Goal: Communication & Community: Participate in discussion

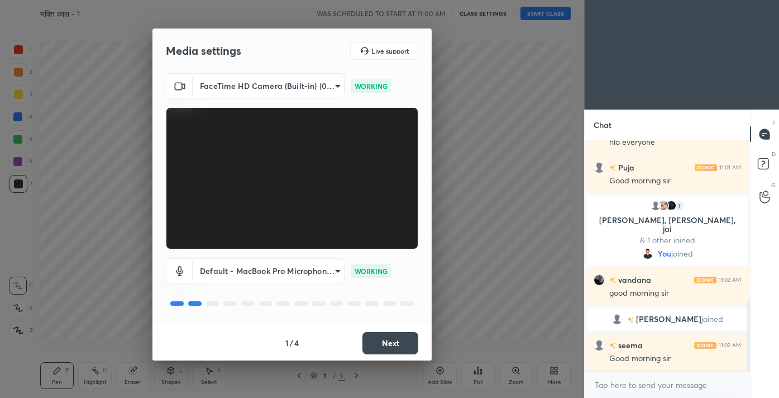
scroll to position [555, 0]
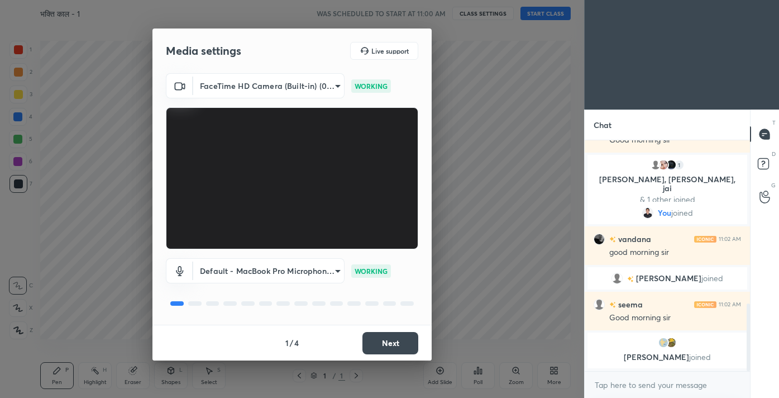
click at [387, 346] on button "Next" at bounding box center [391, 343] width 56 height 22
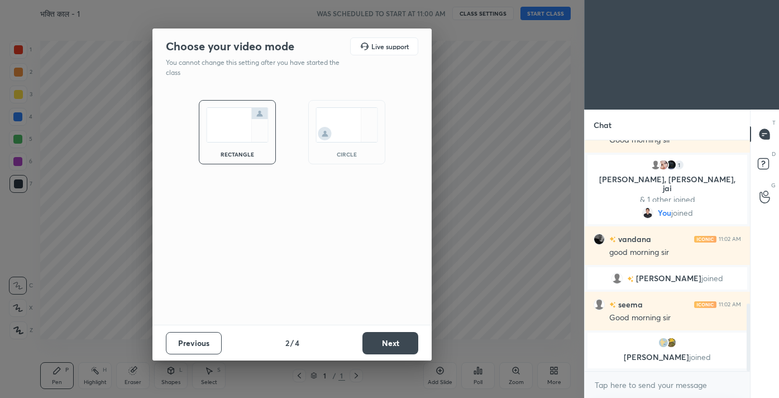
click at [387, 346] on button "Next" at bounding box center [391, 343] width 56 height 22
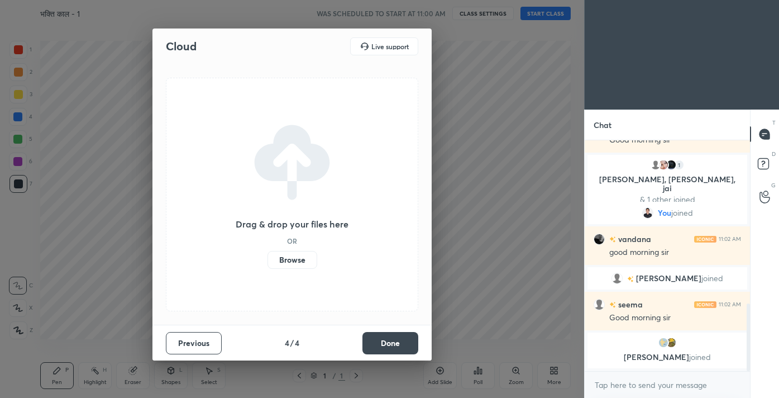
click at [387, 346] on button "Done" at bounding box center [391, 343] width 56 height 22
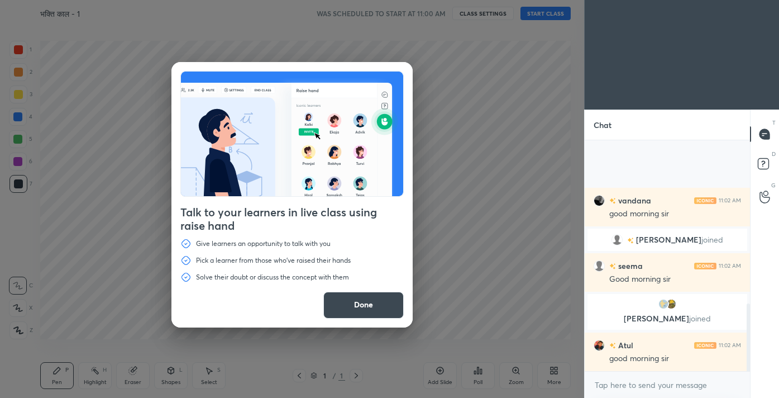
scroll to position [583, 0]
click at [359, 307] on button "Done" at bounding box center [363, 305] width 80 height 27
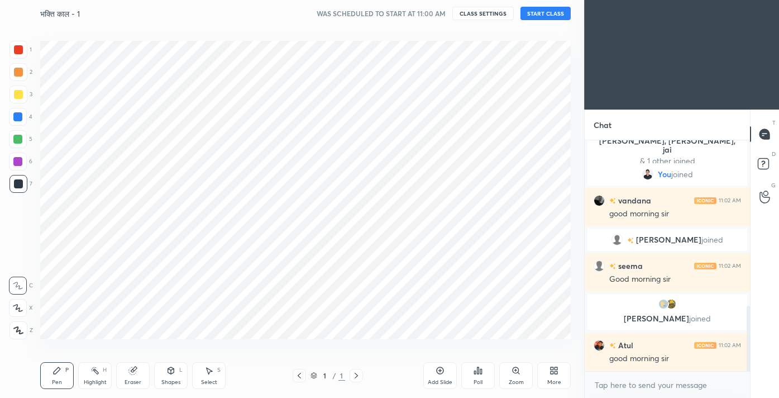
scroll to position [621, 0]
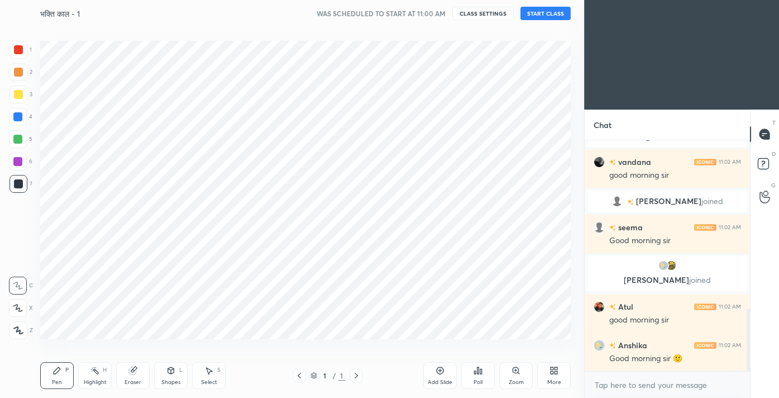
click at [544, 10] on button "START CLASS" at bounding box center [546, 13] width 50 height 13
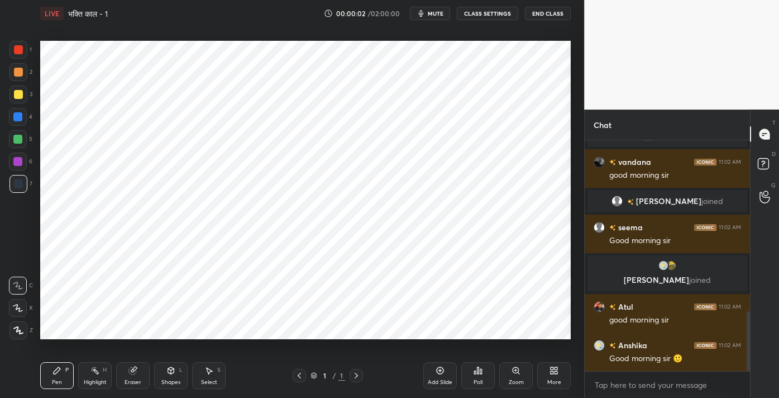
scroll to position [660, 0]
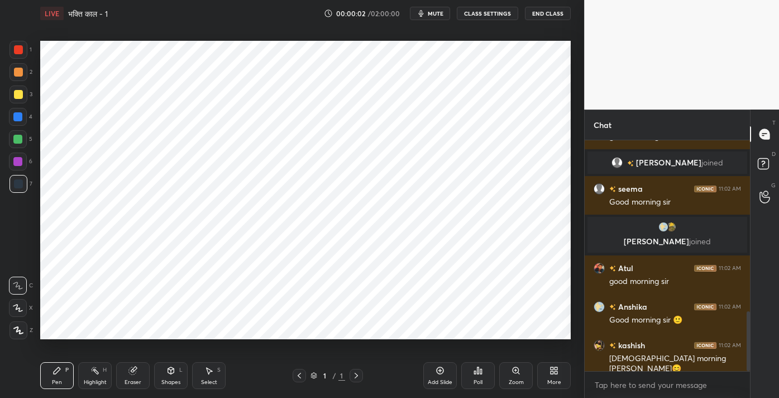
click at [16, 331] on icon at bounding box center [18, 330] width 9 height 7
click at [19, 56] on div at bounding box center [18, 50] width 18 height 18
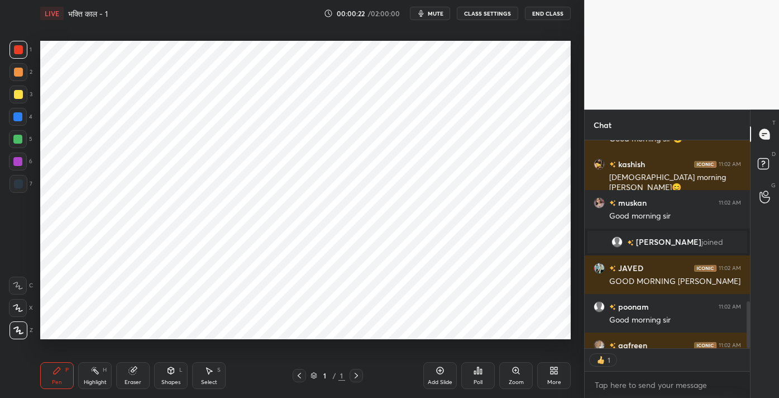
scroll to position [839, 0]
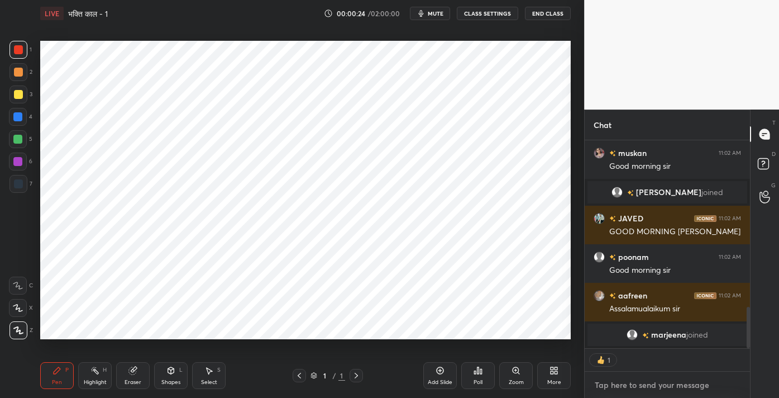
click at [645, 390] on textarea at bounding box center [667, 385] width 147 height 18
type textarea "x"
paste textarea "Channel Link - [URL][DOMAIN_NAME]"
type textarea "Channel Link - [URL][DOMAIN_NAME]"
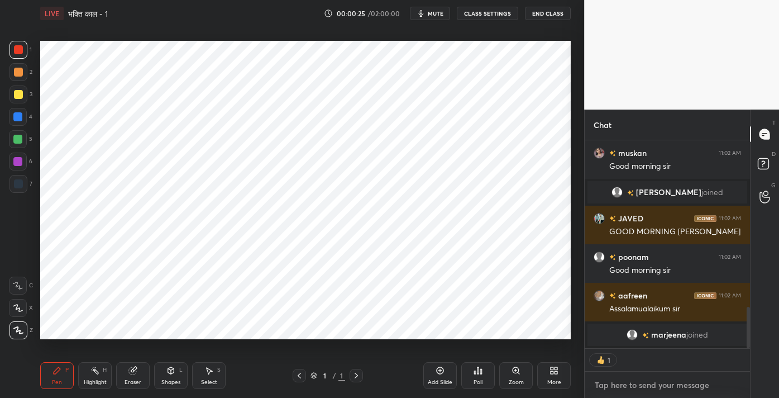
type textarea "x"
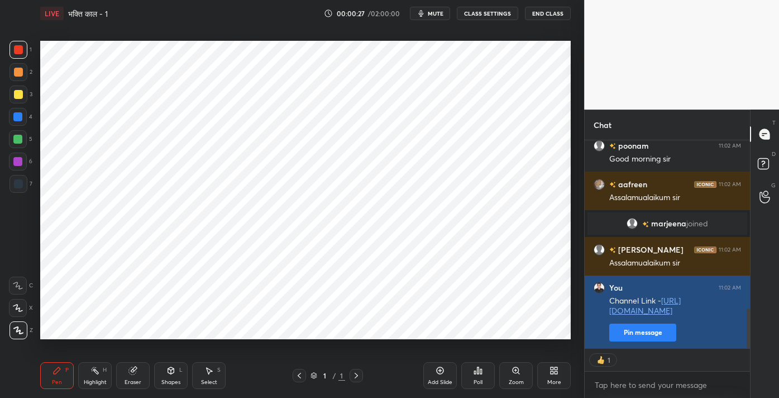
click at [646, 330] on button "Pin message" at bounding box center [642, 332] width 67 height 18
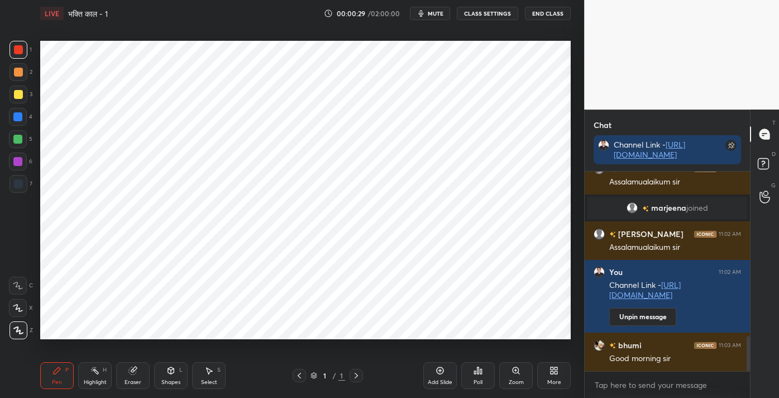
click at [554, 371] on icon at bounding box center [554, 370] width 9 height 9
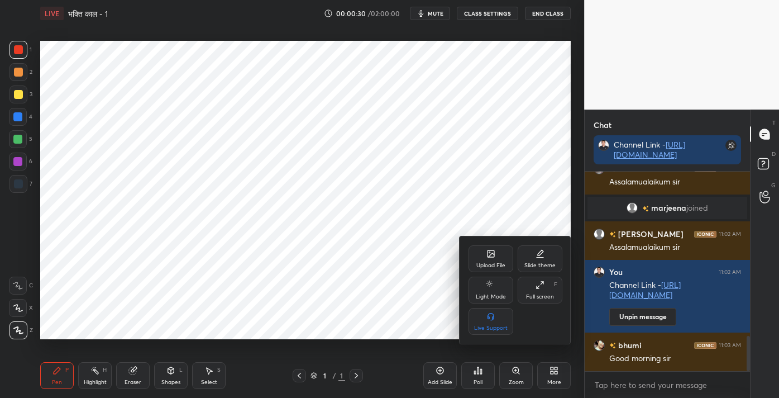
click at [491, 260] on div "Upload File" at bounding box center [491, 258] width 45 height 27
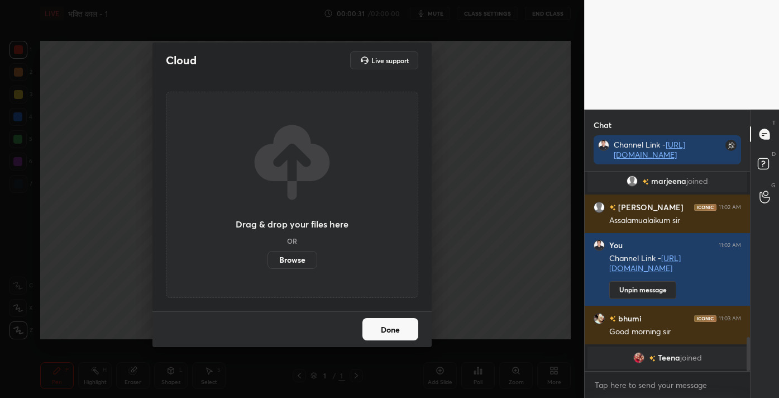
click at [295, 259] on label "Browse" at bounding box center [293, 260] width 50 height 18
click at [268, 259] on input "Browse" at bounding box center [268, 260] width 0 height 18
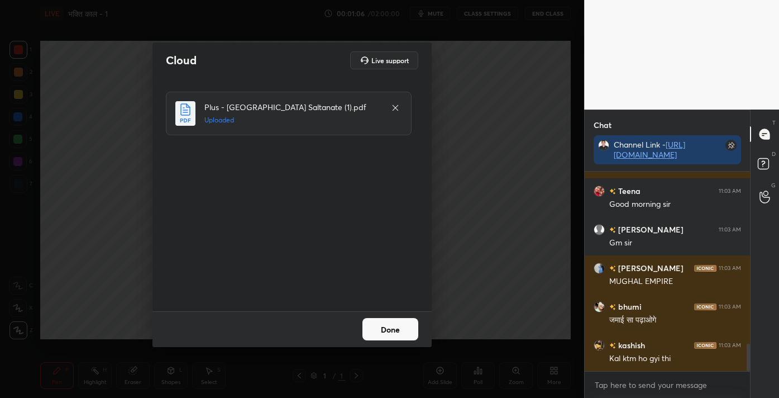
click at [380, 330] on button "Done" at bounding box center [391, 329] width 56 height 22
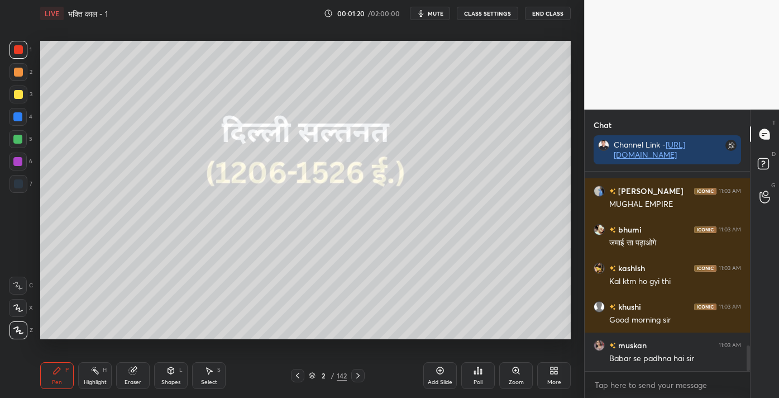
click at [557, 372] on icon at bounding box center [556, 372] width 3 height 3
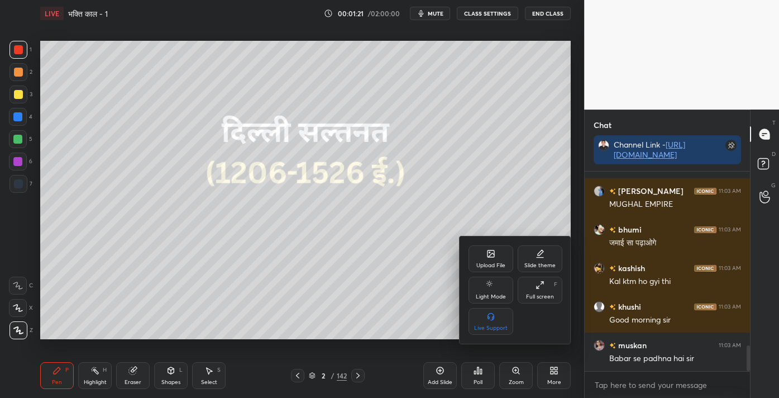
click at [537, 288] on icon at bounding box center [538, 286] width 3 height 3
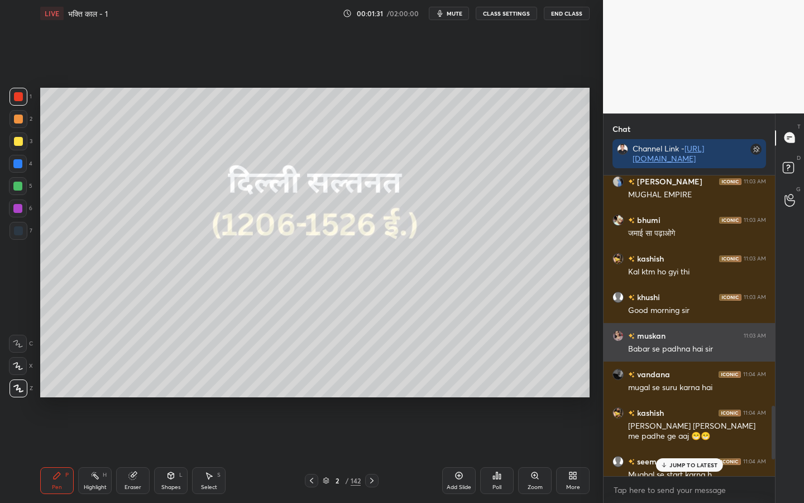
scroll to position [1396, 0]
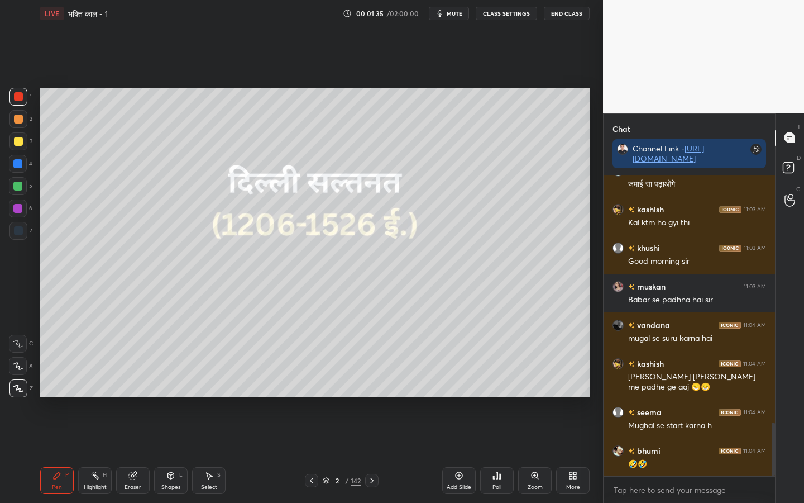
click at [359, 397] on div "142" at bounding box center [356, 480] width 10 height 10
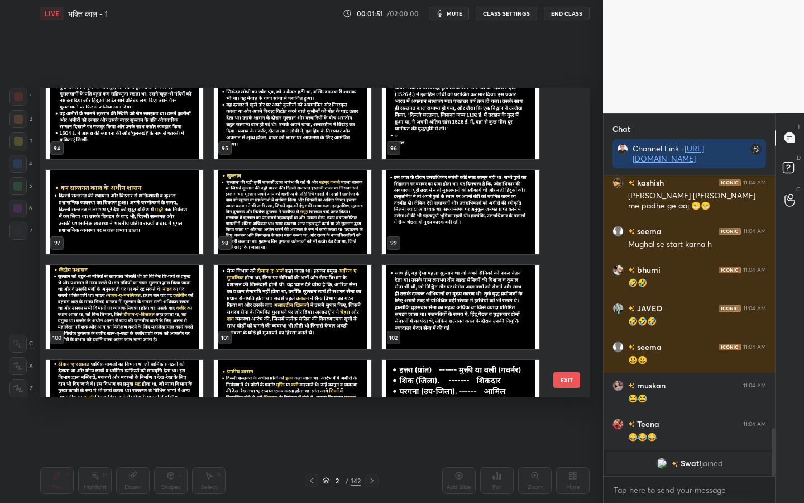
scroll to position [2948, 0]
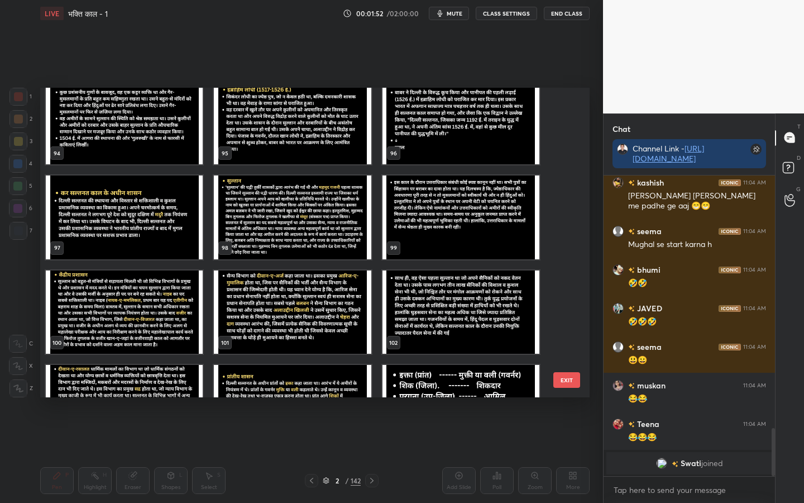
click at [147, 217] on img "grid" at bounding box center [124, 217] width 157 height 84
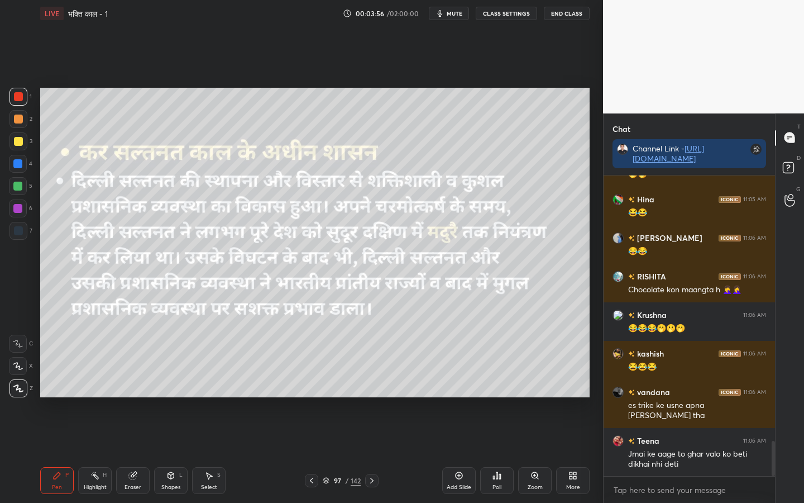
scroll to position [2330, 0]
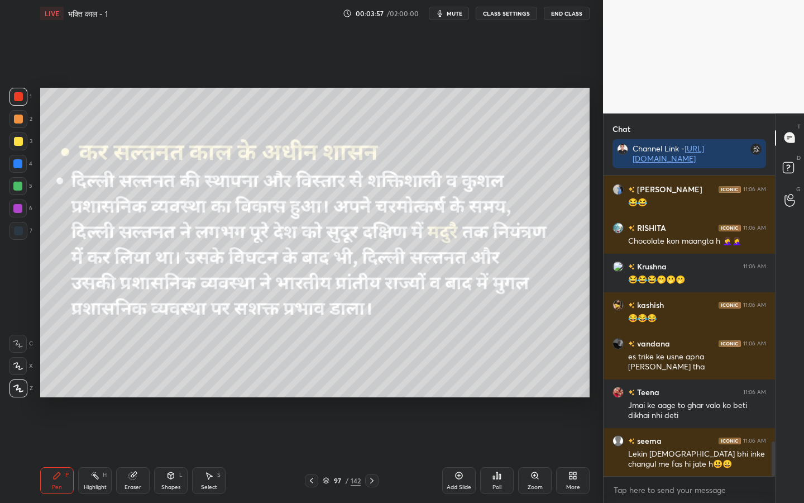
click at [497, 397] on icon at bounding box center [498, 475] width 2 height 7
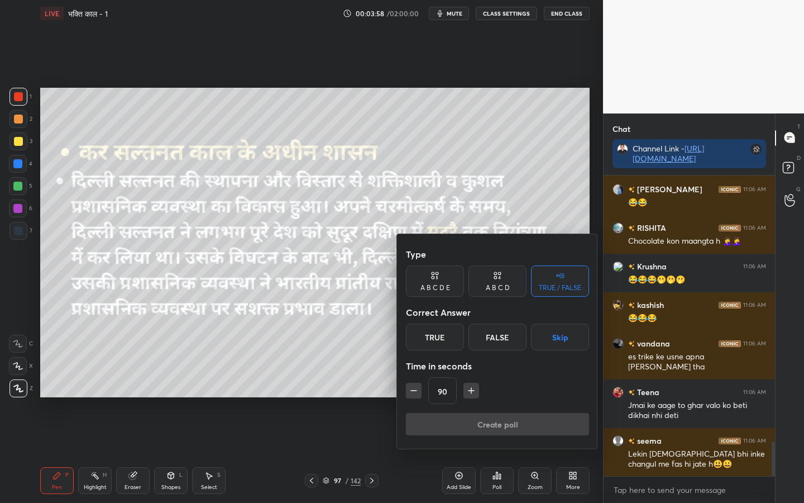
click at [447, 344] on div "True" at bounding box center [435, 336] width 58 height 27
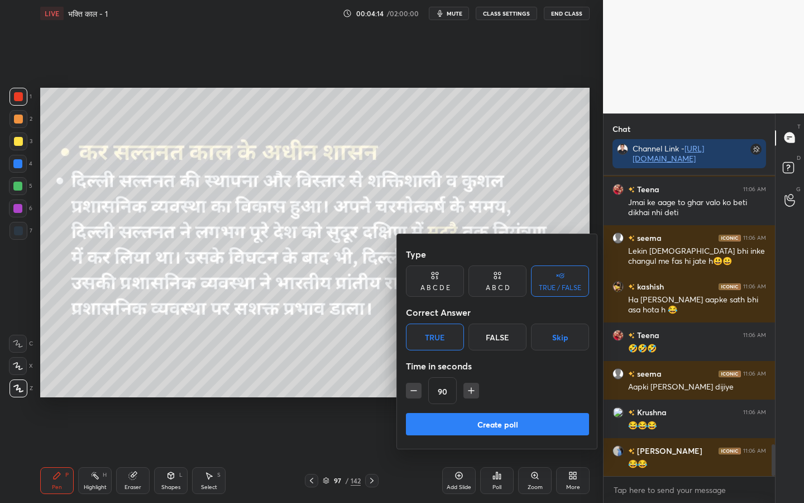
scroll to position [2572, 0]
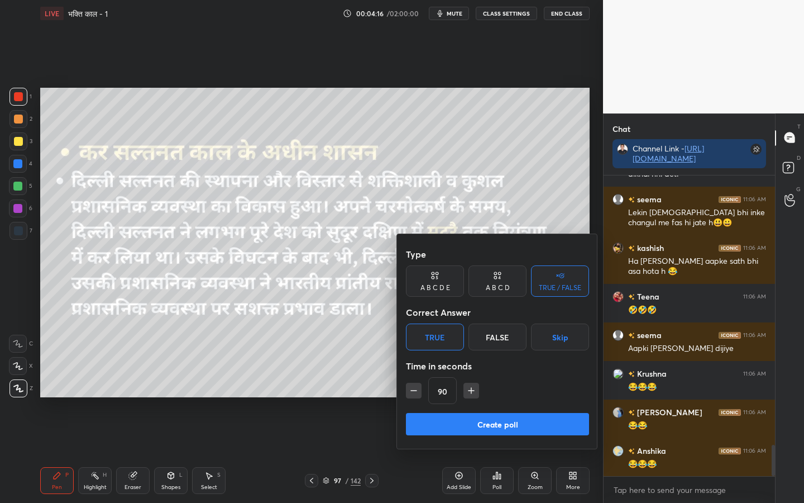
click at [507, 397] on button "Create poll" at bounding box center [497, 424] width 183 height 22
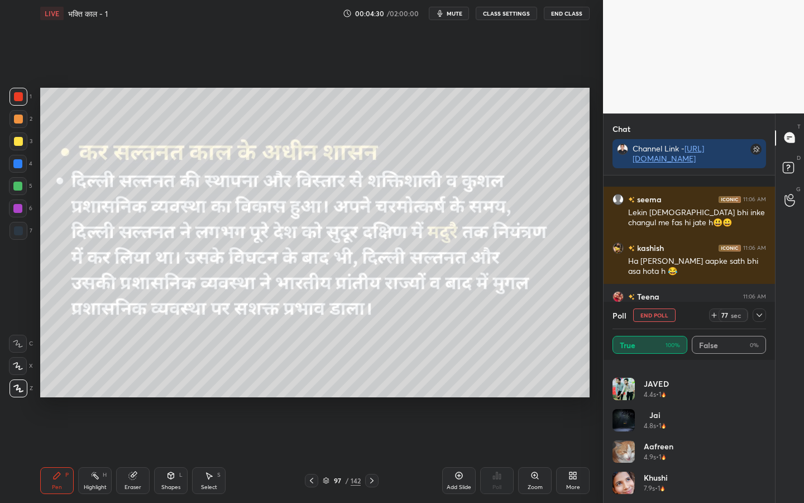
scroll to position [2668, 0]
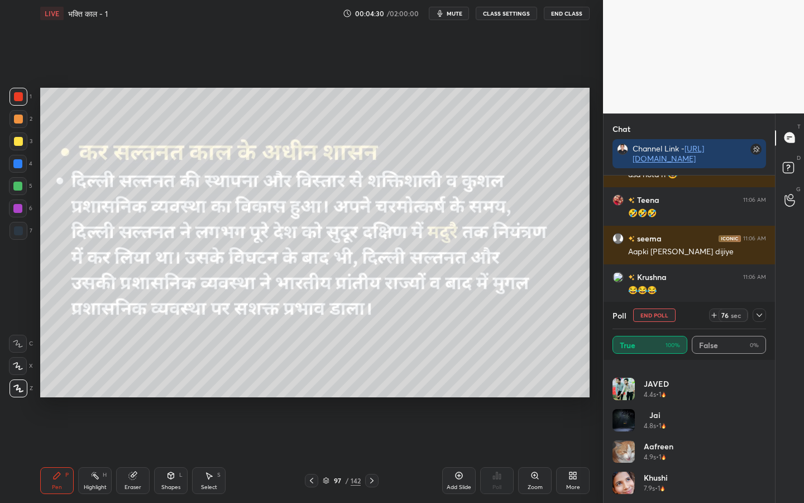
click at [760, 314] on icon at bounding box center [759, 315] width 9 height 9
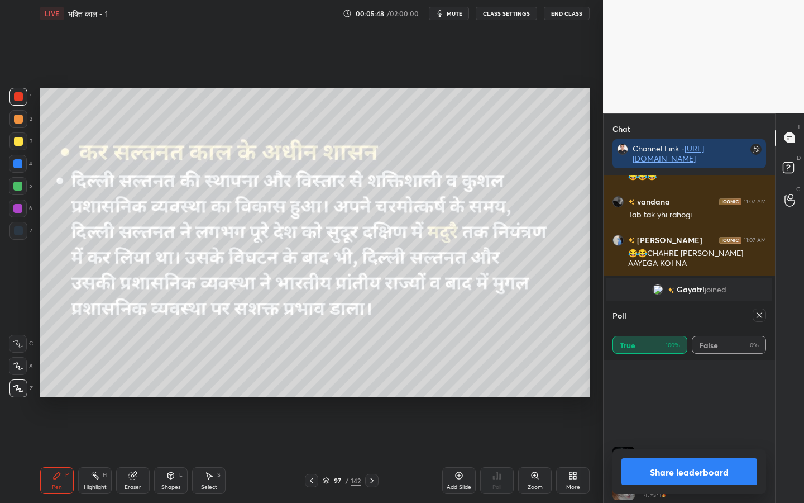
scroll to position [648, 0]
click at [762, 312] on icon at bounding box center [760, 315] width 6 height 6
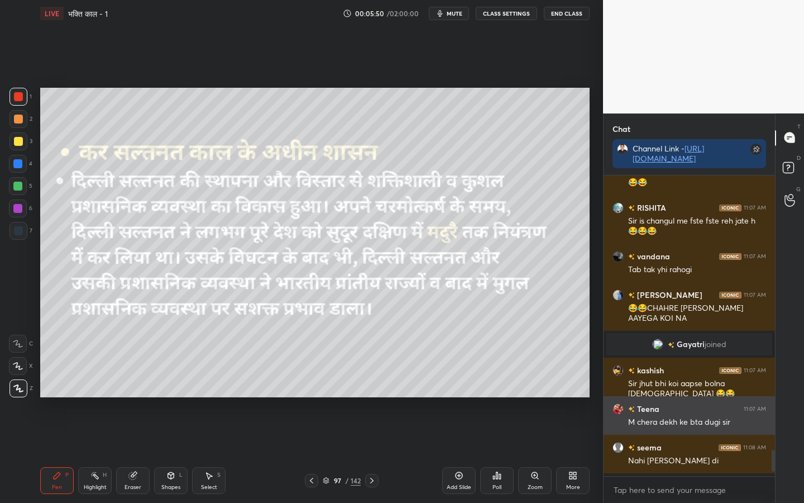
scroll to position [204, 168]
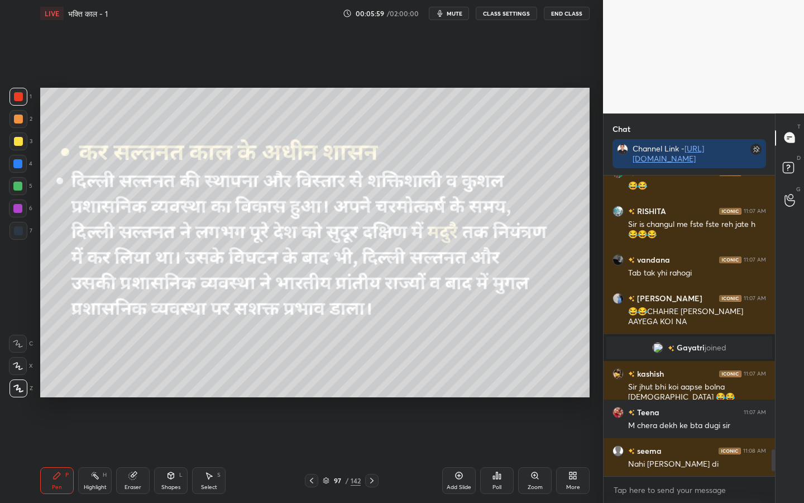
click at [21, 139] on div at bounding box center [18, 141] width 9 height 9
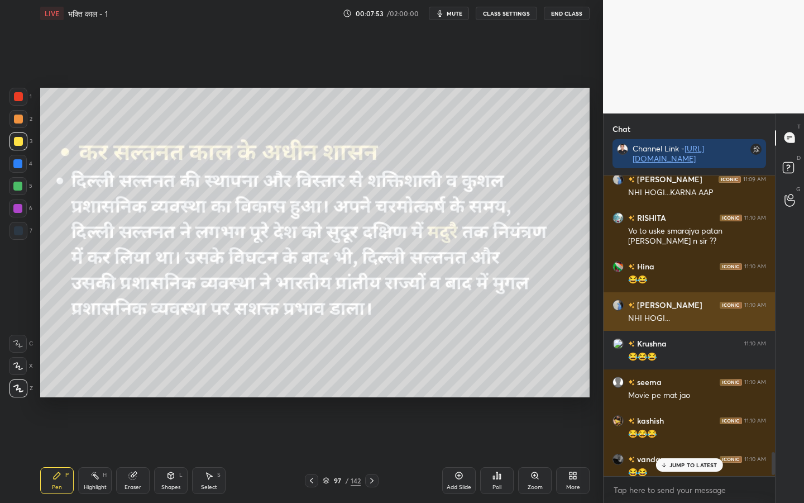
scroll to position [3635, 0]
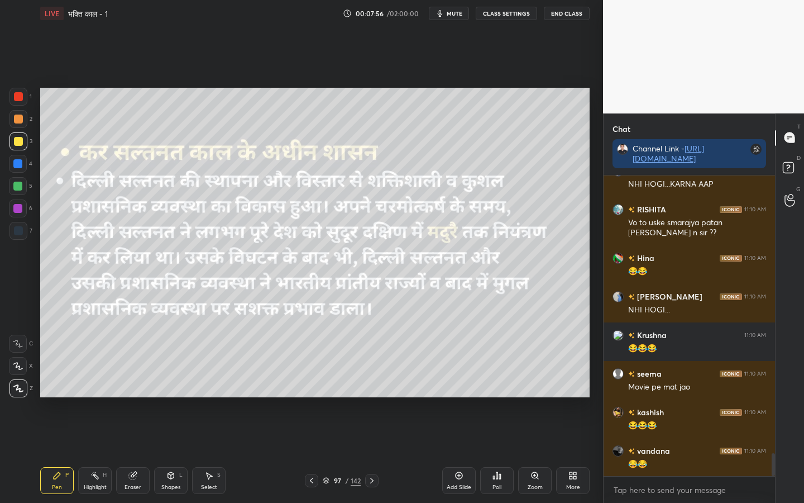
click at [131, 397] on icon at bounding box center [132, 475] width 7 height 7
click at [22, 387] on span "Erase all" at bounding box center [17, 388] width 17 height 8
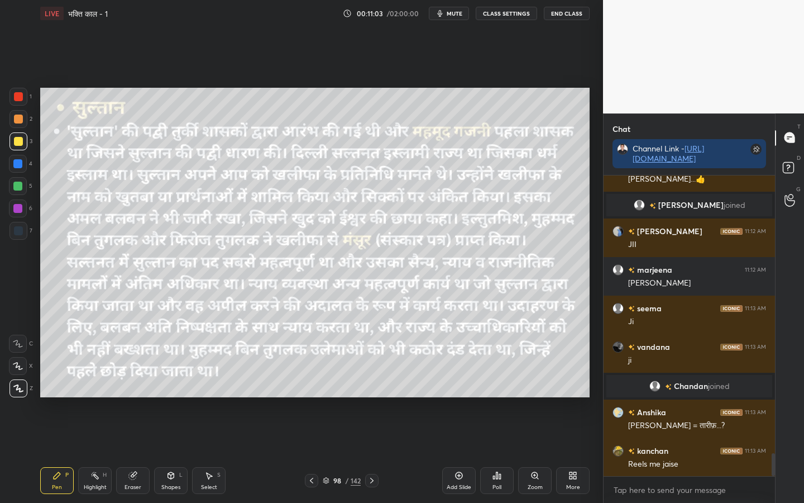
scroll to position [3672, 0]
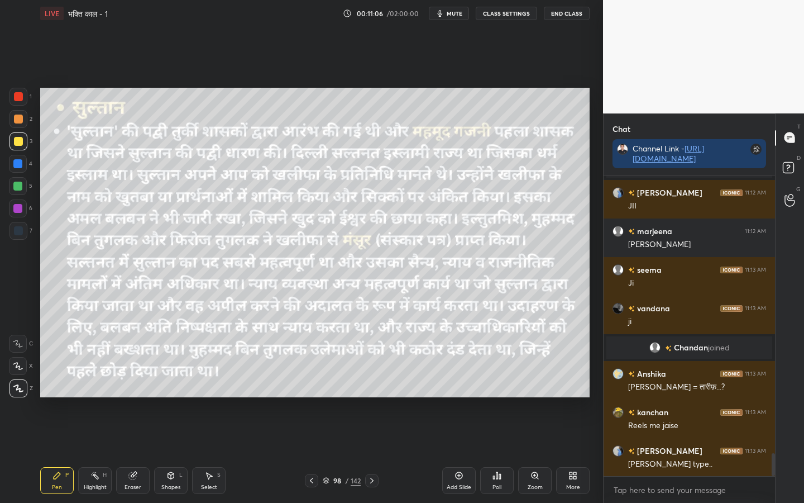
drag, startPoint x: 129, startPoint y: 487, endPoint x: 117, endPoint y: 479, distance: 13.8
click at [125, 397] on div "Eraser" at bounding box center [133, 487] width 17 height 6
drag, startPoint x: 24, startPoint y: 390, endPoint x: 34, endPoint y: 389, distance: 10.2
click at [24, 390] on span "Erase all" at bounding box center [17, 388] width 17 height 8
drag, startPoint x: 135, startPoint y: 480, endPoint x: 123, endPoint y: 474, distance: 13.5
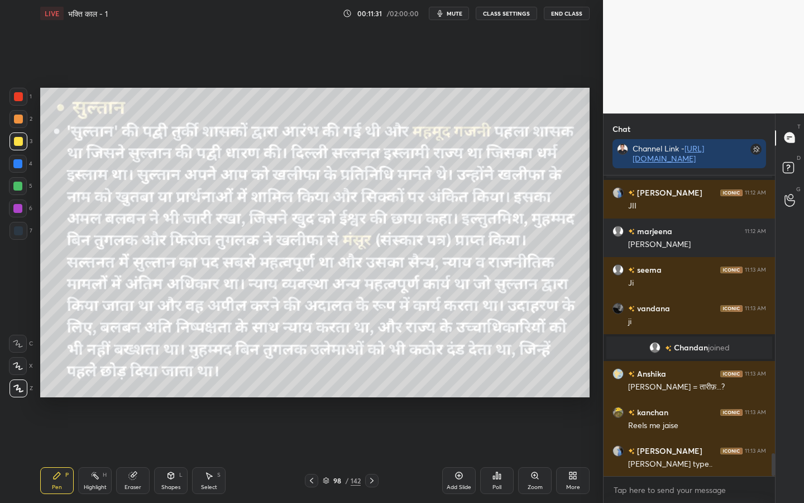
click at [134, 397] on div "Eraser" at bounding box center [133, 480] width 34 height 27
click at [26, 393] on div "Erase all" at bounding box center [18, 388] width 18 height 18
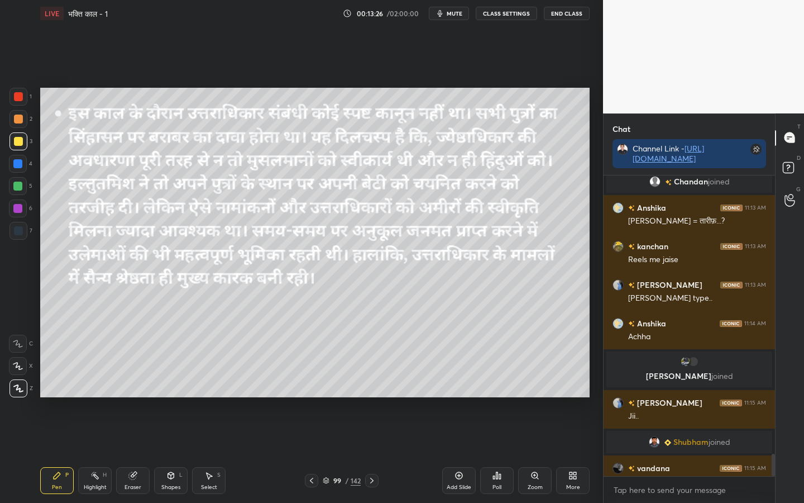
scroll to position [3781, 0]
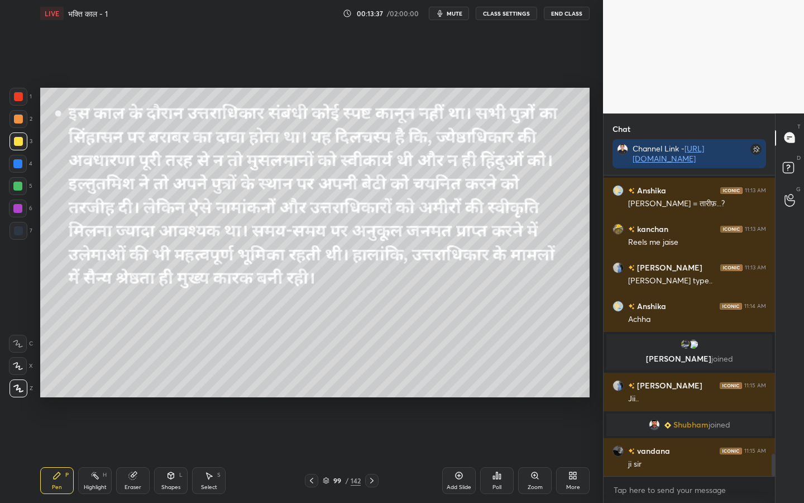
click at [130, 397] on div "Eraser" at bounding box center [133, 487] width 17 height 6
drag, startPoint x: 20, startPoint y: 389, endPoint x: 16, endPoint y: 378, distance: 12.0
click at [21, 390] on span "Erase all" at bounding box center [17, 388] width 17 height 8
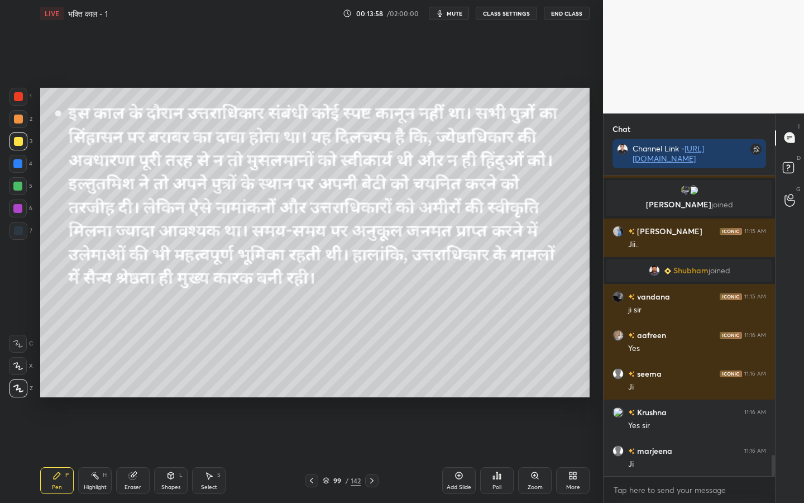
scroll to position [3974, 0]
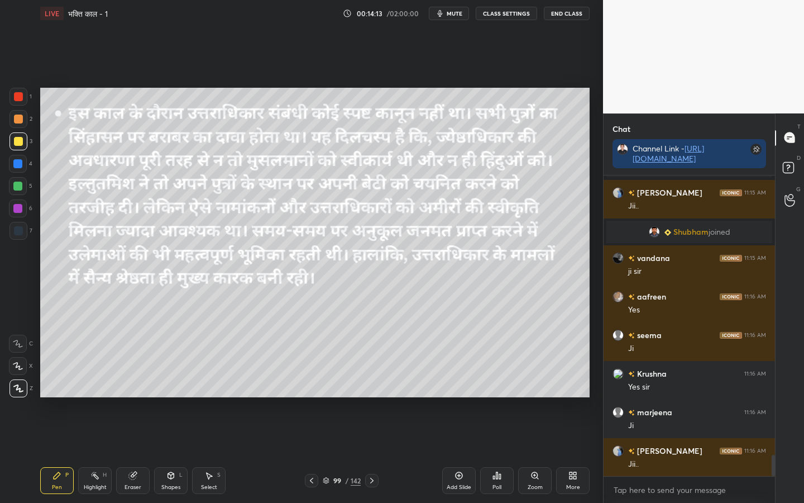
drag, startPoint x: 130, startPoint y: 484, endPoint x: 116, endPoint y: 468, distance: 21.8
click at [130, 397] on div "Eraser" at bounding box center [133, 487] width 17 height 6
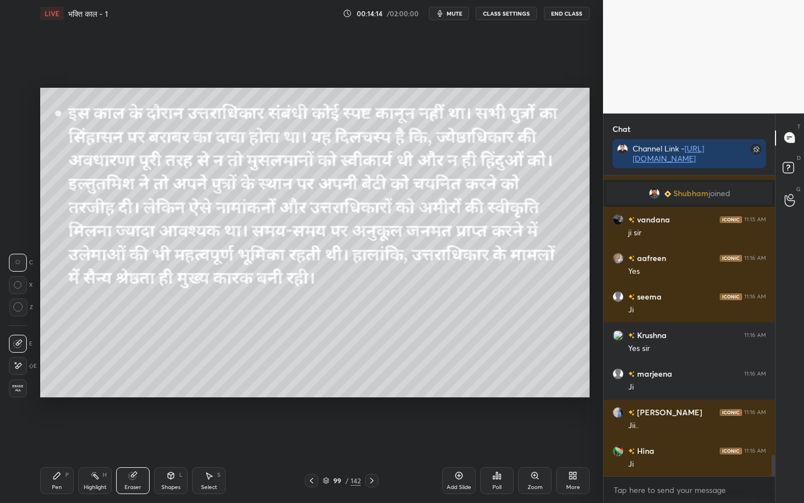
click at [12, 386] on span "Erase all" at bounding box center [17, 388] width 17 height 8
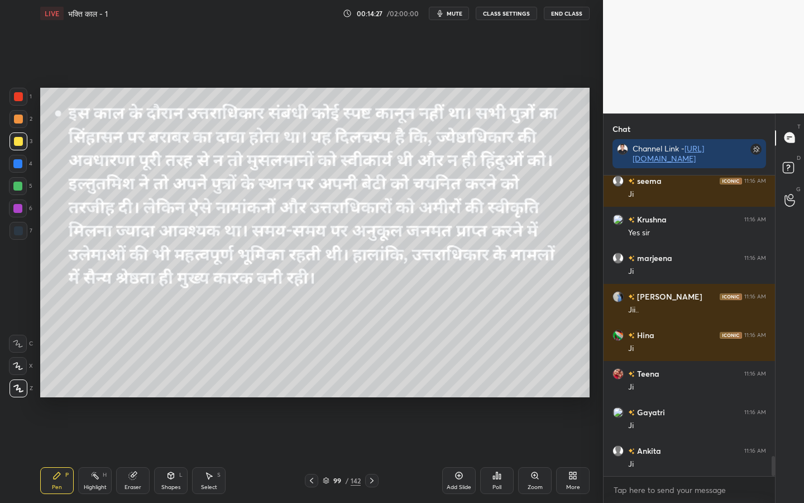
scroll to position [4167, 0]
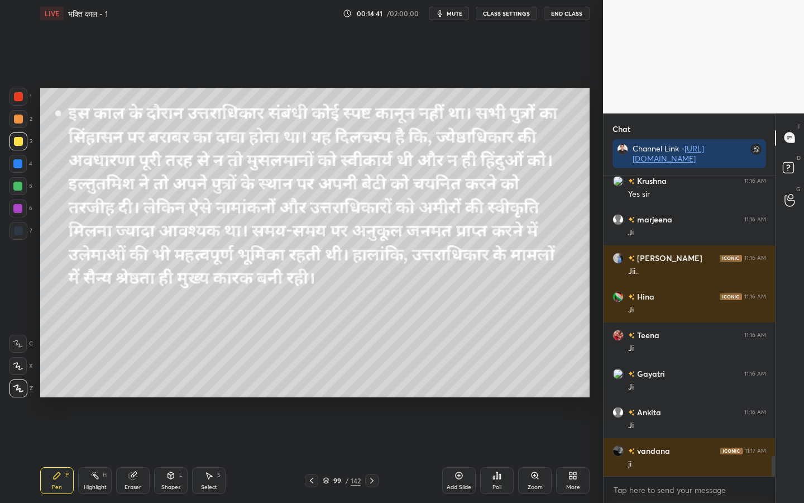
drag, startPoint x: 126, startPoint y: 485, endPoint x: 112, endPoint y: 471, distance: 19.7
click at [126, 397] on div "Eraser" at bounding box center [133, 487] width 17 height 6
drag, startPoint x: 22, startPoint y: 388, endPoint x: 38, endPoint y: 391, distance: 16.4
click at [21, 390] on span "Erase all" at bounding box center [17, 388] width 17 height 8
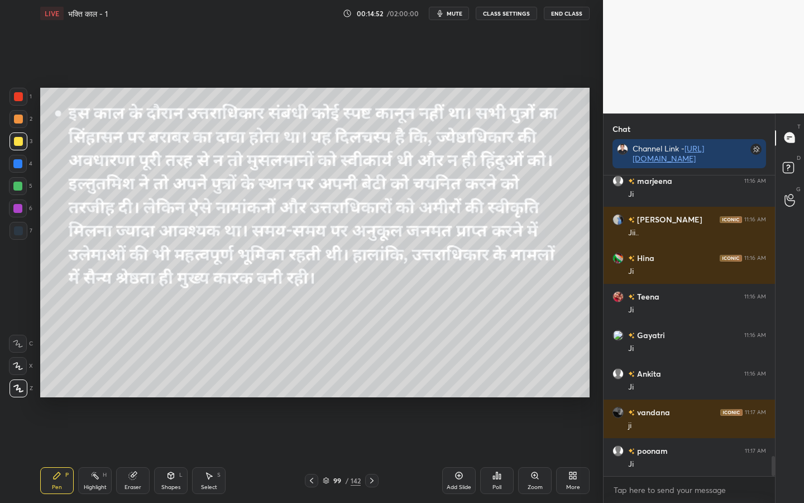
scroll to position [4244, 0]
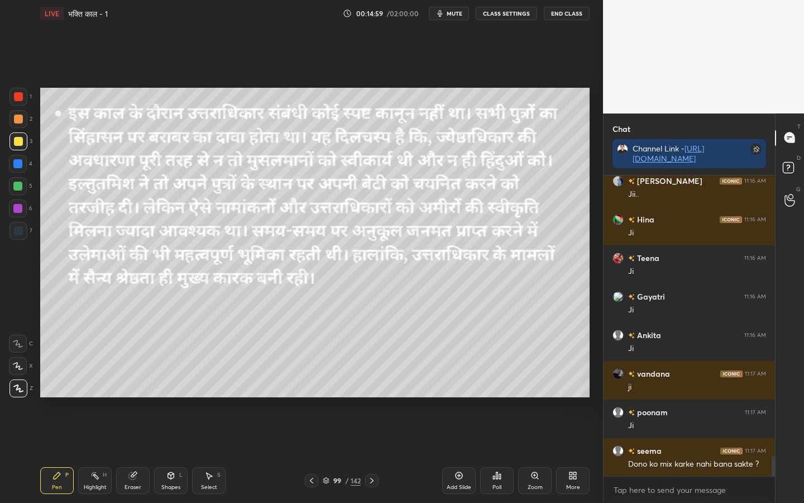
drag, startPoint x: 131, startPoint y: 480, endPoint x: 109, endPoint y: 458, distance: 31.2
click at [131, 397] on div "Eraser" at bounding box center [133, 480] width 34 height 27
click at [17, 395] on div "Erase all" at bounding box center [18, 388] width 18 height 18
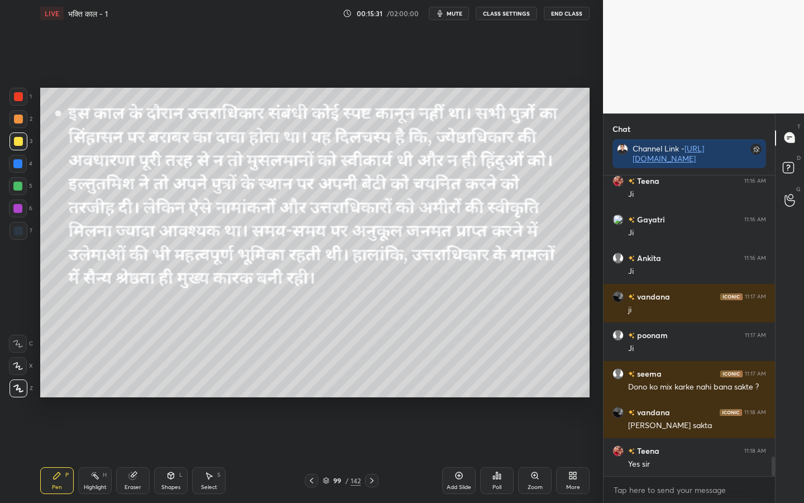
scroll to position [4359, 0]
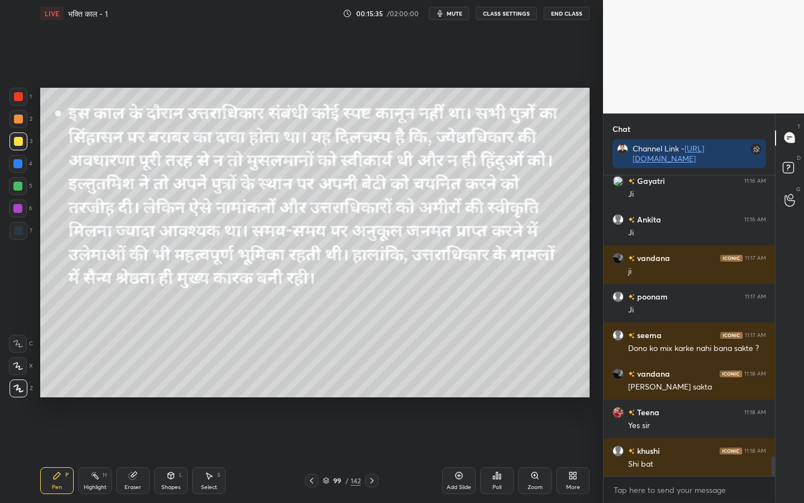
click at [135, 397] on div "Eraser" at bounding box center [133, 487] width 17 height 6
click at [21, 393] on div "Erase all" at bounding box center [18, 388] width 18 height 18
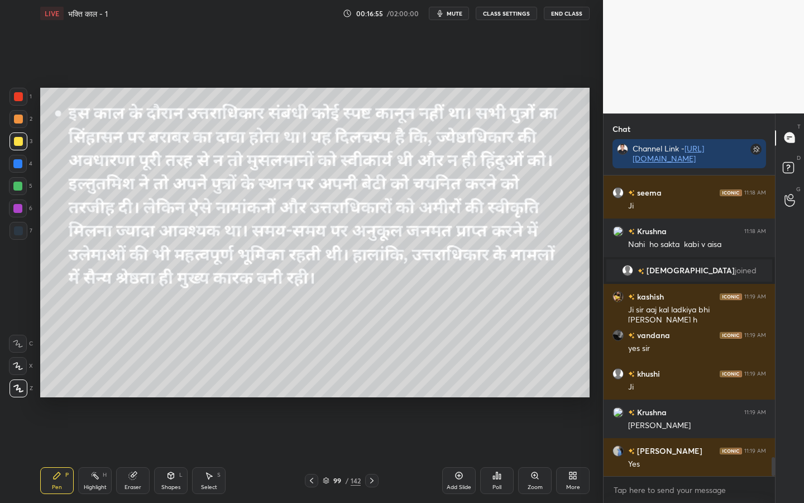
scroll to position [4544, 0]
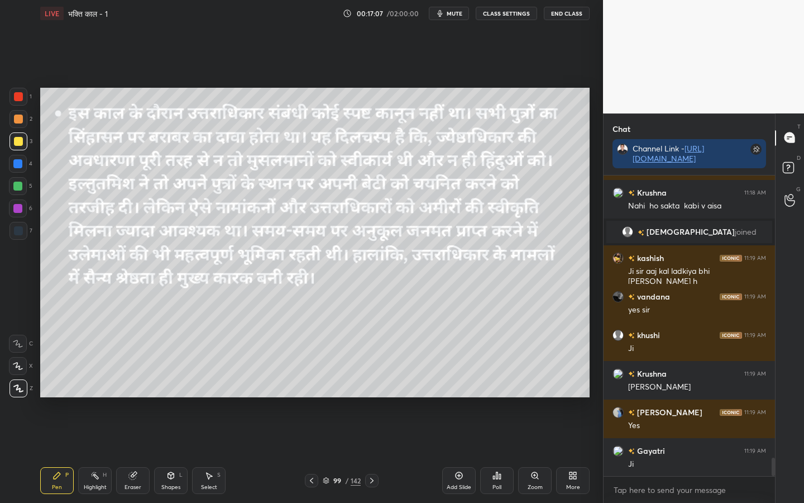
drag, startPoint x: 132, startPoint y: 484, endPoint x: 128, endPoint y: 478, distance: 7.8
click at [132, 397] on div "Eraser" at bounding box center [133, 487] width 17 height 6
click at [60, 397] on div "Pen" at bounding box center [57, 487] width 10 height 6
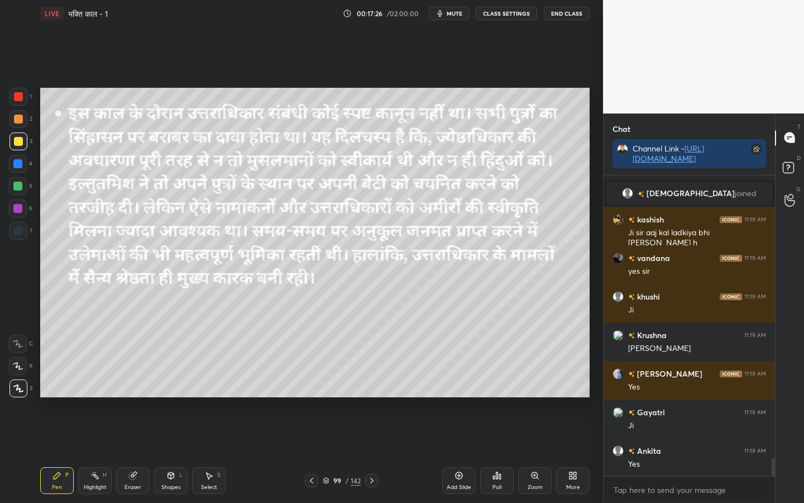
drag, startPoint x: 141, startPoint y: 486, endPoint x: 116, endPoint y: 468, distance: 31.3
click at [140, 397] on div "Eraser" at bounding box center [133, 480] width 34 height 27
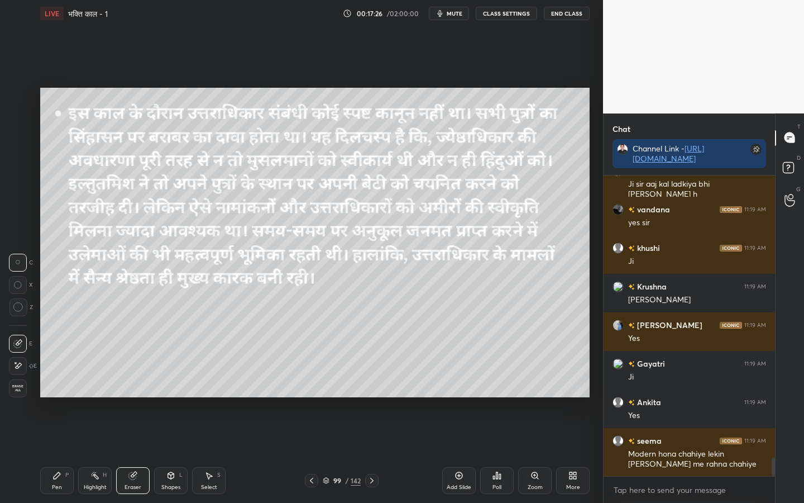
click at [19, 384] on span "Erase all" at bounding box center [17, 388] width 17 height 8
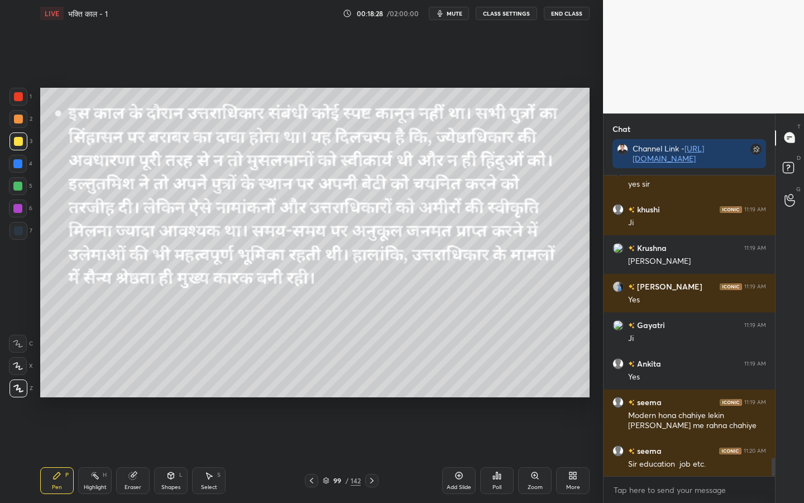
click at [128, 397] on div "Eraser" at bounding box center [133, 487] width 17 height 6
click at [21, 388] on span "Erase all" at bounding box center [17, 388] width 17 height 8
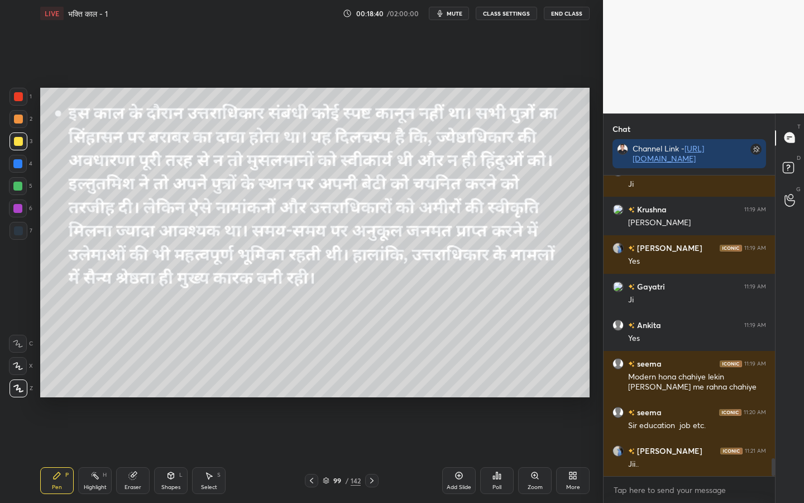
scroll to position [4746, 0]
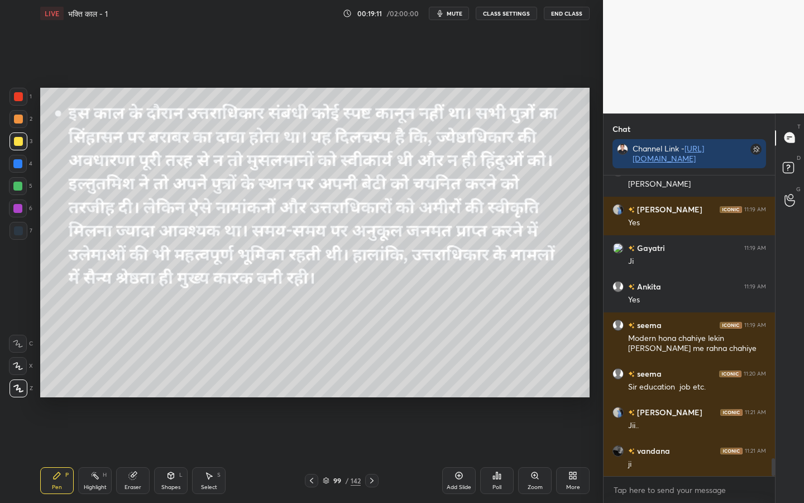
click at [137, 397] on div "Eraser" at bounding box center [133, 480] width 34 height 27
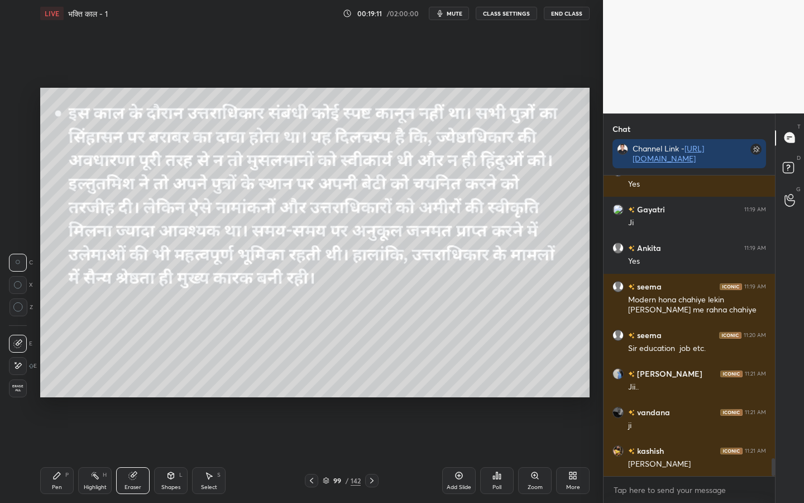
click at [19, 392] on span "Erase all" at bounding box center [17, 388] width 17 height 8
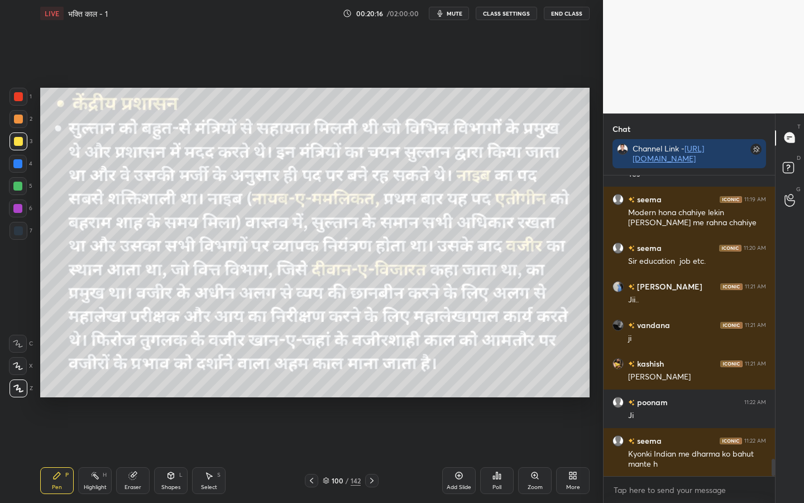
scroll to position [4911, 0]
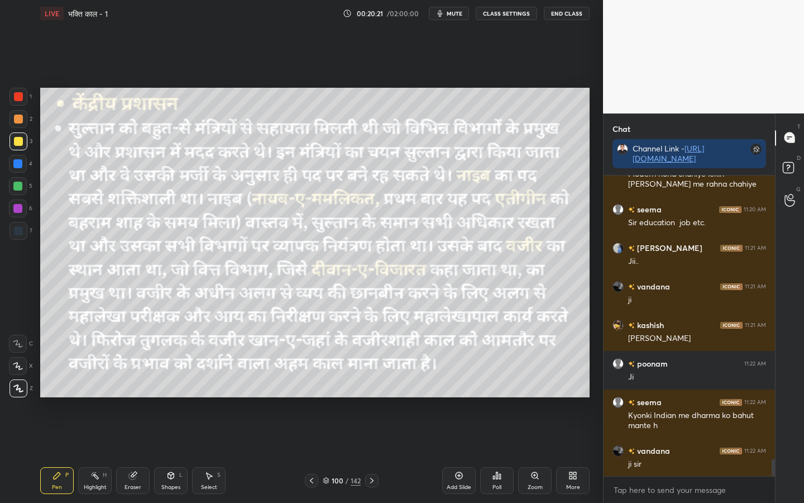
click at [130, 397] on div "Eraser" at bounding box center [133, 487] width 17 height 6
click at [24, 392] on span "Erase all" at bounding box center [17, 388] width 17 height 8
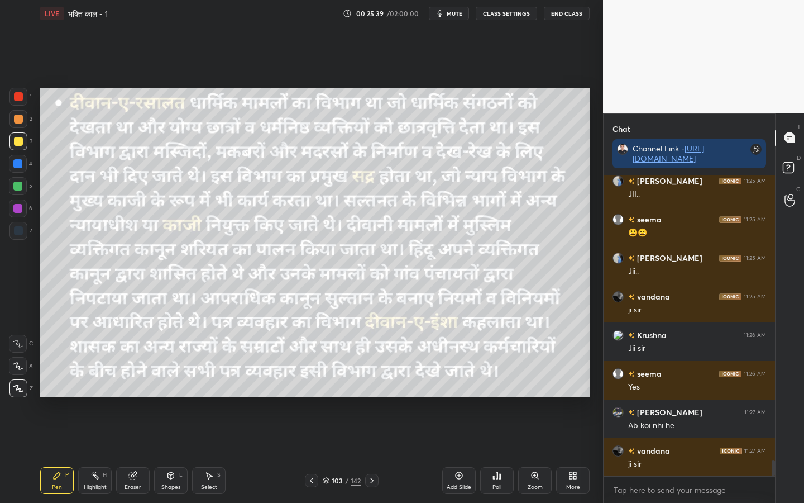
scroll to position [5335, 0]
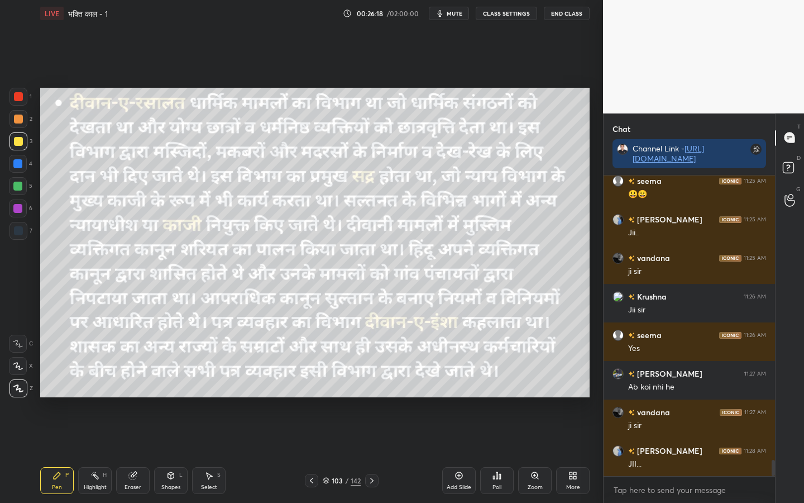
click at [464, 397] on div "Setting up your live class Poll for secs No correct answer Start poll" at bounding box center [315, 242] width 559 height 431
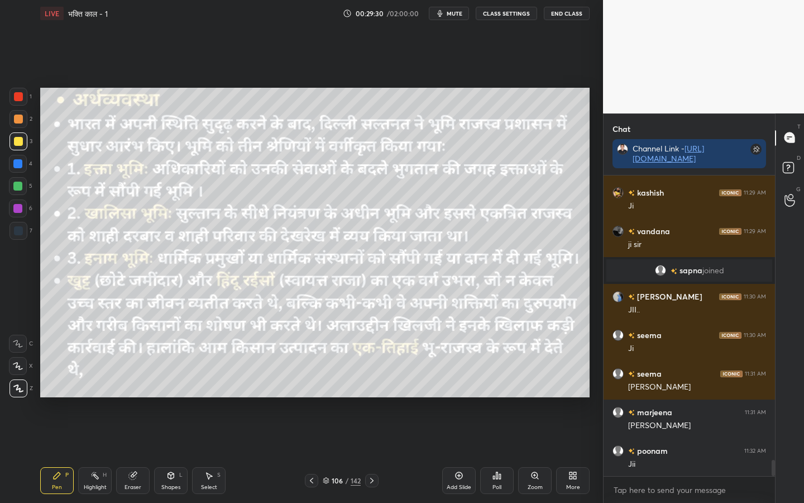
scroll to position [5374, 0]
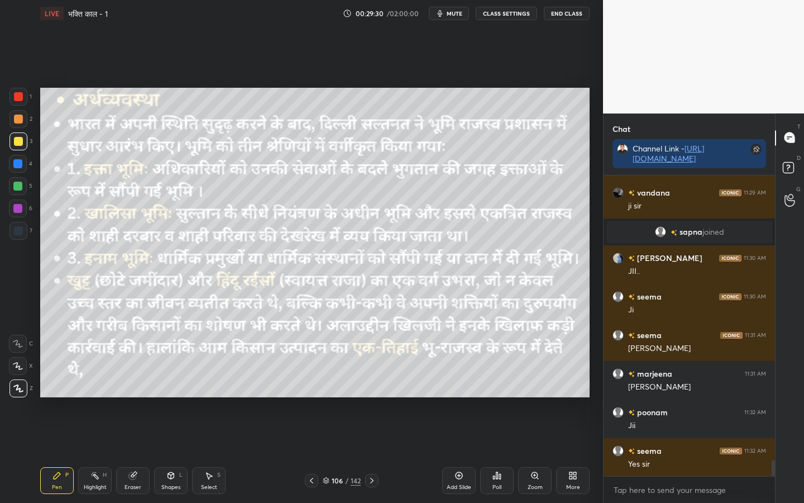
drag, startPoint x: 132, startPoint y: 482, endPoint x: 122, endPoint y: 479, distance: 10.3
click at [130, 397] on div "Eraser" at bounding box center [133, 480] width 34 height 27
click at [15, 389] on span "Erase all" at bounding box center [17, 388] width 17 height 8
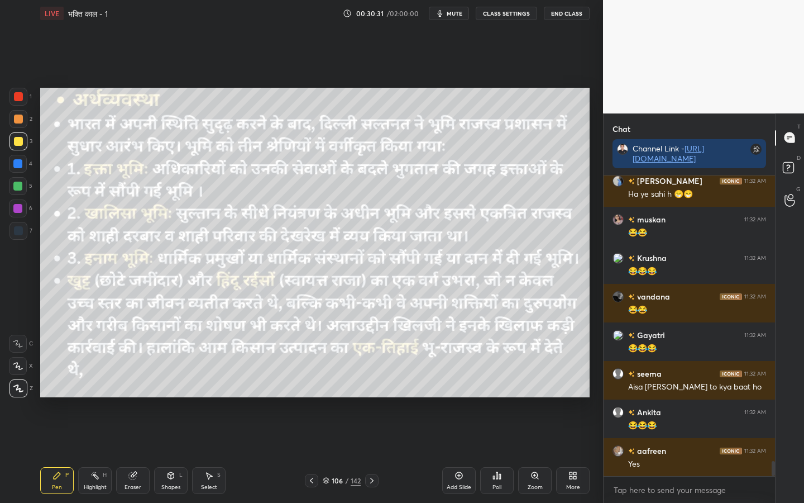
scroll to position [5837, 0]
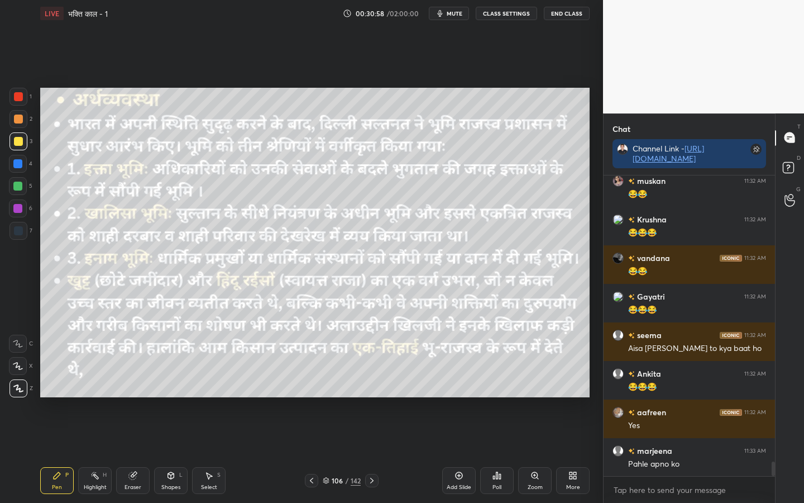
click at [527, 376] on div "Setting up your live class Poll for secs No correct answer Start poll" at bounding box center [315, 242] width 559 height 431
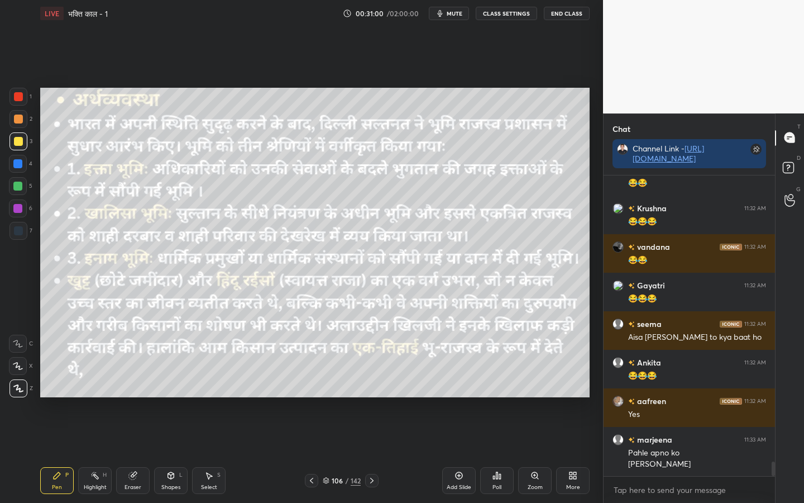
scroll to position [5886, 0]
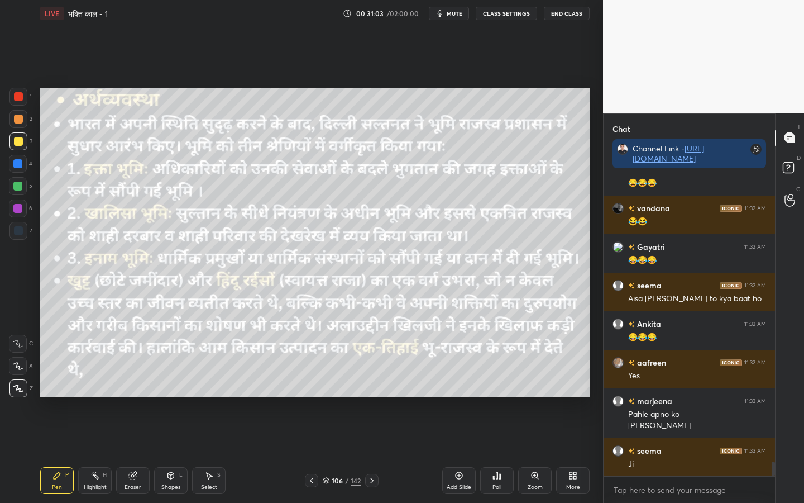
click at [132, 397] on div "Eraser" at bounding box center [133, 487] width 17 height 6
click at [21, 391] on span "Erase all" at bounding box center [17, 388] width 17 height 8
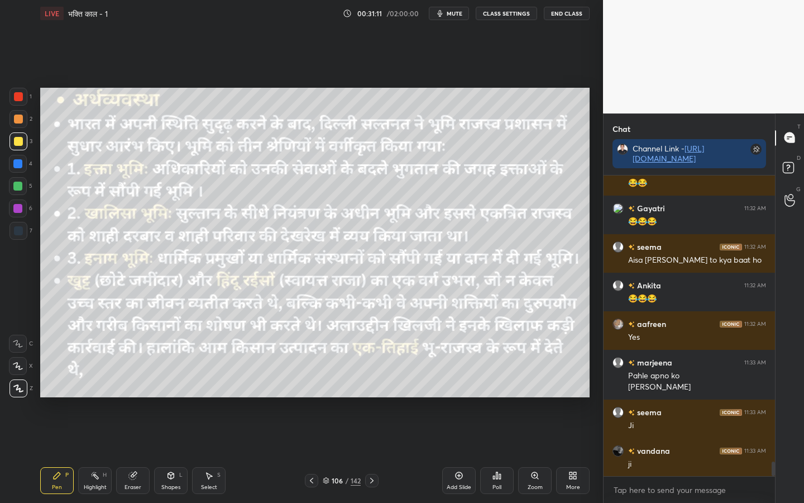
scroll to position [5964, 0]
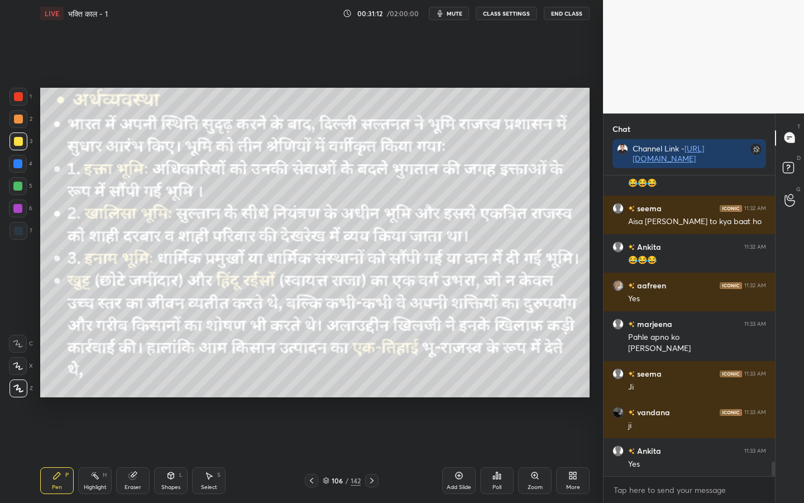
click at [459, 397] on icon at bounding box center [459, 475] width 9 height 9
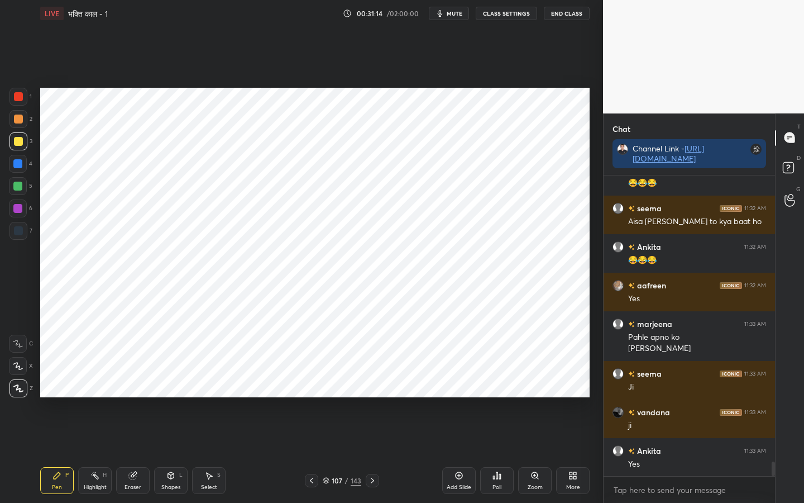
click at [21, 97] on div at bounding box center [18, 96] width 9 height 9
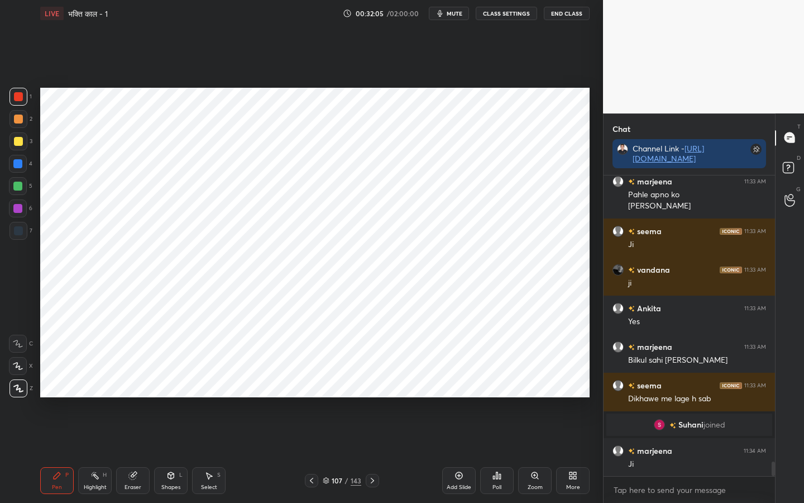
scroll to position [5881, 0]
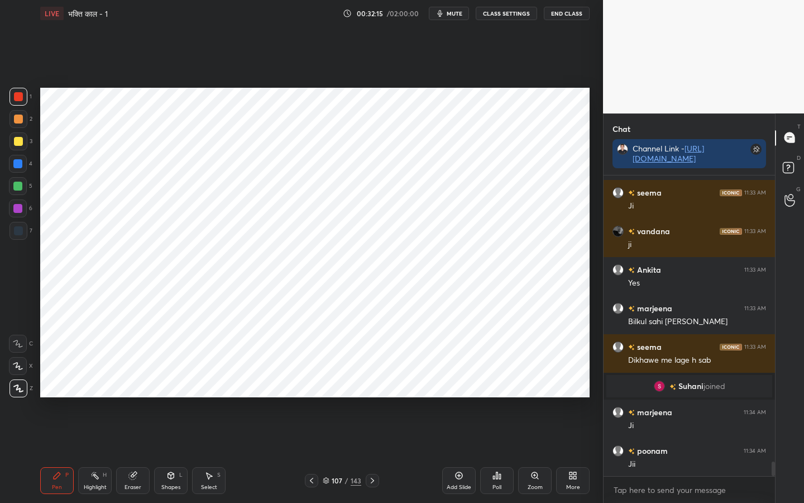
drag, startPoint x: 134, startPoint y: 482, endPoint x: 128, endPoint y: 474, distance: 9.3
click at [132, 397] on div "Eraser" at bounding box center [133, 480] width 34 height 27
click at [19, 391] on span "Erase all" at bounding box center [17, 388] width 17 height 8
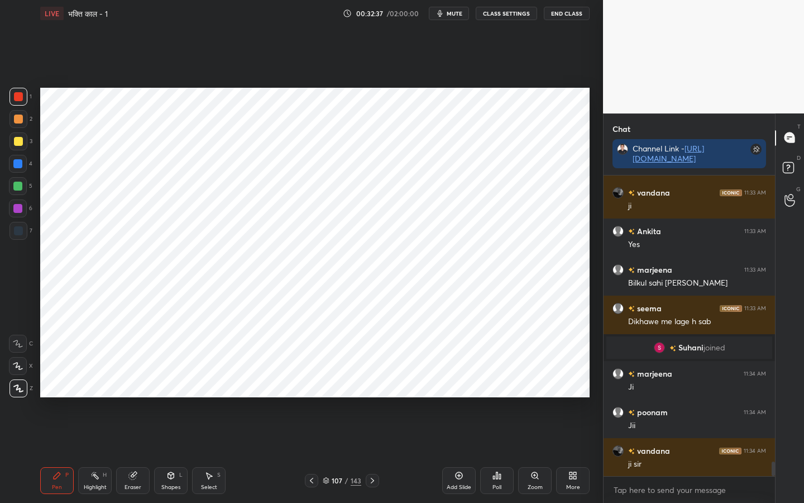
click at [137, 397] on div "Eraser" at bounding box center [133, 480] width 34 height 27
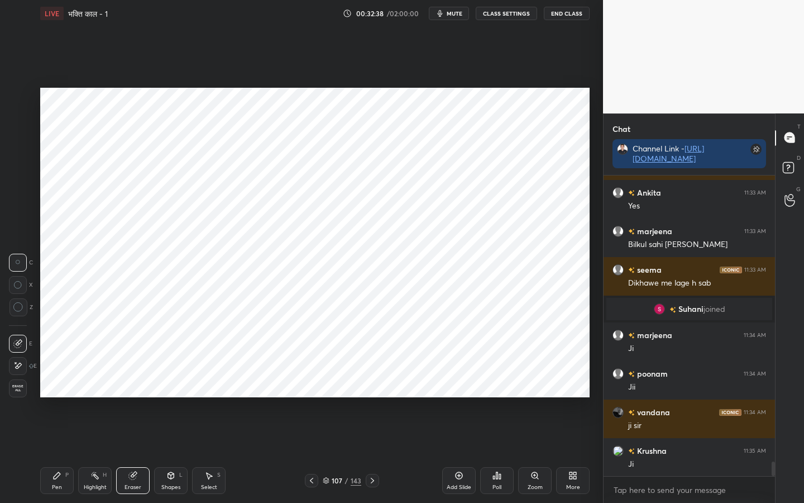
click at [16, 394] on div "Erase all" at bounding box center [18, 388] width 18 height 18
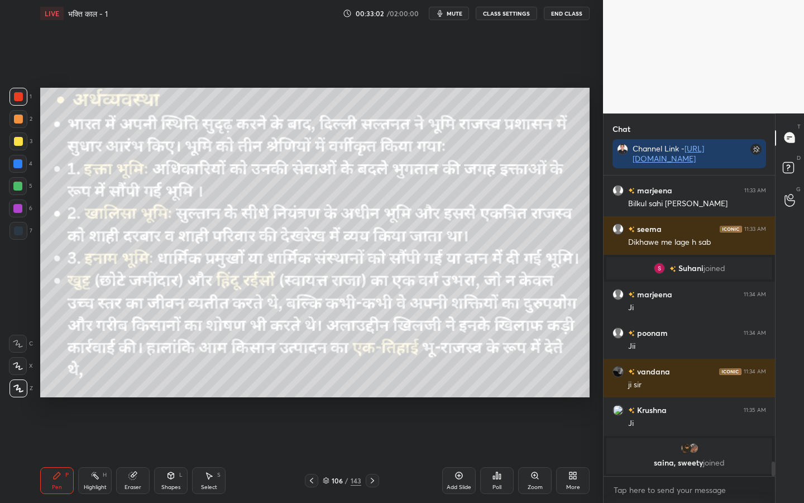
click at [16, 139] on div at bounding box center [18, 141] width 9 height 9
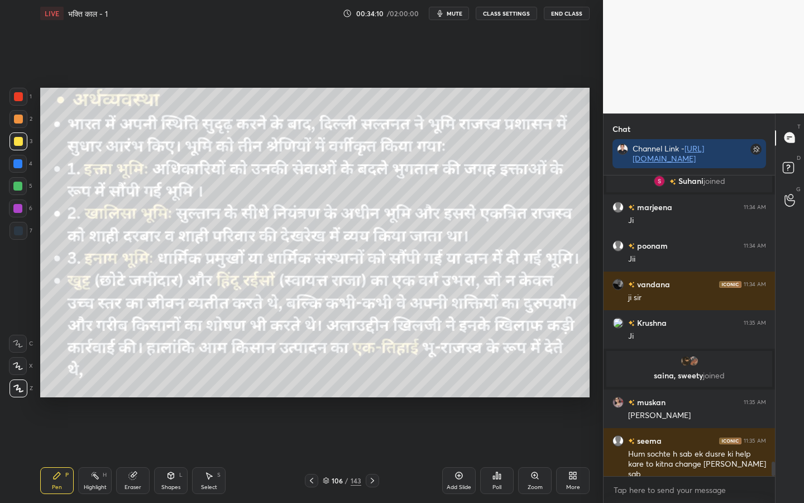
scroll to position [6070, 0]
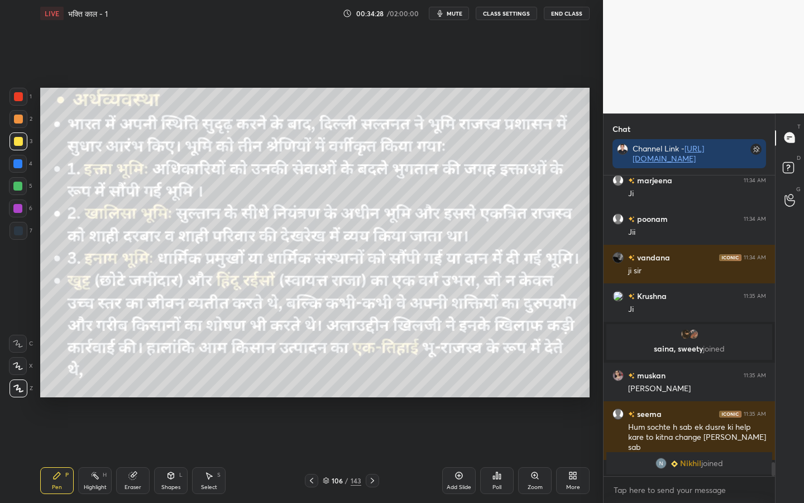
drag, startPoint x: 137, startPoint y: 487, endPoint x: 130, endPoint y: 474, distance: 15.0
click at [137, 397] on div "Eraser" at bounding box center [133, 487] width 17 height 6
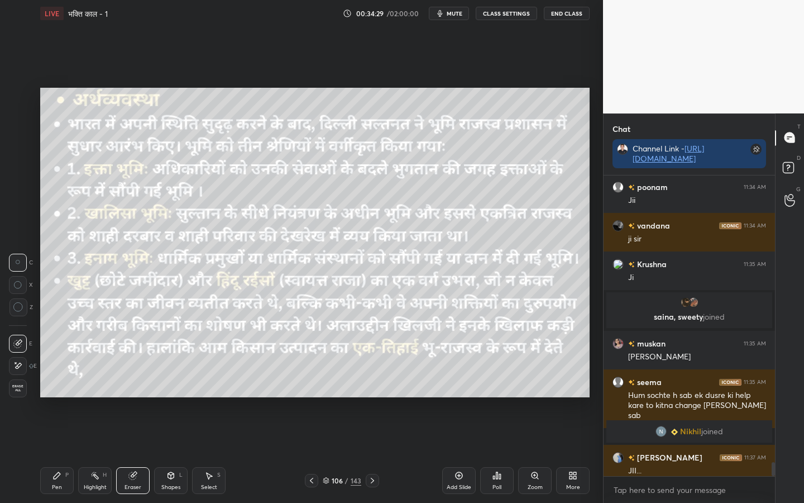
scroll to position [6077, 0]
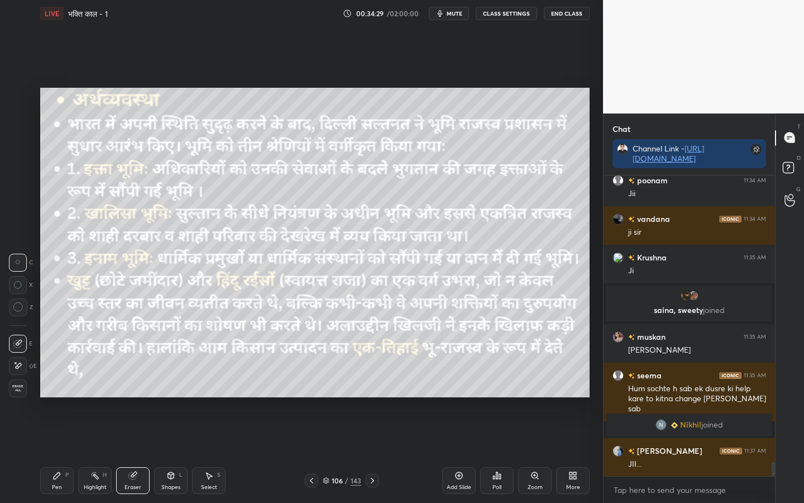
drag, startPoint x: 17, startPoint y: 385, endPoint x: 26, endPoint y: 380, distance: 10.5
click at [17, 385] on span "Erase all" at bounding box center [17, 388] width 17 height 8
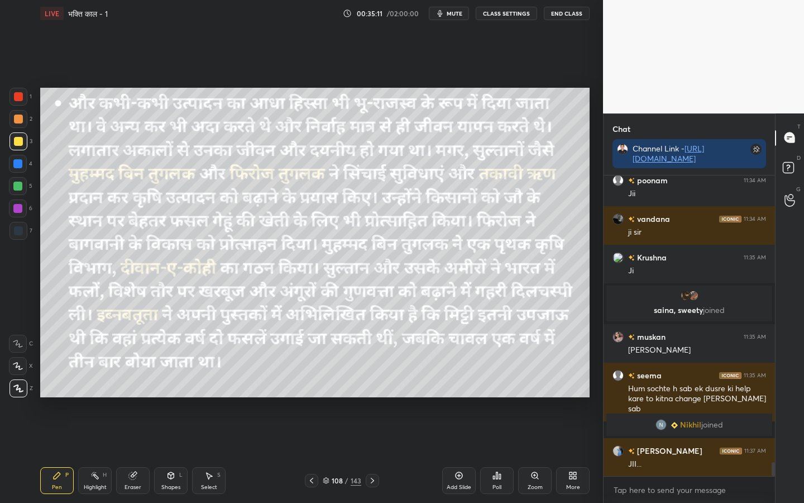
scroll to position [6115, 0]
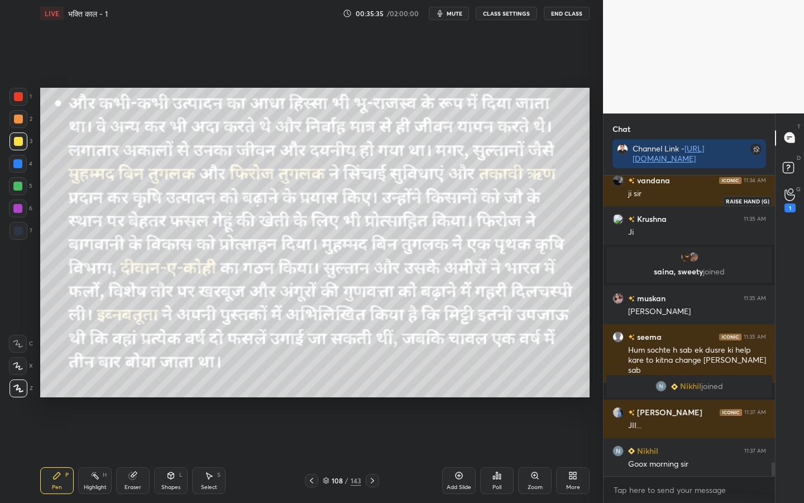
drag, startPoint x: 791, startPoint y: 196, endPoint x: 793, endPoint y: 187, distance: 9.2
click at [779, 194] on icon at bounding box center [790, 194] width 11 height 13
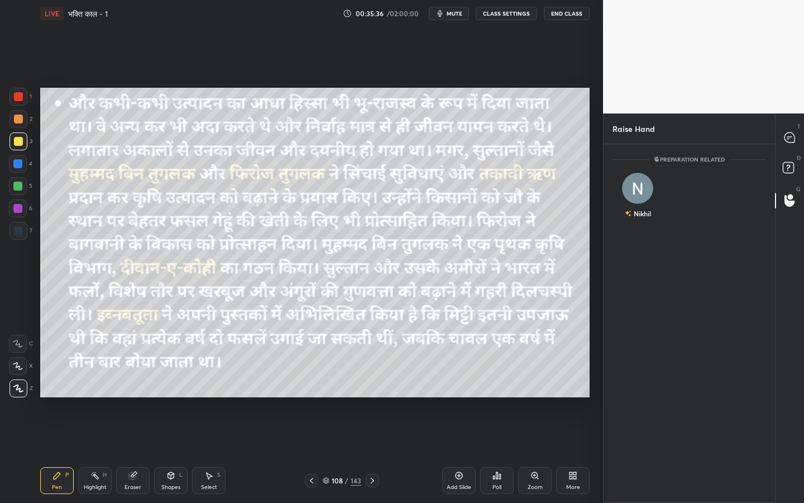
scroll to position [4, 4]
drag, startPoint x: 799, startPoint y: 136, endPoint x: 790, endPoint y: 141, distance: 10.5
click at [779, 136] on div at bounding box center [790, 138] width 22 height 20
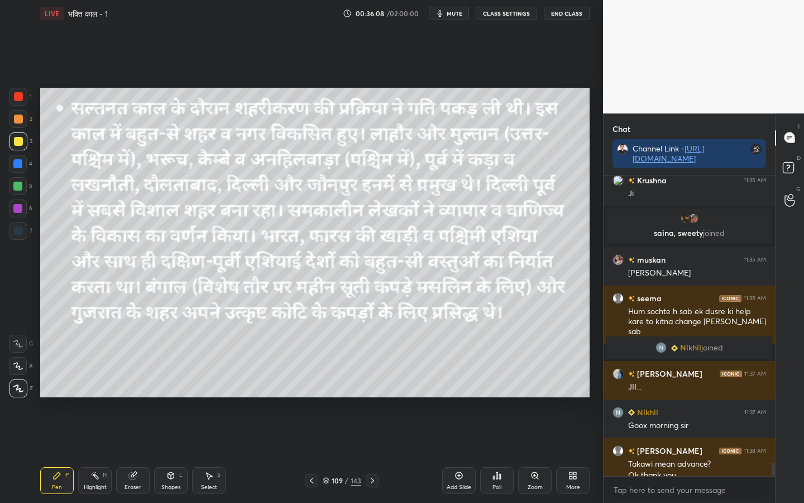
scroll to position [6377, 0]
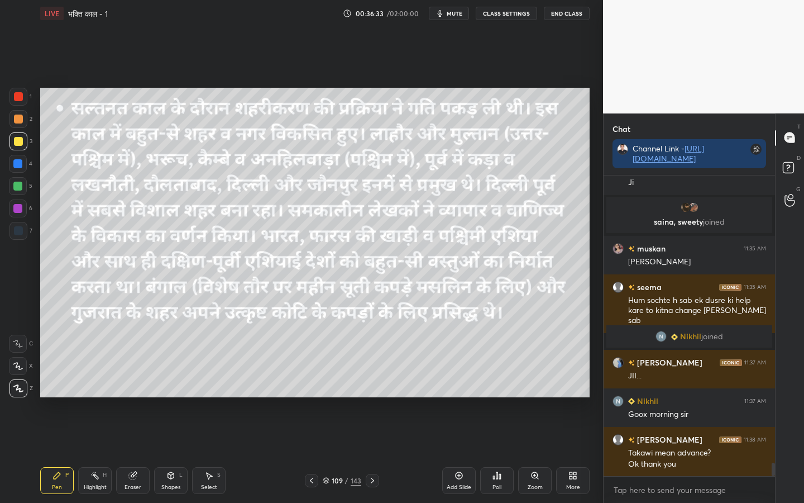
drag, startPoint x: 136, startPoint y: 484, endPoint x: 116, endPoint y: 469, distance: 25.3
click at [135, 397] on div "Eraser" at bounding box center [133, 487] width 17 height 6
drag, startPoint x: 24, startPoint y: 388, endPoint x: 29, endPoint y: 384, distance: 6.4
click at [25, 388] on span "Erase all" at bounding box center [17, 388] width 17 height 8
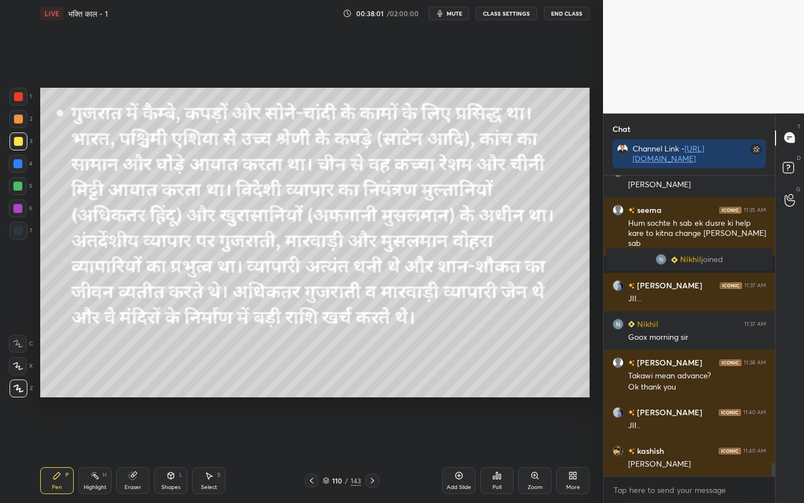
scroll to position [6492, 0]
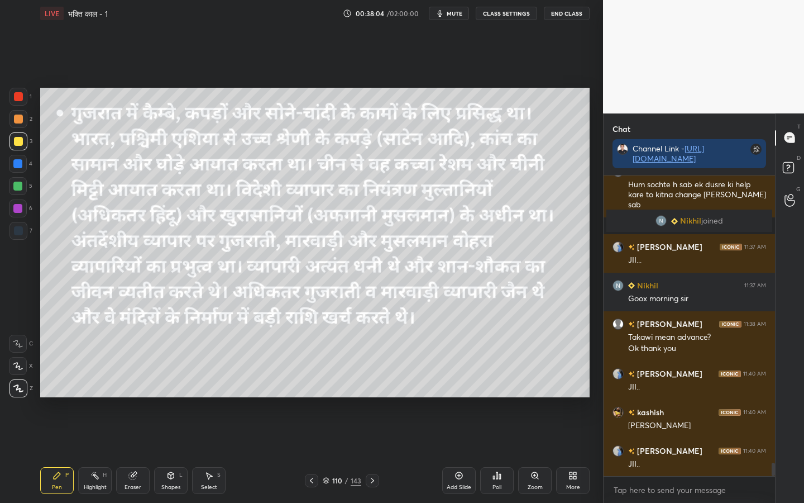
click at [121, 397] on div "Eraser" at bounding box center [133, 480] width 34 height 27
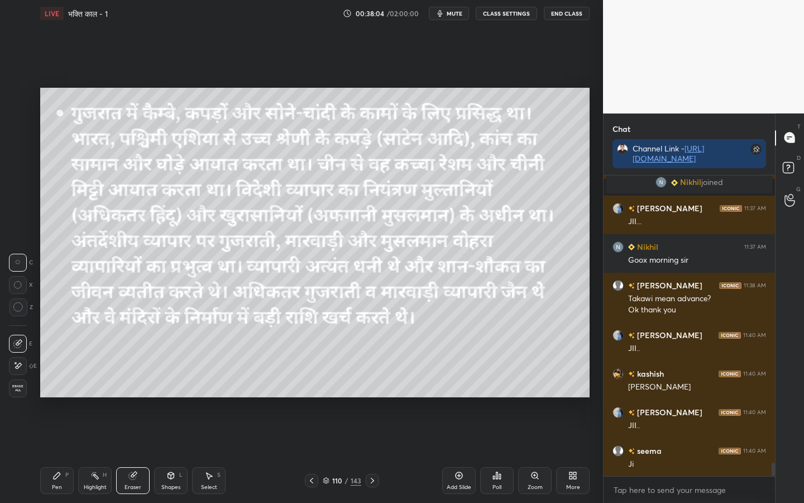
click at [22, 389] on span "Erase all" at bounding box center [17, 388] width 17 height 8
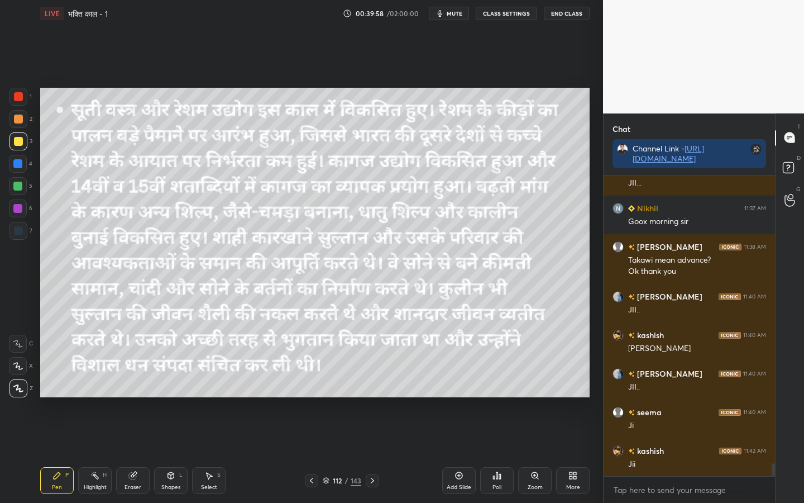
scroll to position [6608, 0]
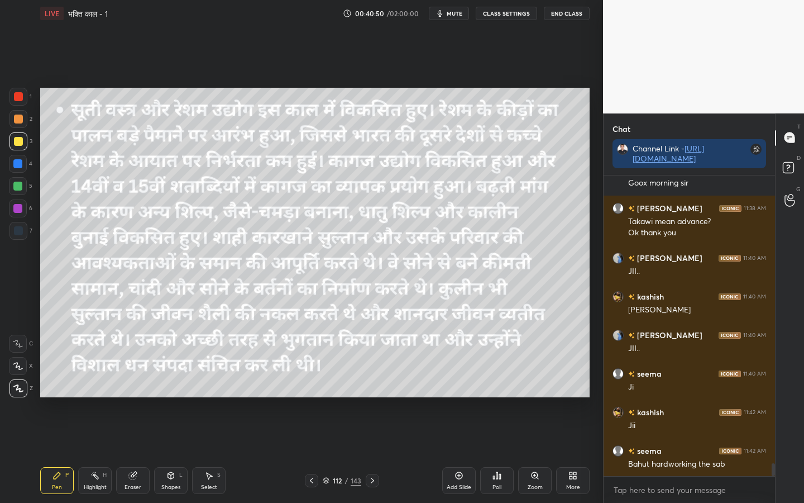
click at [136, 397] on div "Eraser" at bounding box center [133, 487] width 17 height 6
click at [16, 389] on span "Erase all" at bounding box center [17, 388] width 17 height 8
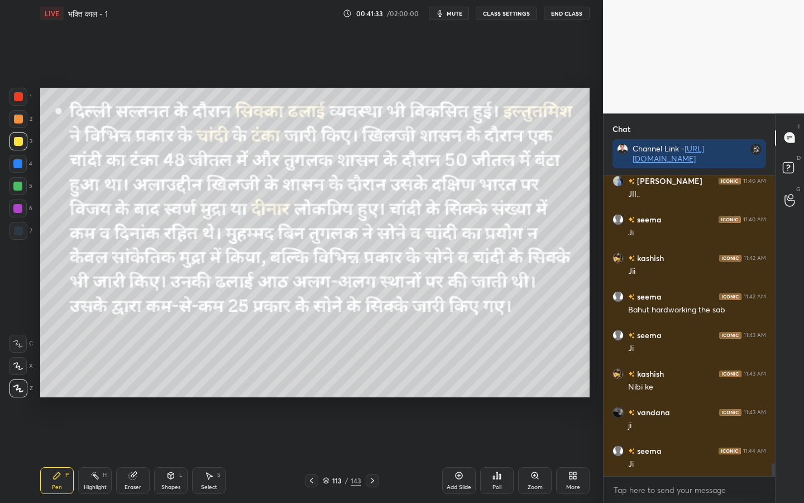
scroll to position [6801, 0]
click at [132, 397] on div "Eraser" at bounding box center [133, 487] width 17 height 6
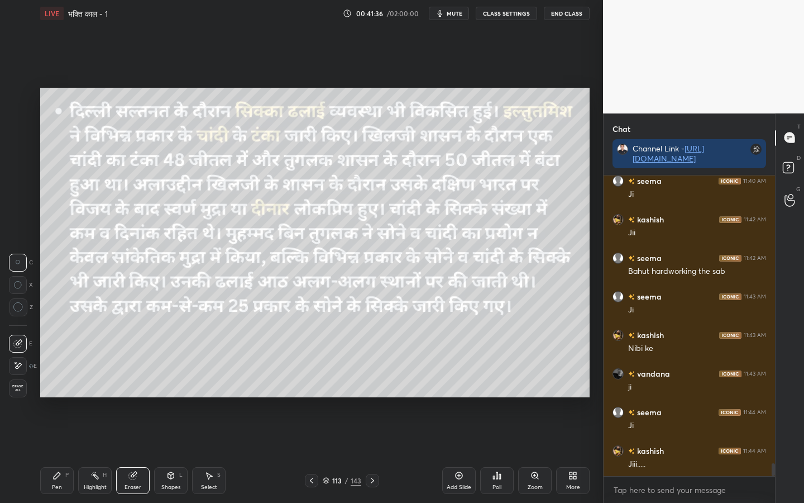
click at [20, 389] on span "Erase all" at bounding box center [17, 388] width 17 height 8
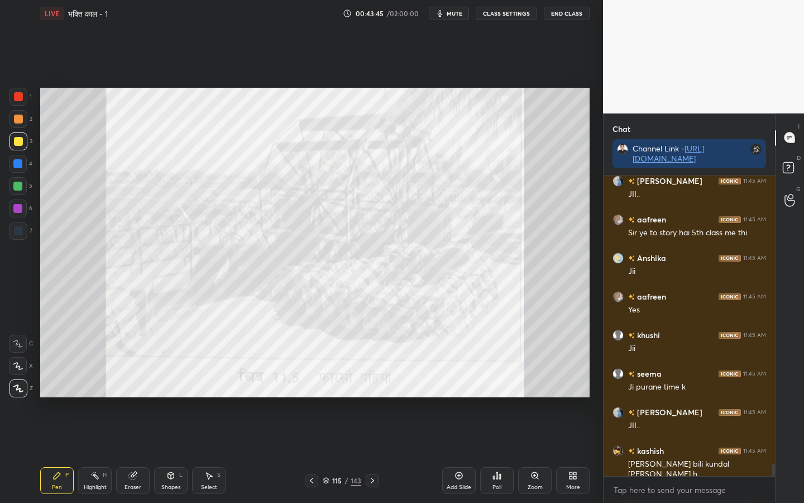
scroll to position [7263, 0]
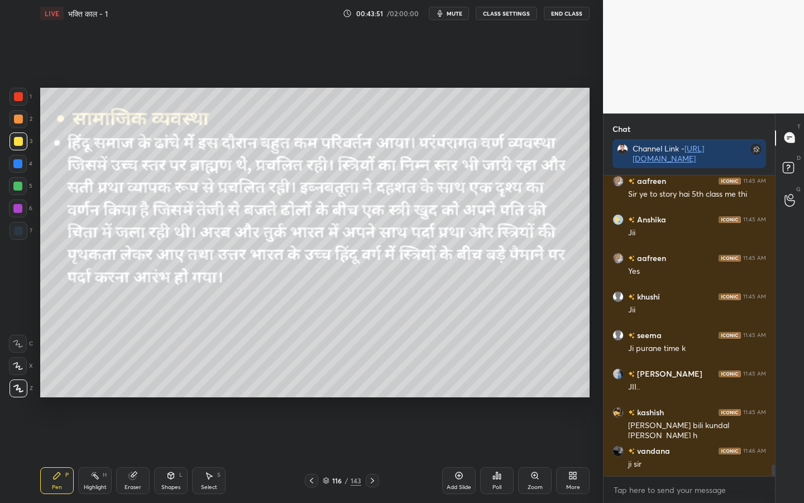
click at [456, 9] on span "mute" at bounding box center [455, 13] width 16 height 8
click at [456, 14] on span "unmute" at bounding box center [454, 13] width 24 height 8
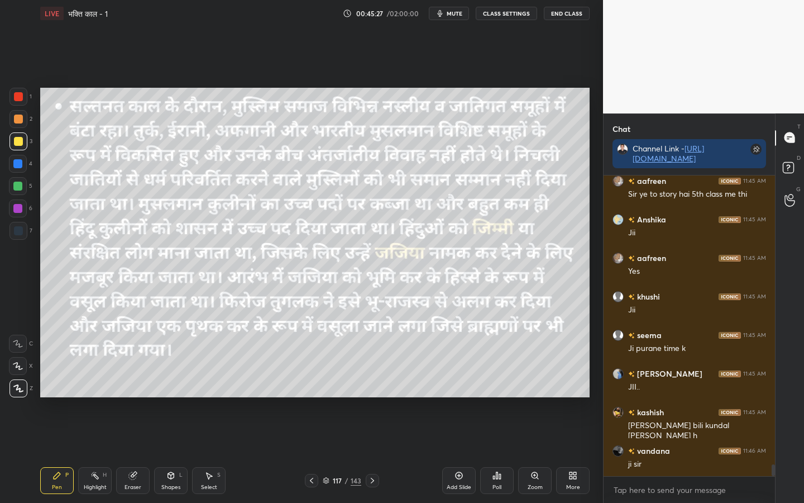
drag, startPoint x: 140, startPoint y: 485, endPoint x: 131, endPoint y: 475, distance: 13.5
click at [140, 397] on div "Eraser" at bounding box center [133, 487] width 17 height 6
click at [18, 384] on span "Erase all" at bounding box center [17, 388] width 17 height 8
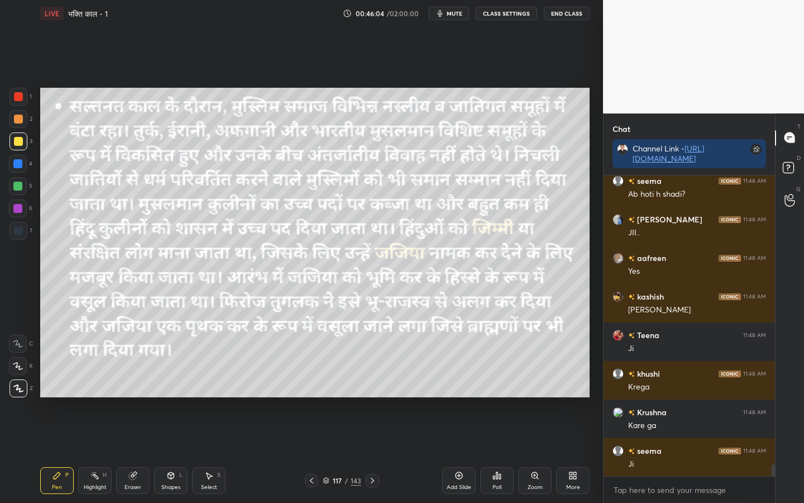
scroll to position [7610, 0]
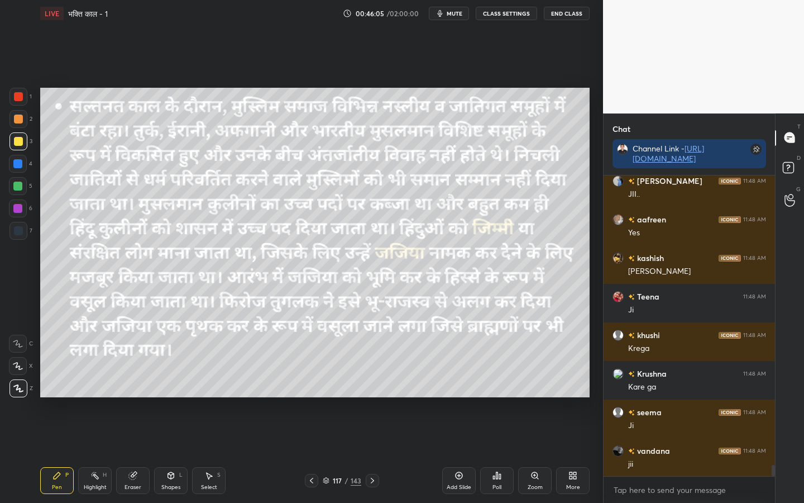
click at [132, 397] on div "Eraser" at bounding box center [133, 487] width 17 height 6
click at [18, 387] on span "Erase all" at bounding box center [17, 388] width 17 height 8
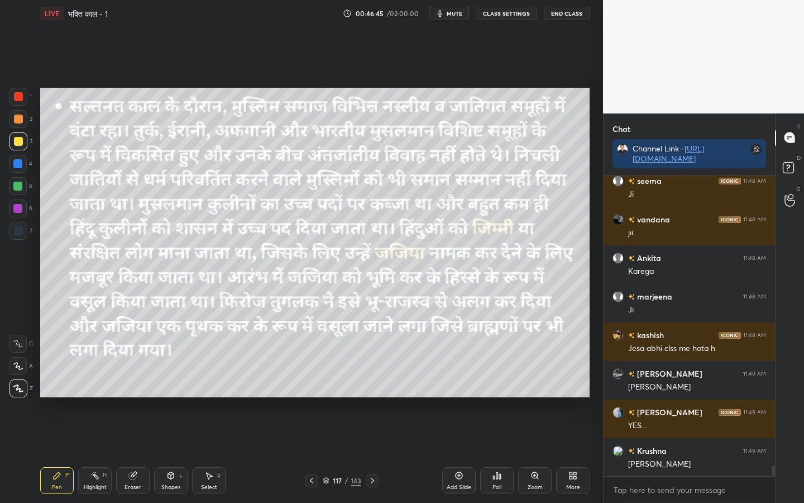
scroll to position [7880, 0]
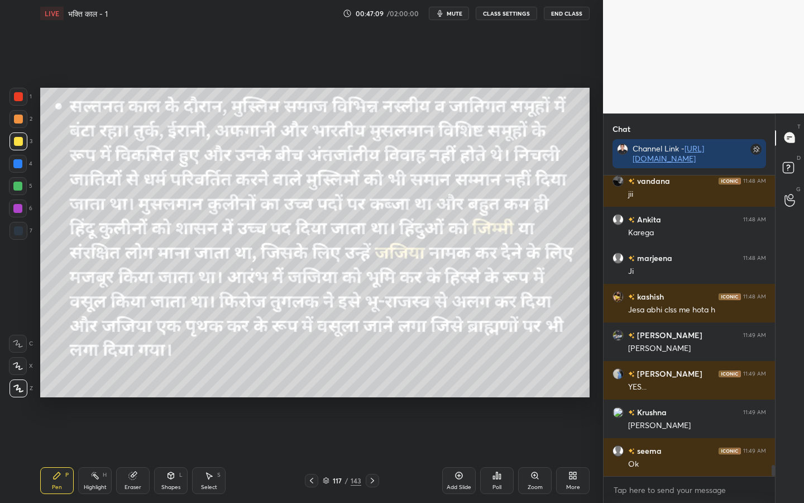
drag, startPoint x: 134, startPoint y: 480, endPoint x: 123, endPoint y: 466, distance: 17.5
click at [134, 397] on div "Eraser" at bounding box center [133, 480] width 34 height 27
drag, startPoint x: 55, startPoint y: 487, endPoint x: 61, endPoint y: 480, distance: 9.2
click at [55, 397] on div "Pen" at bounding box center [57, 487] width 10 height 6
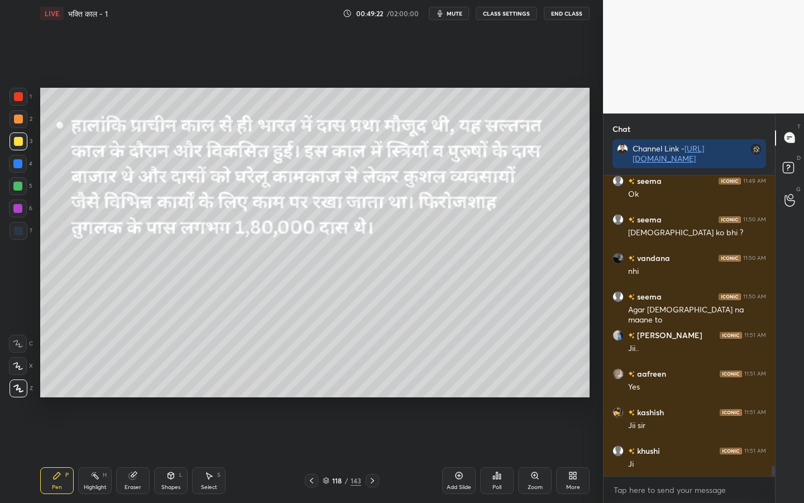
scroll to position [8208, 0]
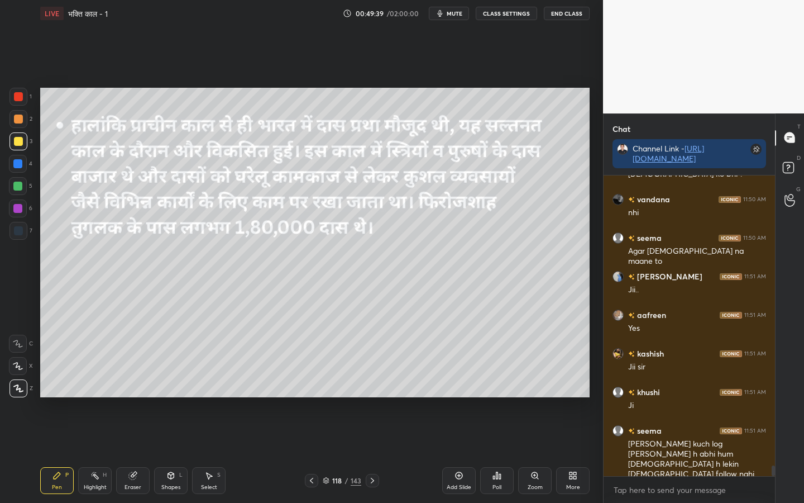
click at [131, 397] on div "Eraser" at bounding box center [133, 480] width 34 height 27
click at [17, 394] on div "Erase all" at bounding box center [18, 388] width 18 height 18
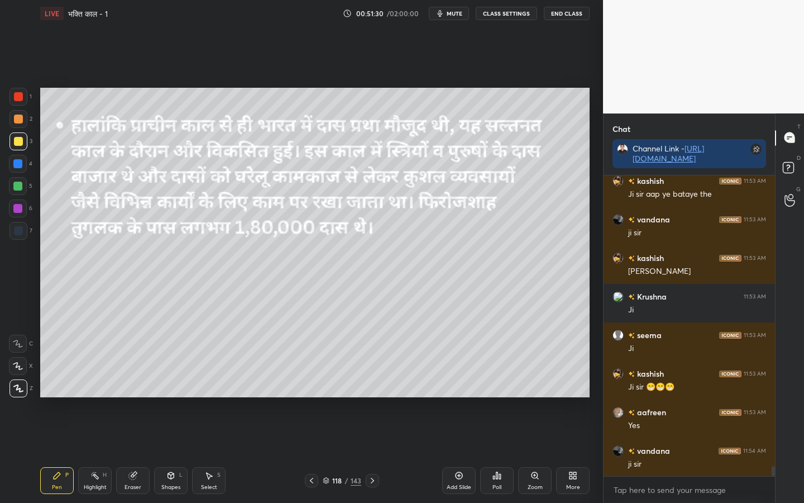
scroll to position [8671, 0]
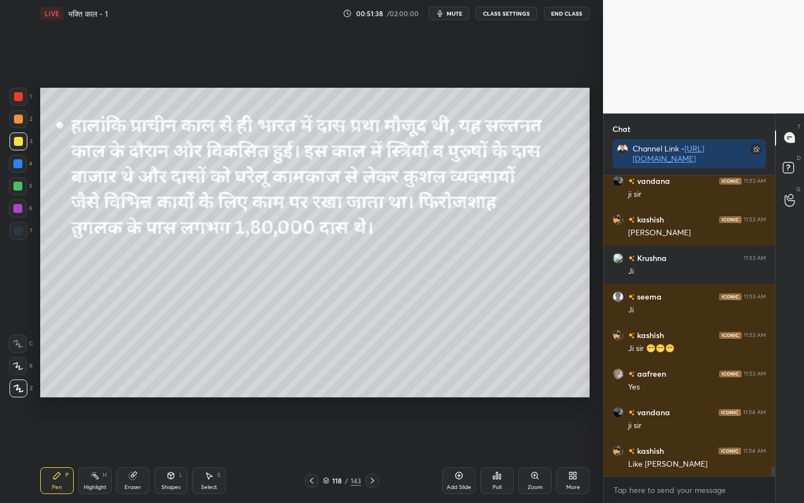
drag, startPoint x: 135, startPoint y: 488, endPoint x: 113, endPoint y: 472, distance: 26.4
click at [135, 397] on div "Eraser" at bounding box center [133, 487] width 17 height 6
click at [18, 389] on span "Erase all" at bounding box center [17, 388] width 17 height 8
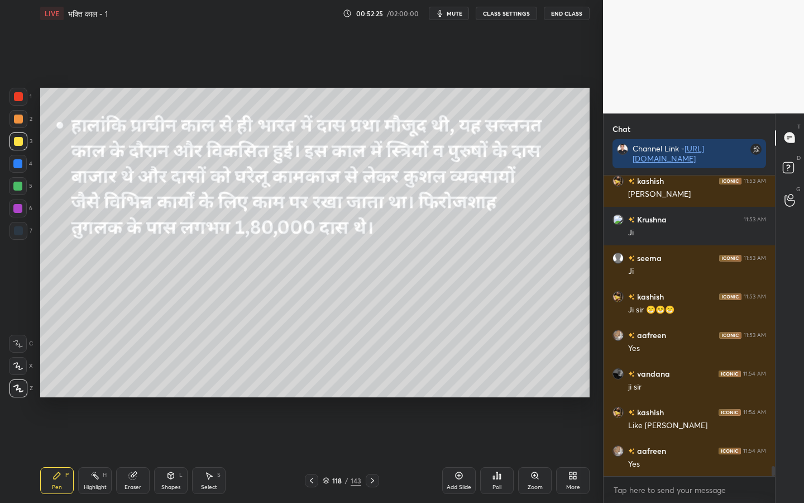
click at [136, 397] on div "Eraser" at bounding box center [133, 480] width 34 height 27
drag, startPoint x: 19, startPoint y: 389, endPoint x: 35, endPoint y: 382, distance: 17.5
click at [19, 389] on span "Erase all" at bounding box center [17, 388] width 17 height 8
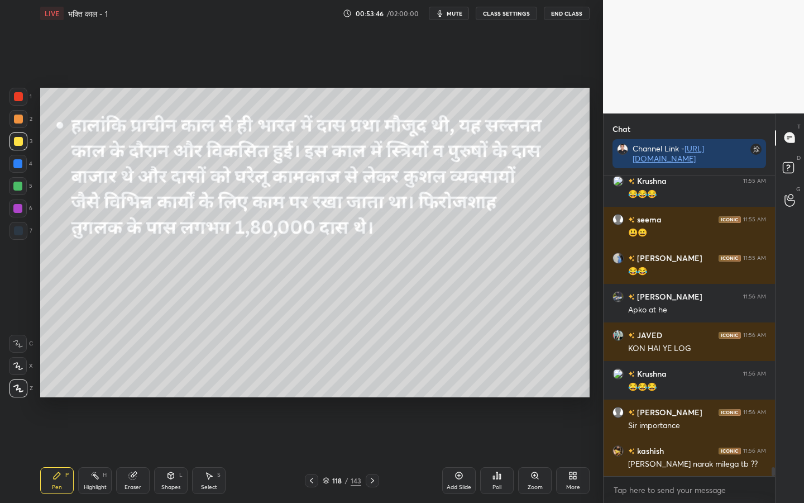
scroll to position [9606, 0]
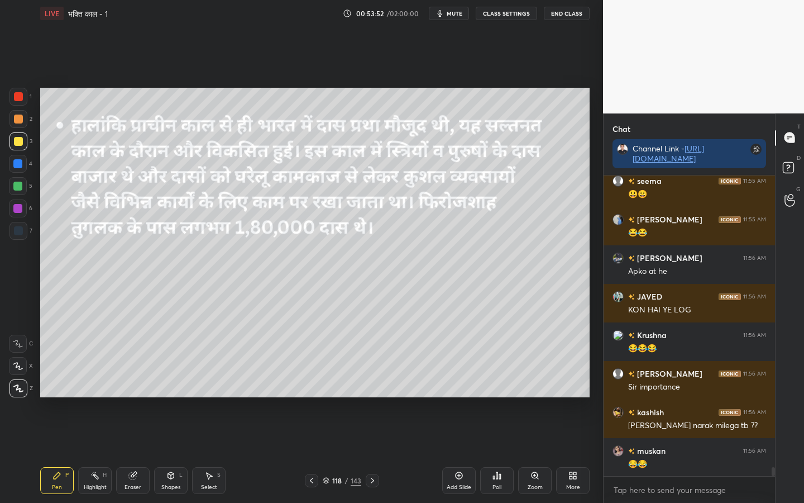
click at [132, 397] on icon at bounding box center [132, 475] width 7 height 7
click at [21, 390] on span "Erase all" at bounding box center [17, 388] width 17 height 8
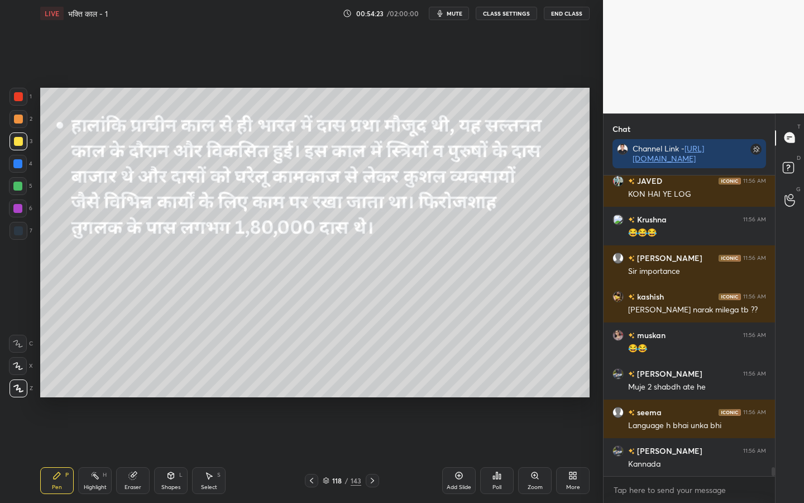
scroll to position [9760, 0]
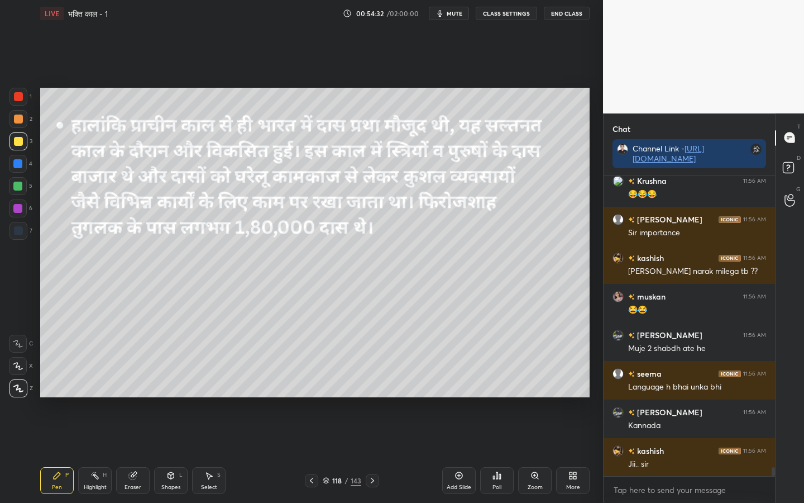
click at [140, 397] on div "Eraser" at bounding box center [133, 487] width 17 height 6
click at [15, 391] on span "Erase all" at bounding box center [17, 388] width 17 height 8
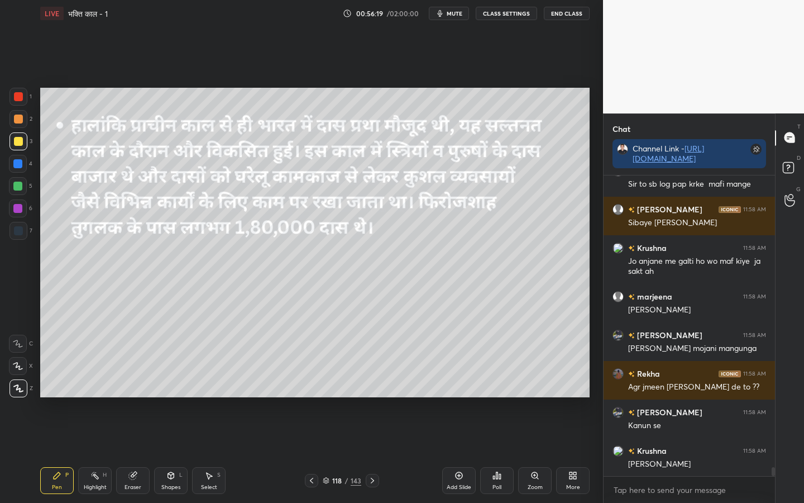
scroll to position [10194, 0]
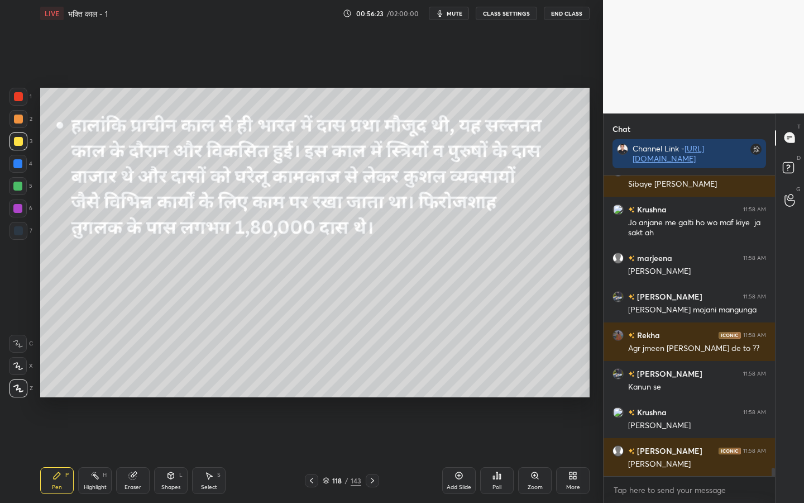
drag, startPoint x: 141, startPoint y: 478, endPoint x: 137, endPoint y: 473, distance: 6.8
click at [141, 397] on div "Eraser" at bounding box center [133, 480] width 34 height 27
click at [24, 390] on span "Erase all" at bounding box center [17, 388] width 17 height 8
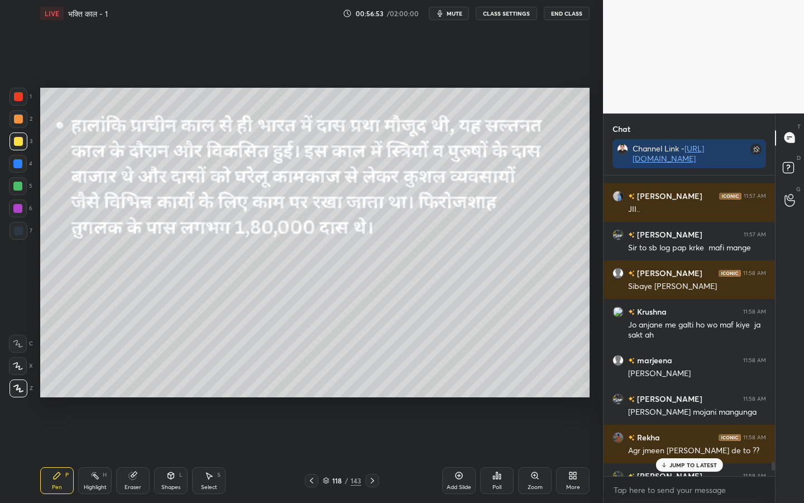
scroll to position [10310, 0]
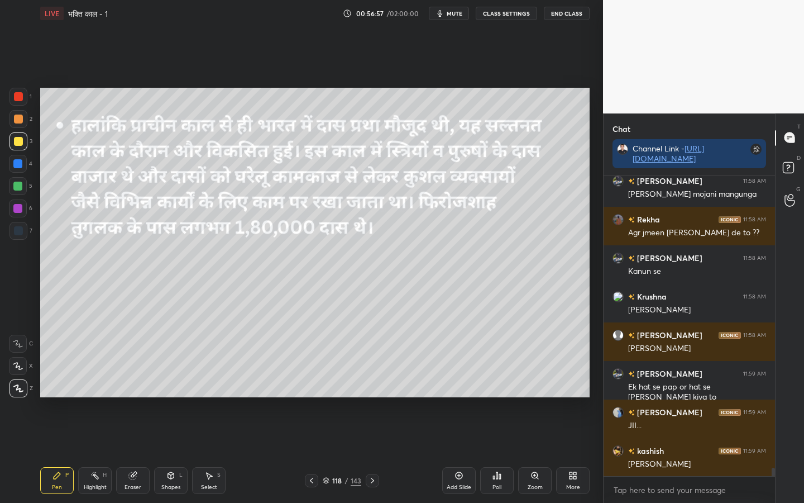
click at [134, 397] on div "Eraser" at bounding box center [133, 487] width 17 height 6
click at [20, 388] on span "Erase all" at bounding box center [17, 388] width 17 height 8
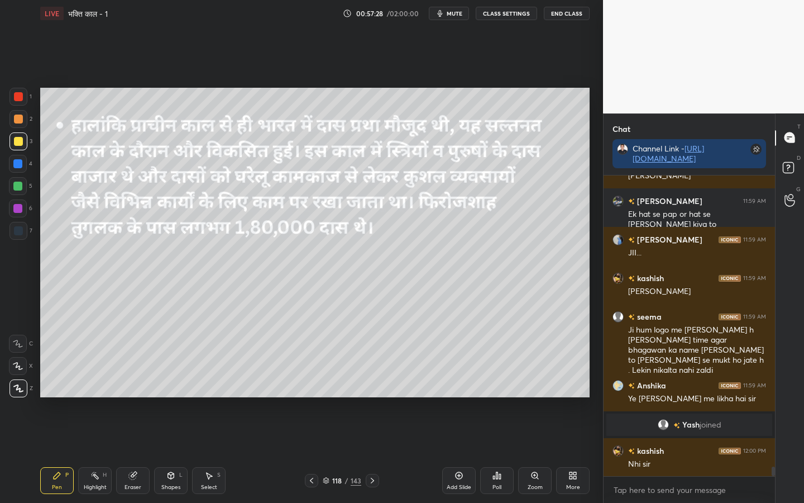
scroll to position [9083, 0]
click at [131, 397] on div "Eraser" at bounding box center [133, 487] width 17 height 6
click at [13, 393] on div "Erase all" at bounding box center [18, 388] width 18 height 18
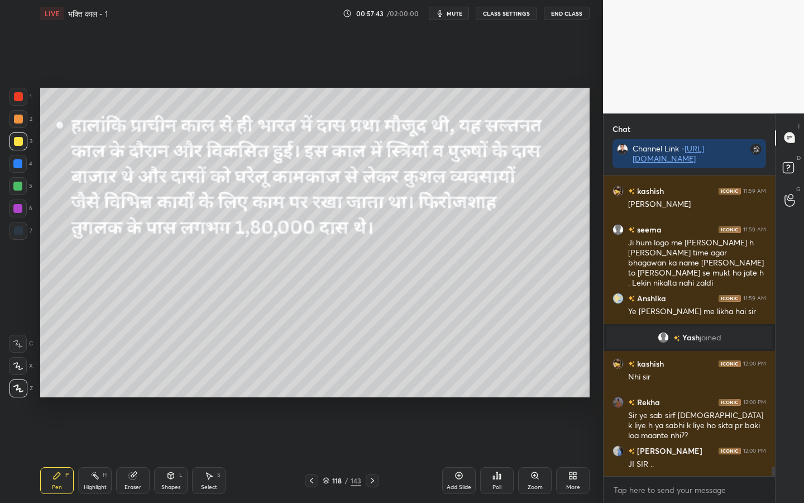
scroll to position [9209, 0]
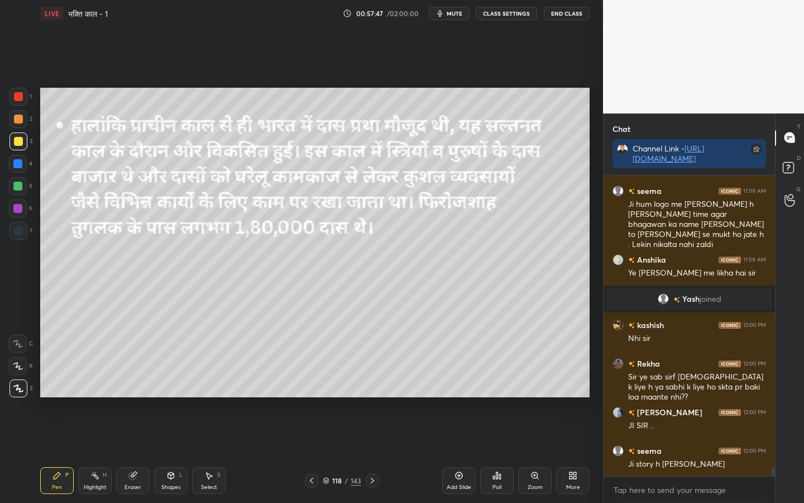
click at [128, 397] on div "Eraser" at bounding box center [133, 487] width 17 height 6
click at [13, 389] on span "Erase all" at bounding box center [17, 388] width 17 height 8
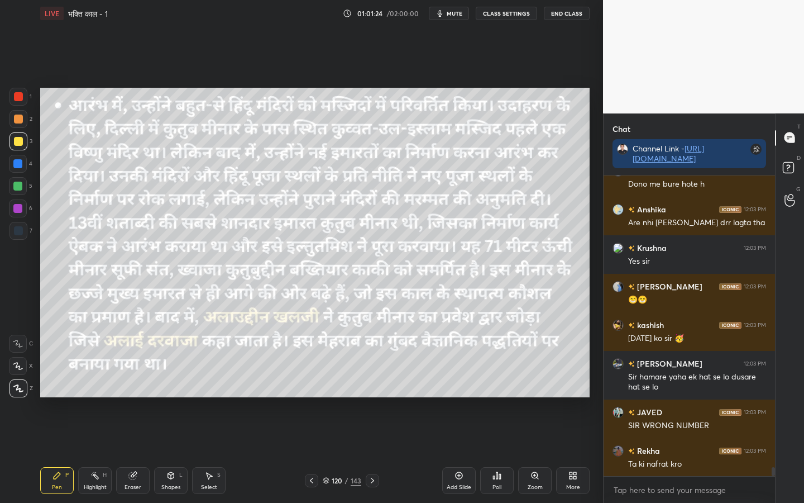
scroll to position [9992, 0]
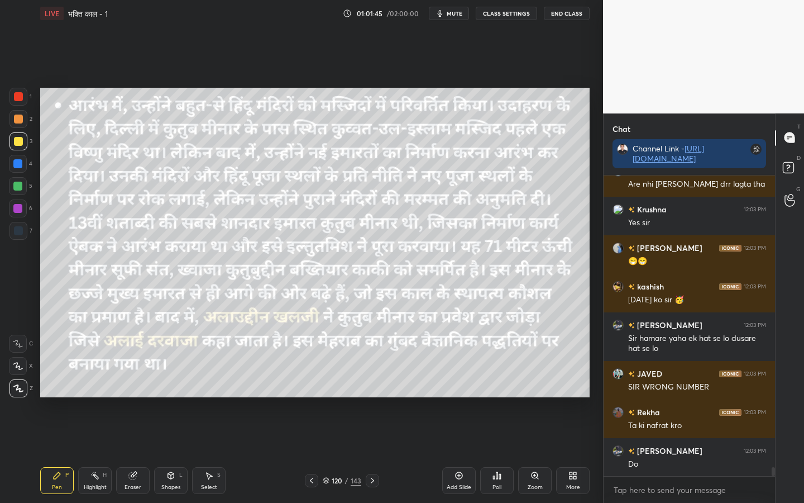
click at [458, 397] on icon at bounding box center [459, 475] width 9 height 9
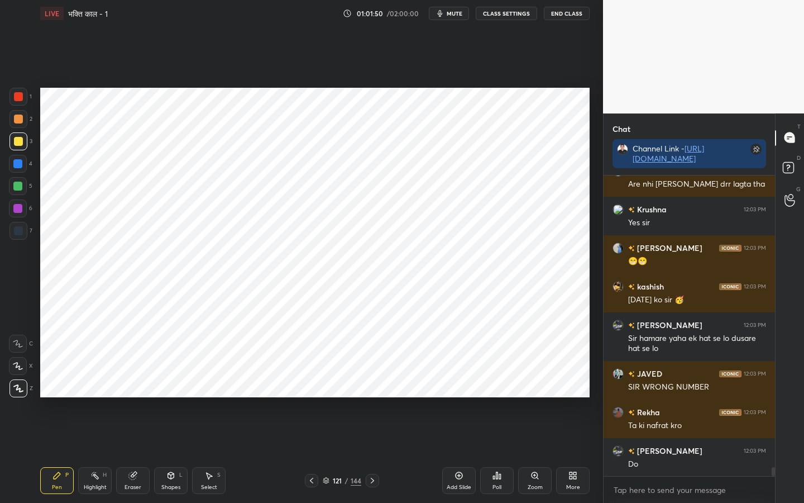
click at [308, 397] on icon at bounding box center [311, 480] width 9 height 9
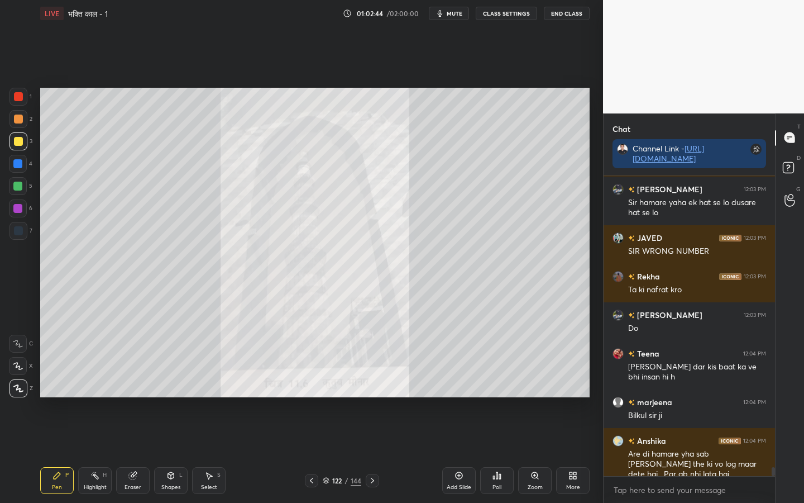
scroll to position [10166, 0]
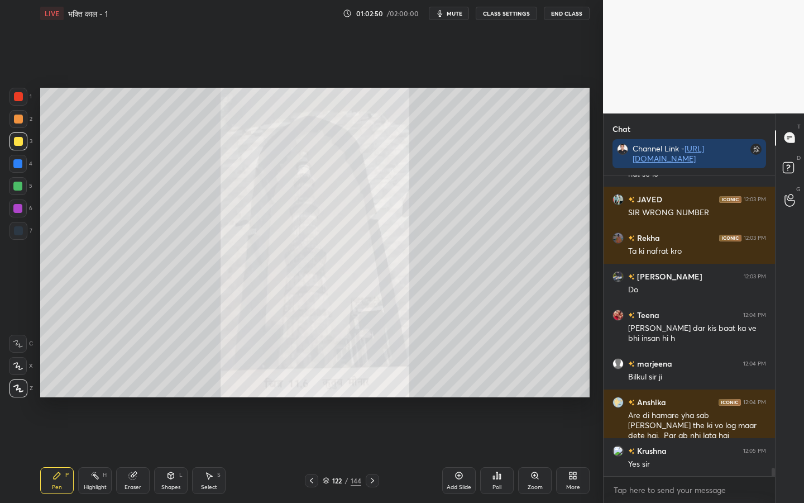
click at [136, 397] on div "Eraser" at bounding box center [133, 480] width 34 height 27
drag, startPoint x: 14, startPoint y: 390, endPoint x: 23, endPoint y: 388, distance: 9.2
click at [14, 390] on span "Erase all" at bounding box center [17, 388] width 17 height 8
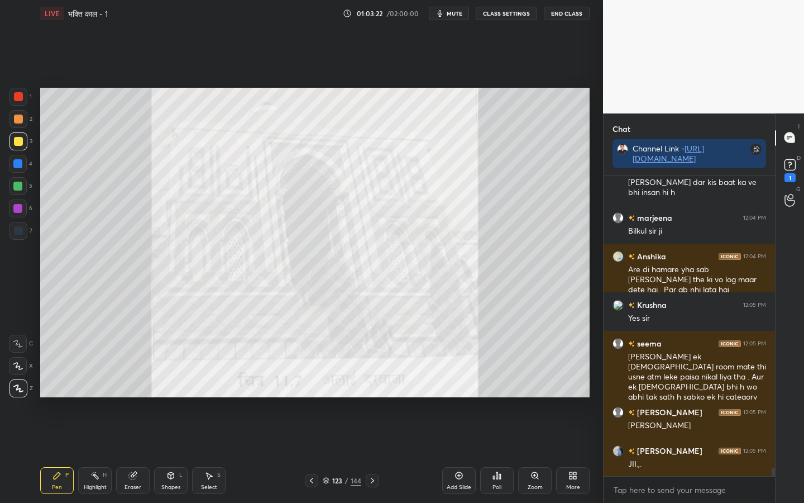
scroll to position [10360, 0]
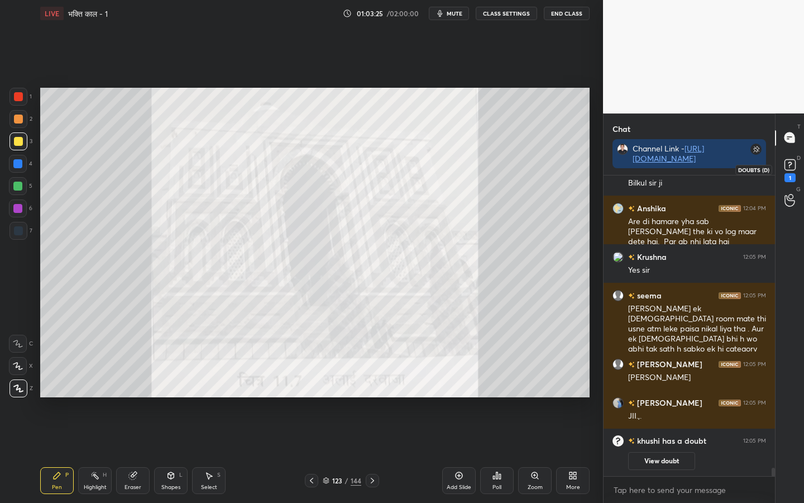
click at [779, 175] on div "1" at bounding box center [790, 177] width 11 height 9
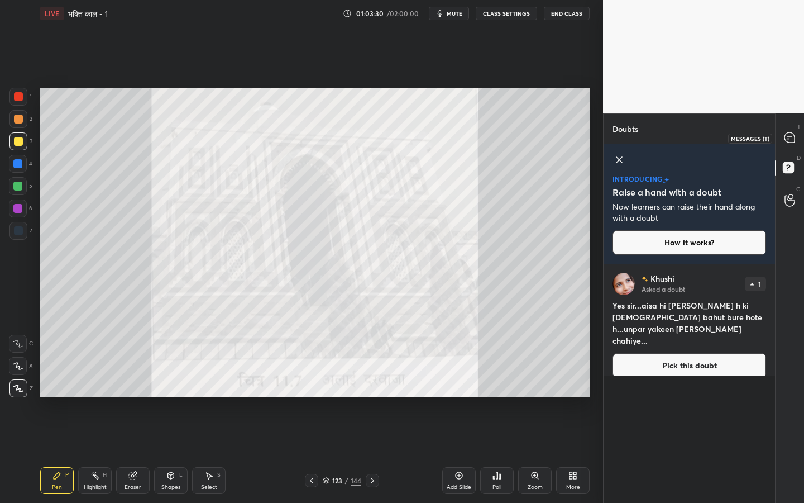
click at [779, 142] on icon at bounding box center [790, 138] width 12 height 12
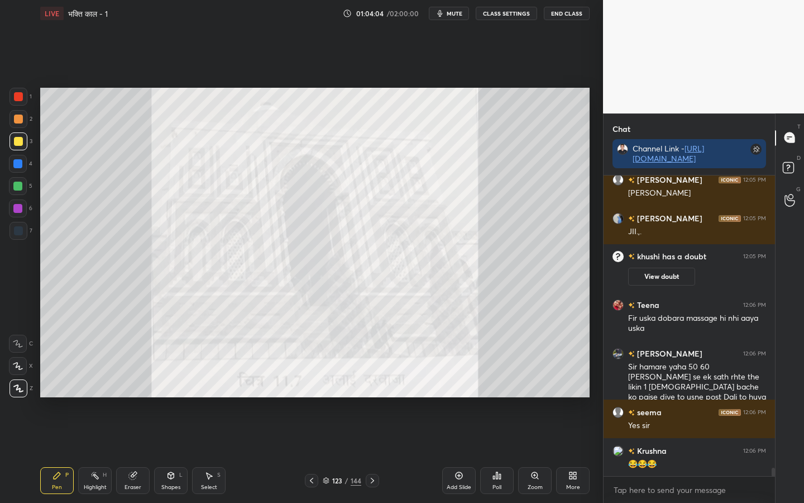
scroll to position [10260, 0]
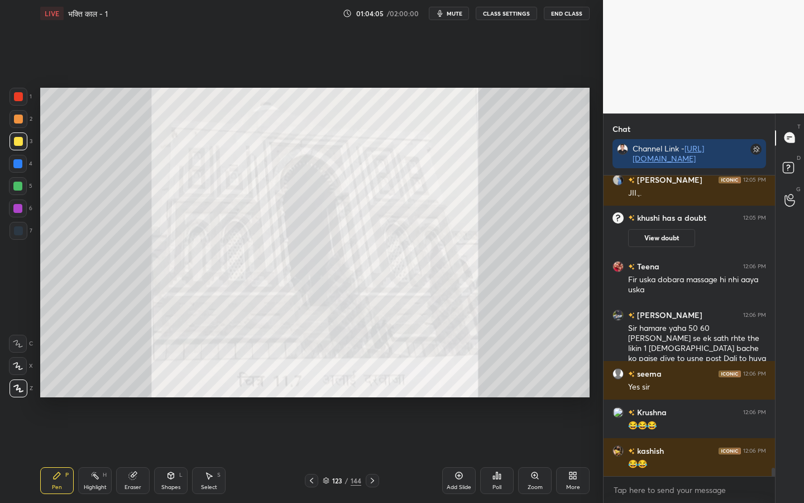
click at [137, 397] on div "Eraser" at bounding box center [133, 487] width 17 height 6
drag, startPoint x: 20, startPoint y: 393, endPoint x: 31, endPoint y: 388, distance: 11.7
click at [20, 393] on div "Erase all" at bounding box center [18, 388] width 18 height 18
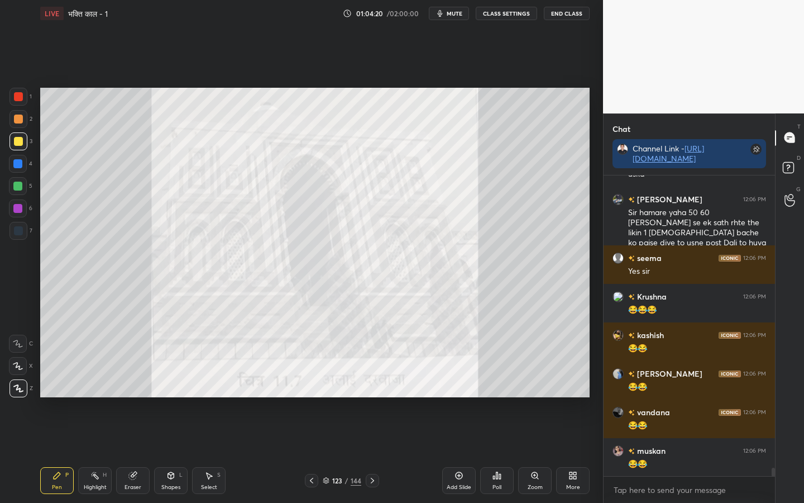
scroll to position [10414, 0]
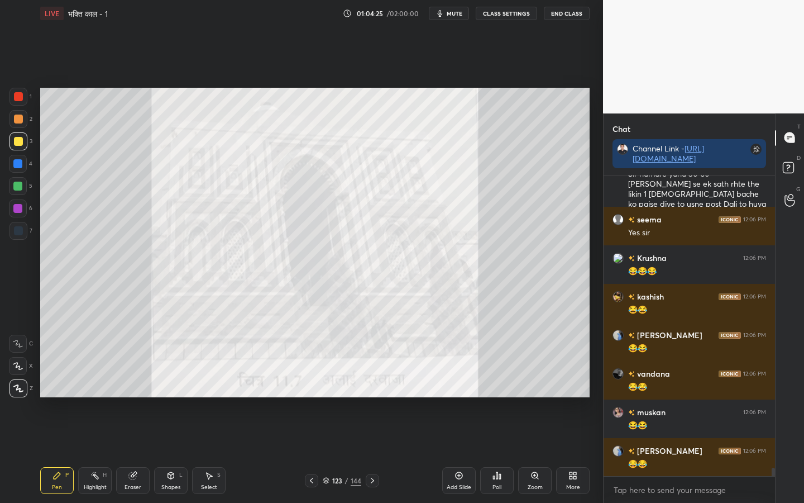
drag, startPoint x: 16, startPoint y: 99, endPoint x: 22, endPoint y: 103, distance: 7.0
click at [16, 101] on div at bounding box center [18, 96] width 9 height 9
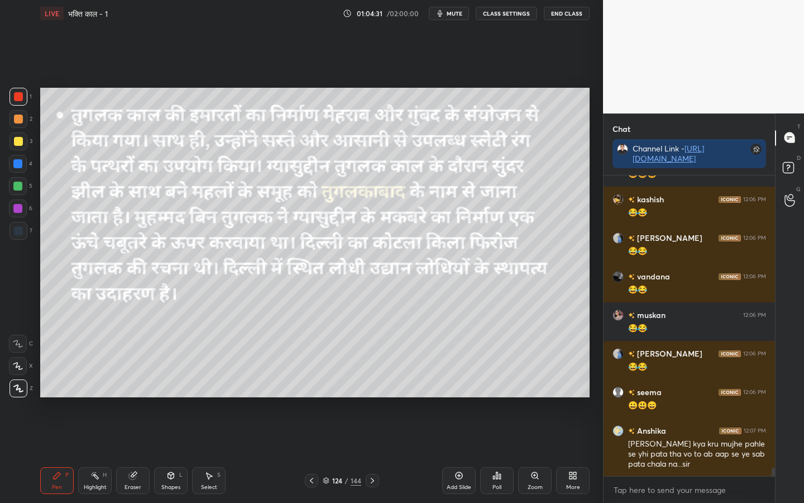
scroll to position [10550, 0]
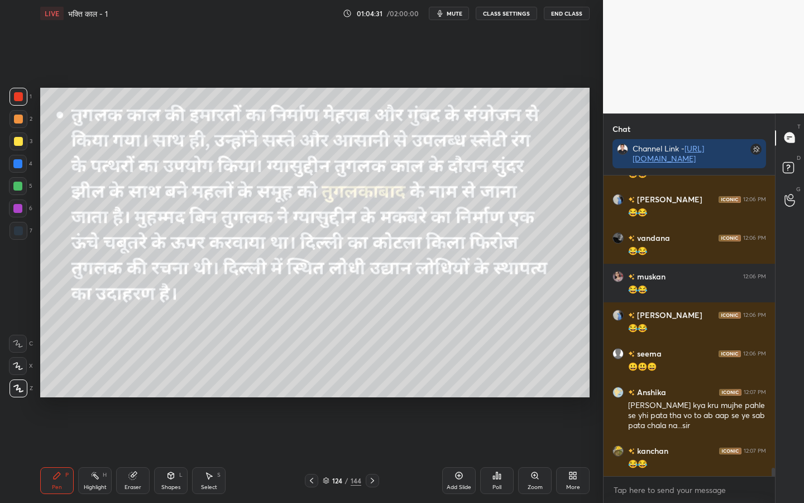
click at [16, 139] on div at bounding box center [18, 141] width 9 height 9
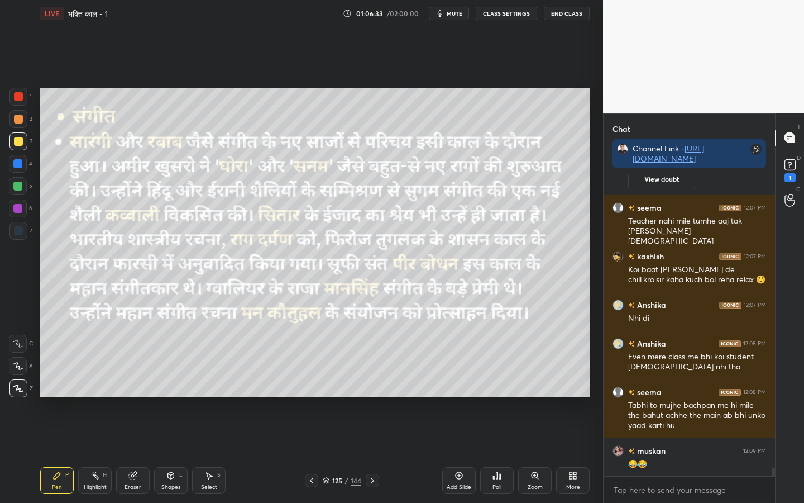
scroll to position [10741, 0]
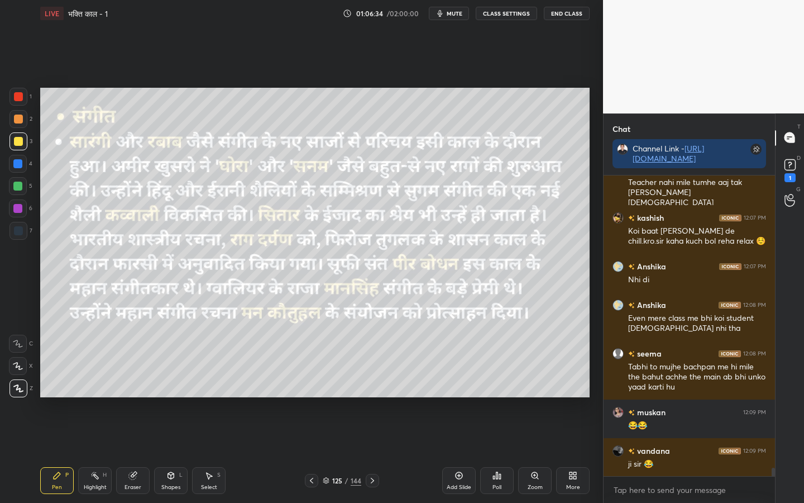
click at [133, 397] on div "Eraser" at bounding box center [133, 480] width 34 height 27
click at [23, 390] on span "Erase all" at bounding box center [17, 388] width 17 height 8
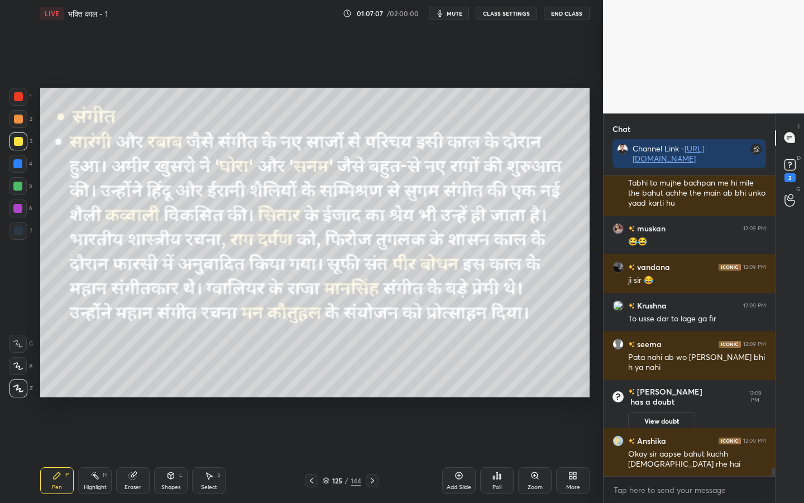
scroll to position [10756, 0]
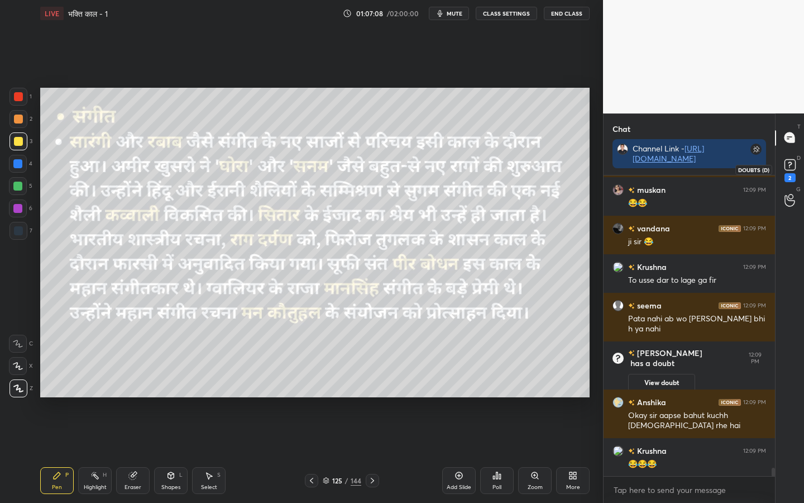
click at [779, 162] on icon at bounding box center [790, 163] width 4 height 4
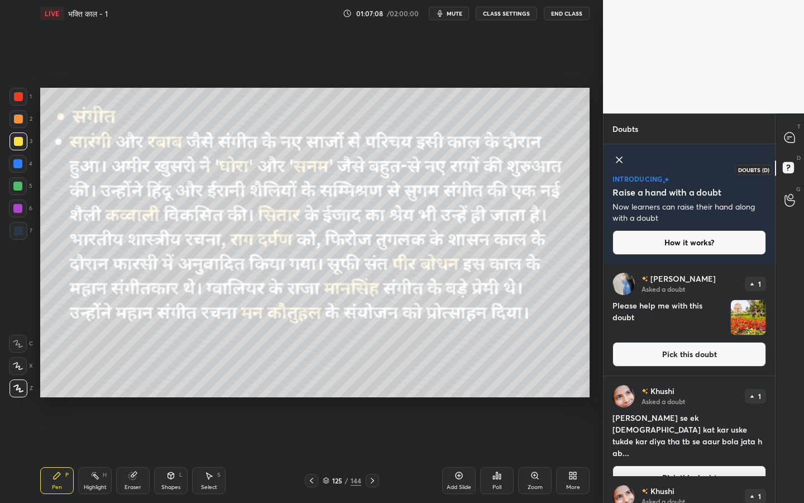
scroll to position [235, 168]
click at [691, 351] on button "Pick this doubt" at bounding box center [690, 354] width 154 height 25
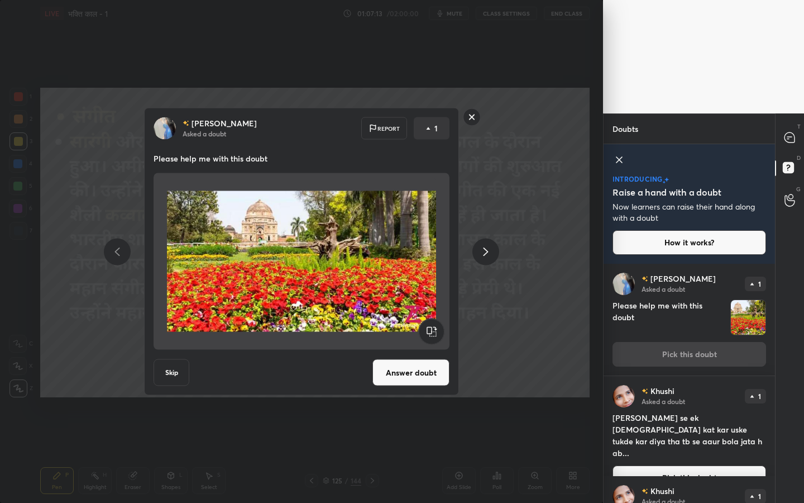
click at [476, 122] on rect at bounding box center [472, 116] width 17 height 17
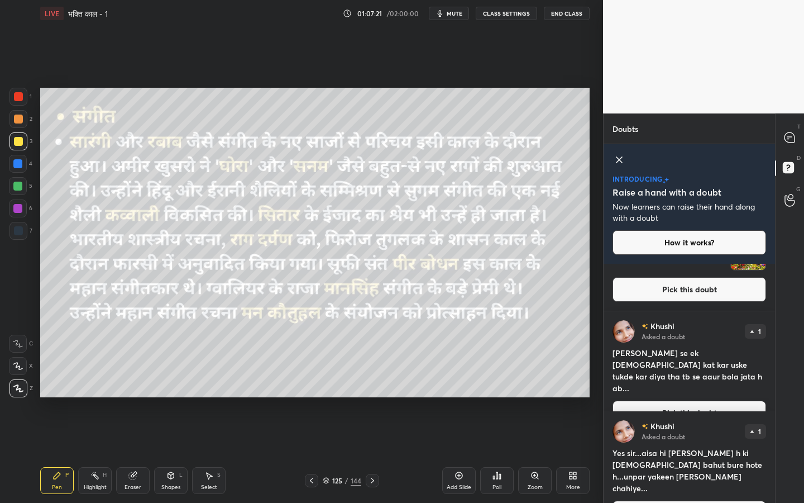
scroll to position [85, 0]
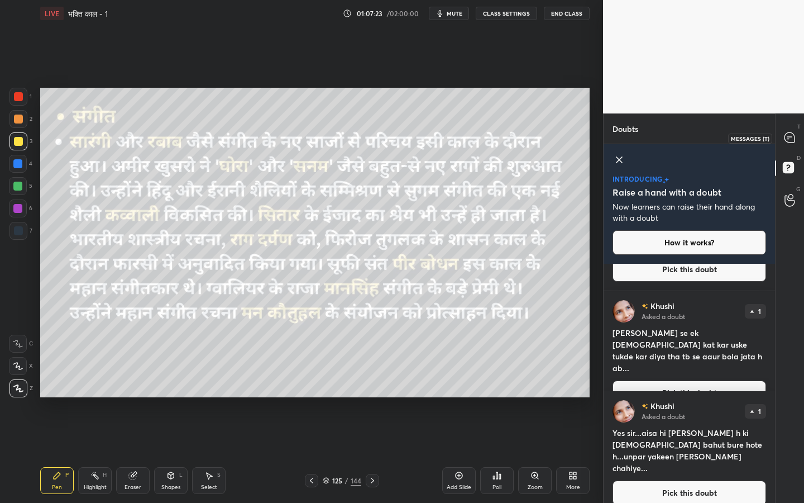
click at [779, 141] on icon at bounding box center [790, 137] width 10 height 10
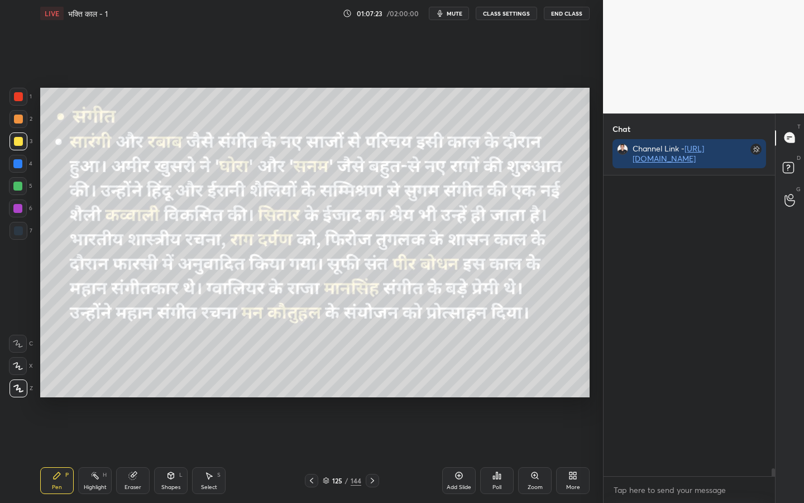
scroll to position [297, 168]
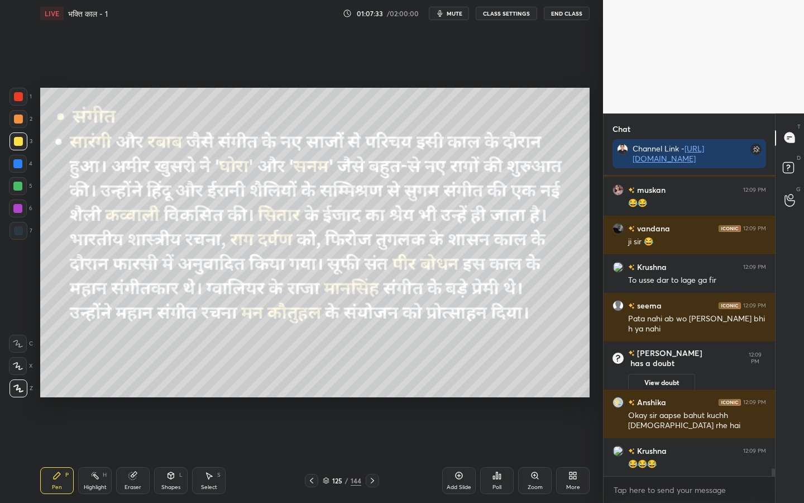
drag, startPoint x: 138, startPoint y: 480, endPoint x: 120, endPoint y: 465, distance: 23.8
click at [137, 397] on div "Eraser" at bounding box center [133, 480] width 34 height 27
drag, startPoint x: 20, startPoint y: 390, endPoint x: 8, endPoint y: 364, distance: 28.8
click at [20, 389] on span "Erase all" at bounding box center [17, 388] width 17 height 8
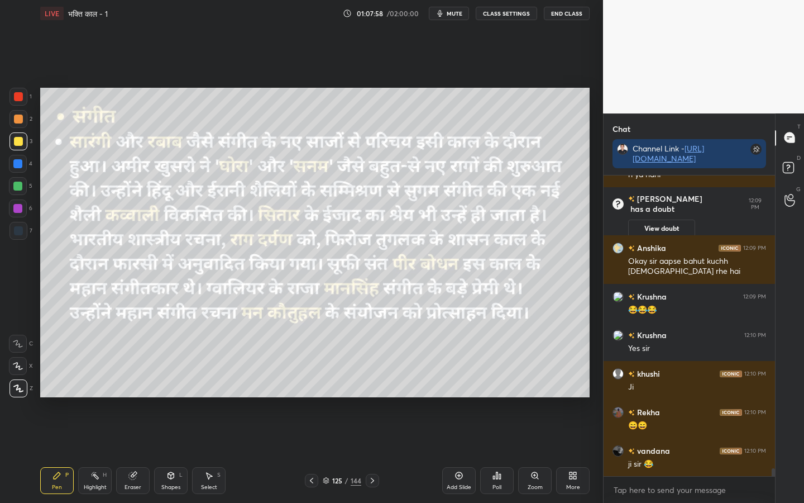
scroll to position [11161, 0]
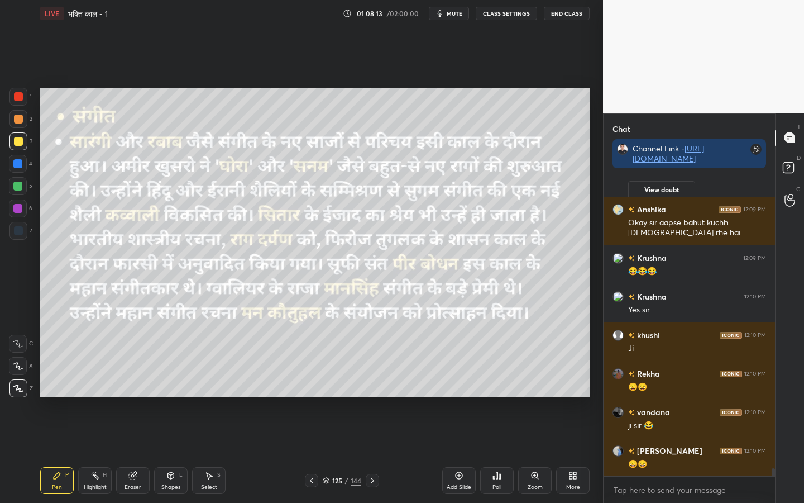
click at [132, 397] on div "Eraser" at bounding box center [133, 487] width 17 height 6
click at [19, 392] on div "Erase all" at bounding box center [18, 388] width 18 height 18
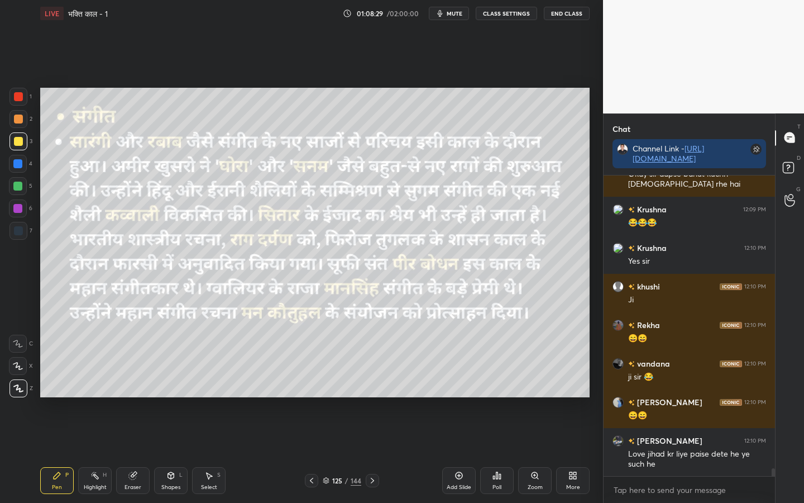
click at [131, 397] on div "Eraser" at bounding box center [133, 480] width 34 height 27
click at [16, 387] on span "Erase all" at bounding box center [17, 388] width 17 height 8
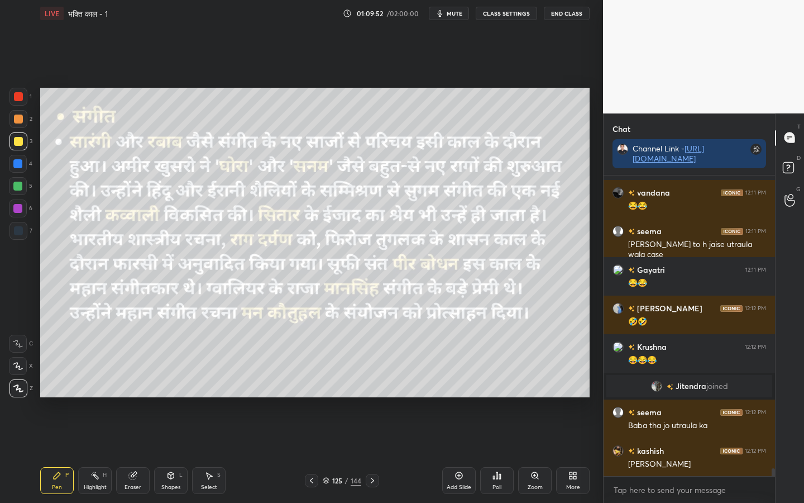
scroll to position [11375, 0]
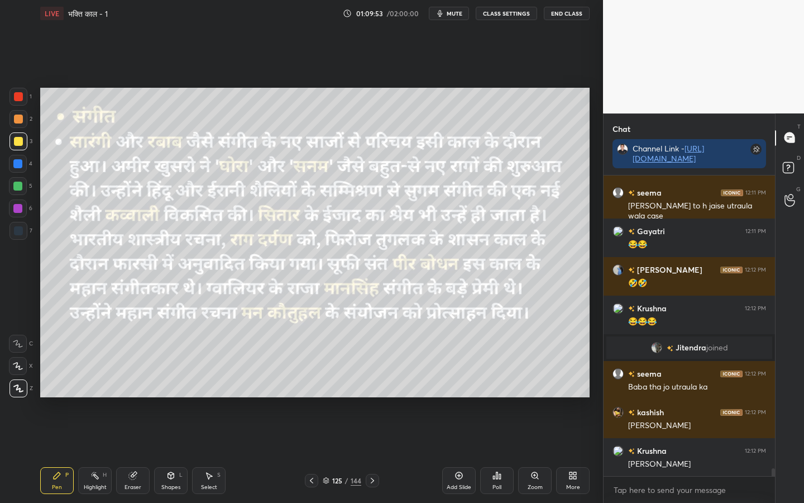
drag, startPoint x: 135, startPoint y: 486, endPoint x: 108, endPoint y: 465, distance: 34.2
click at [135, 397] on div "Eraser" at bounding box center [133, 487] width 17 height 6
click at [17, 392] on span "Erase all" at bounding box center [17, 388] width 17 height 8
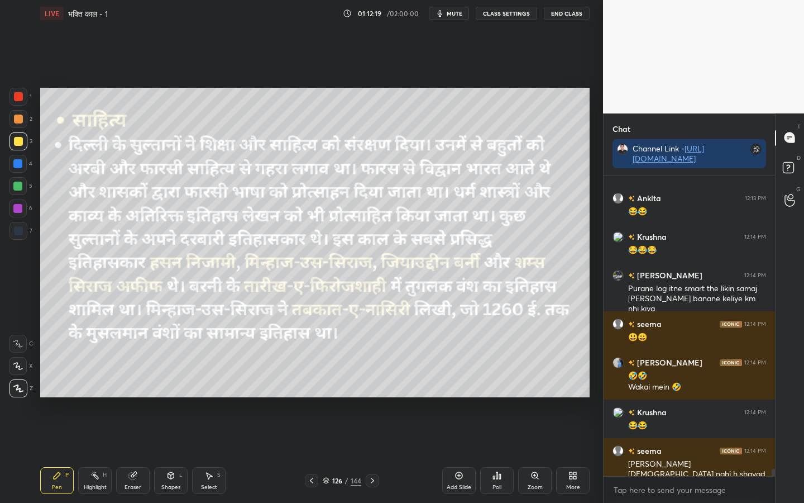
scroll to position [11919, 0]
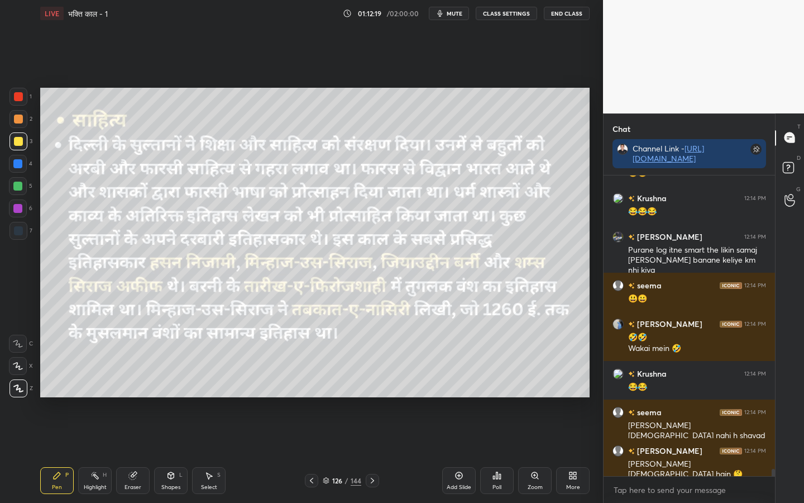
drag, startPoint x: 137, startPoint y: 479, endPoint x: 131, endPoint y: 473, distance: 7.9
click at [136, 397] on icon at bounding box center [132, 475] width 9 height 9
click at [18, 392] on span "Erase all" at bounding box center [17, 388] width 17 height 8
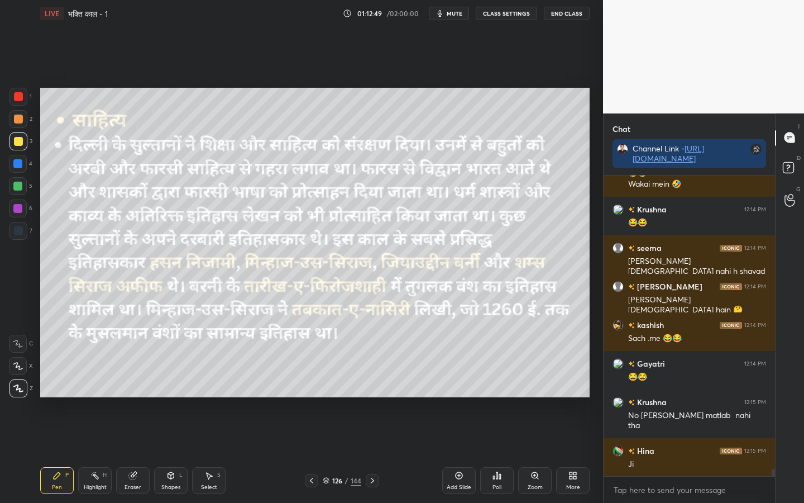
scroll to position [12121, 0]
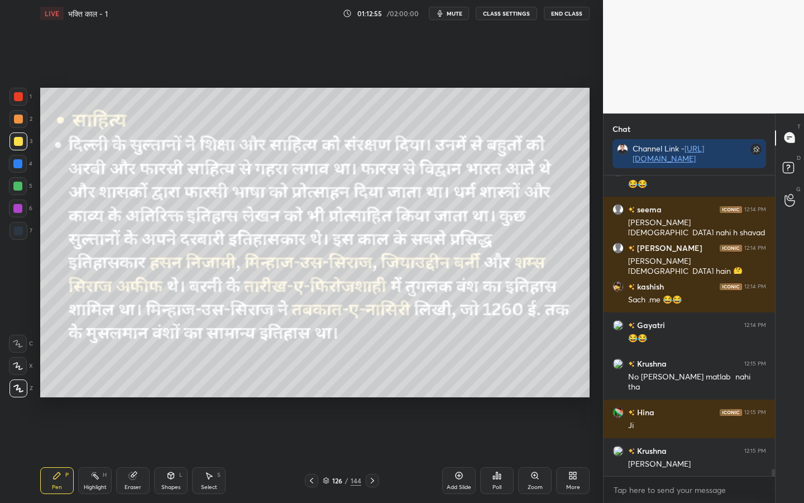
click at [136, 397] on div "Eraser" at bounding box center [133, 480] width 34 height 27
click at [21, 395] on div "Erase all" at bounding box center [18, 388] width 18 height 18
drag, startPoint x: 127, startPoint y: 476, endPoint x: 118, endPoint y: 466, distance: 13.8
click at [127, 397] on div "Eraser" at bounding box center [133, 480] width 34 height 27
click at [13, 390] on span "Erase all" at bounding box center [17, 388] width 17 height 8
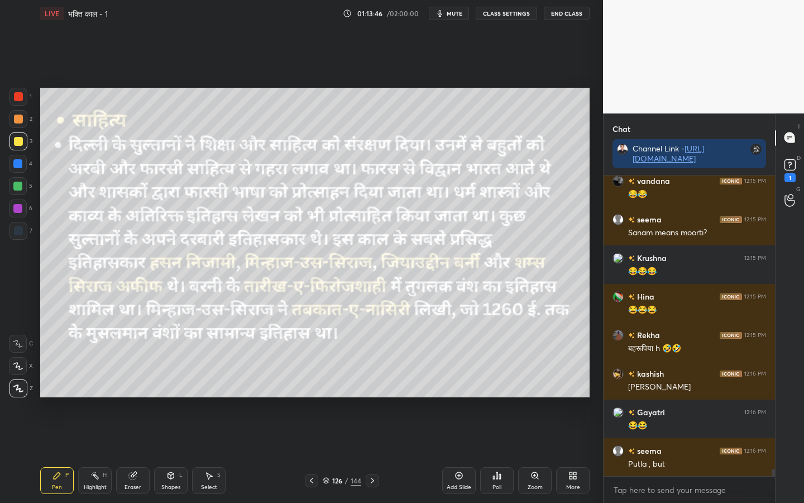
scroll to position [12497, 0]
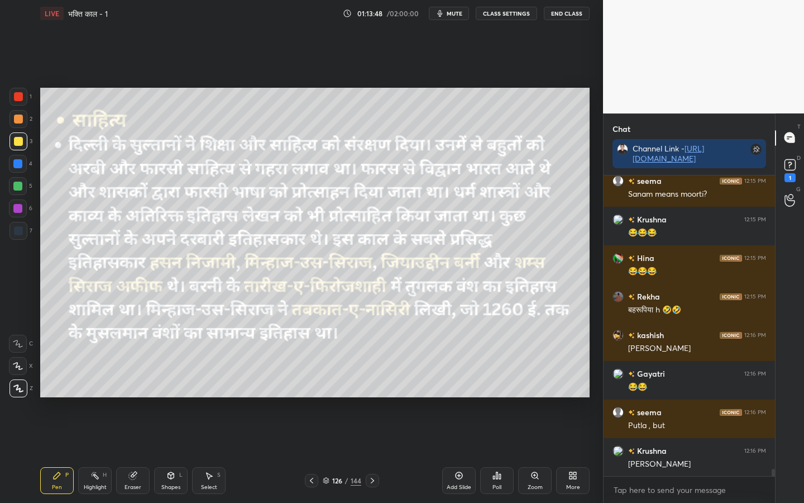
click at [134, 397] on icon at bounding box center [132, 475] width 9 height 9
click at [17, 387] on span "Erase all" at bounding box center [17, 388] width 17 height 8
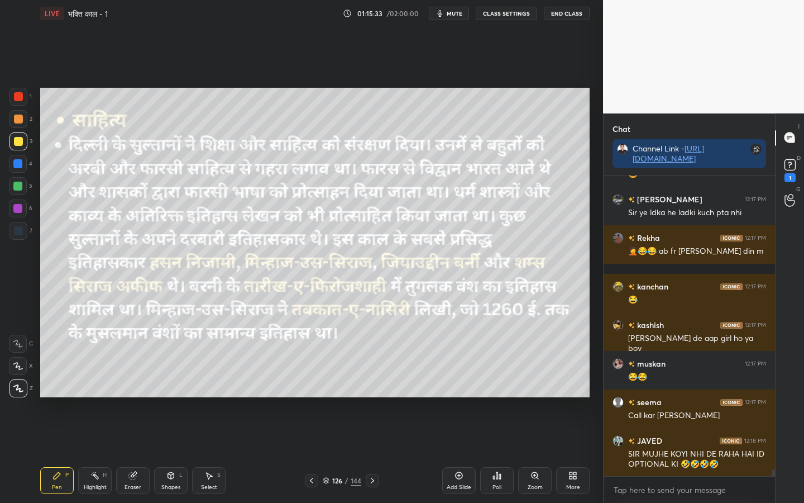
scroll to position [13260, 0]
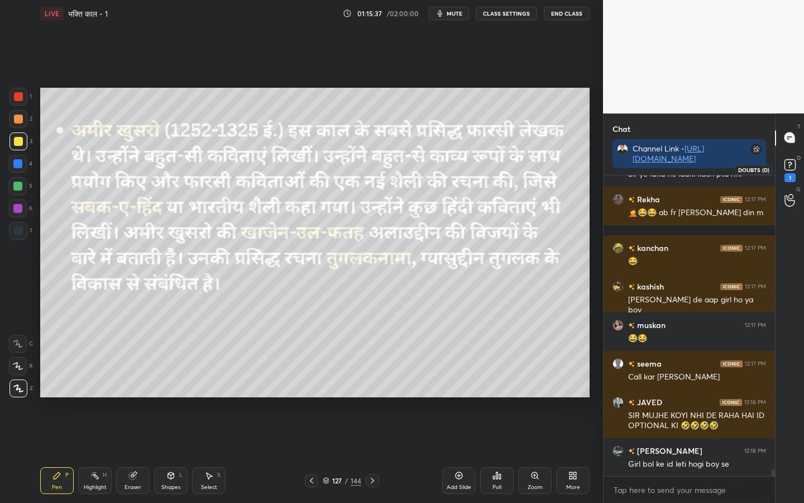
click at [779, 165] on rect at bounding box center [790, 164] width 11 height 11
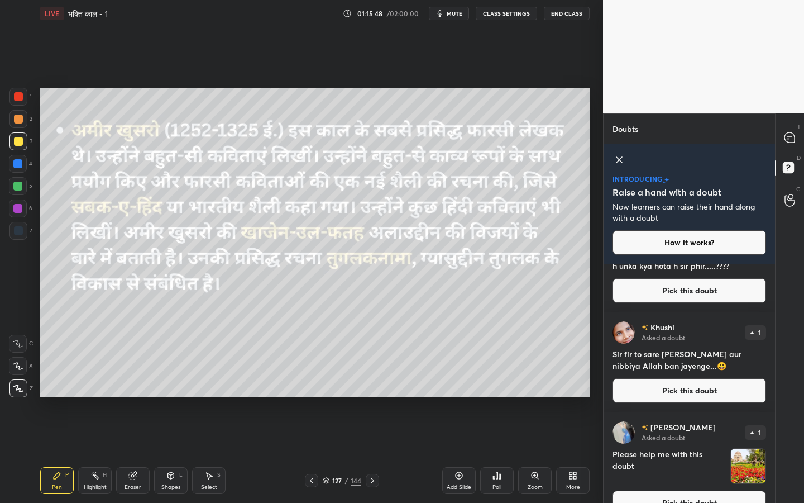
scroll to position [0, 0]
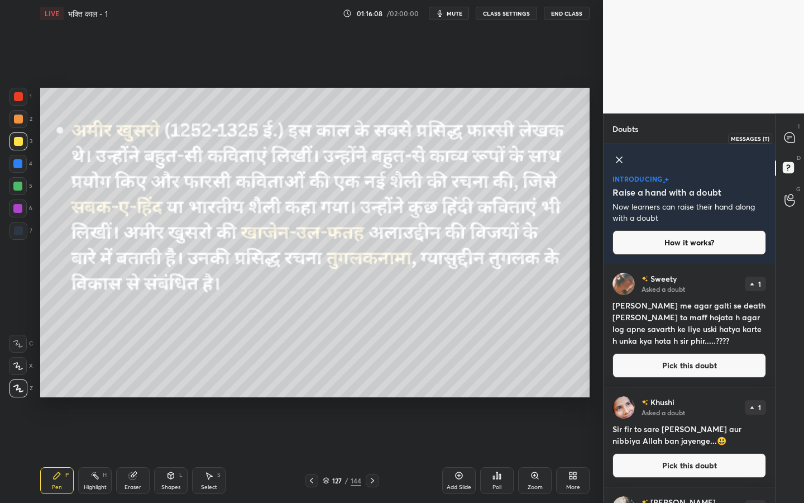
click at [779, 140] on icon at bounding box center [790, 137] width 10 height 10
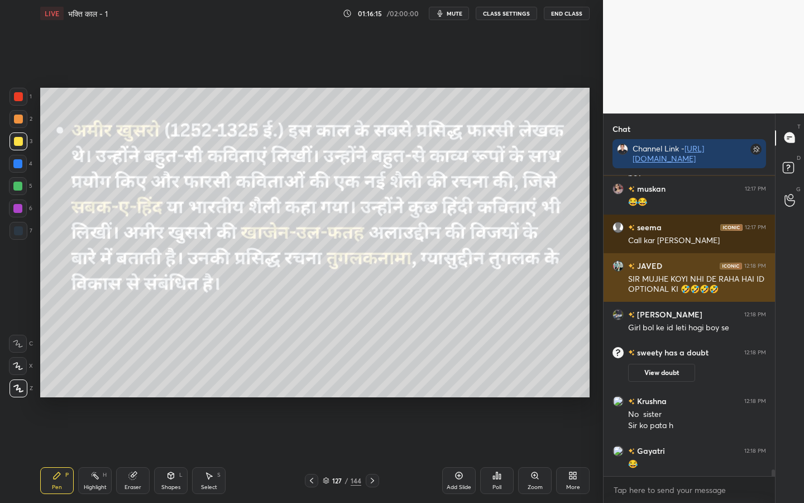
scroll to position [12987, 0]
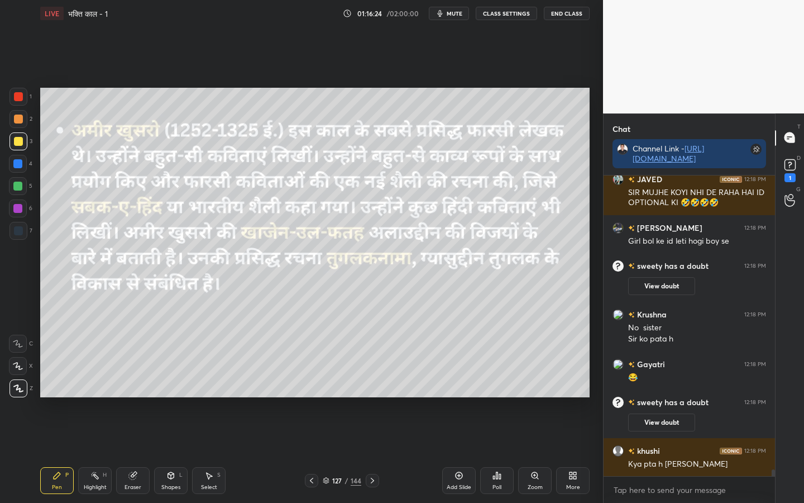
drag, startPoint x: 139, startPoint y: 479, endPoint x: 129, endPoint y: 465, distance: 17.2
click at [139, 397] on div "Eraser" at bounding box center [133, 480] width 34 height 27
click at [24, 394] on div "Erase all" at bounding box center [18, 388] width 18 height 18
click at [779, 166] on rect at bounding box center [790, 164] width 11 height 11
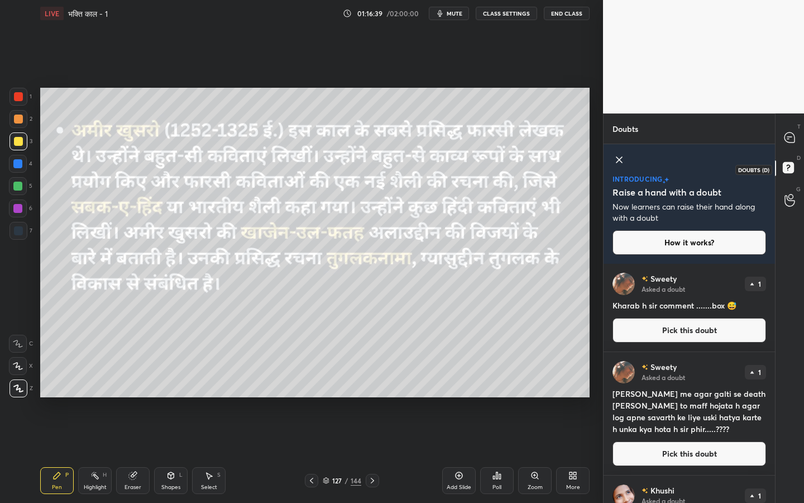
scroll to position [235, 168]
click at [779, 143] on div at bounding box center [790, 138] width 22 height 20
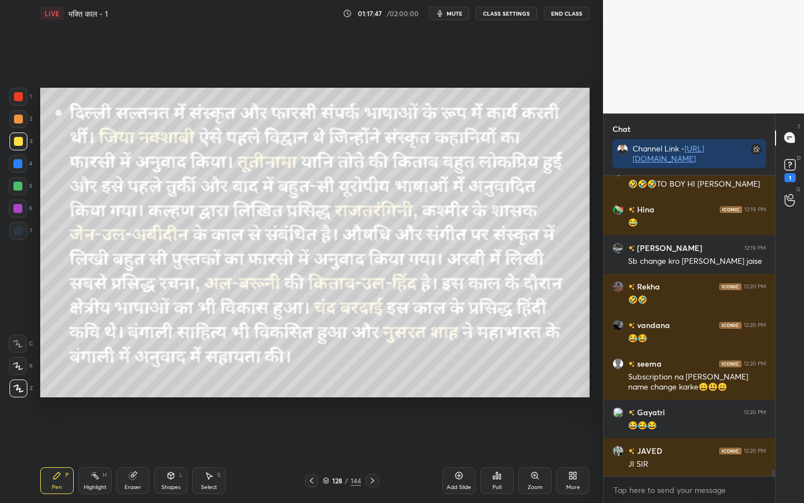
scroll to position [13618, 0]
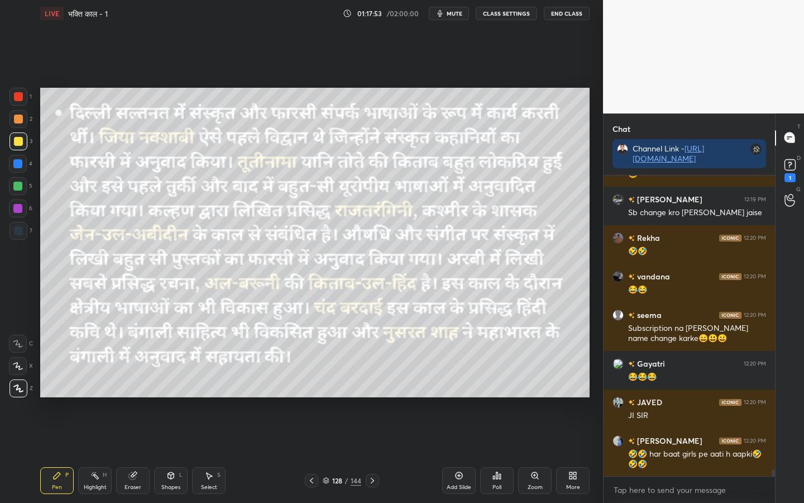
click at [145, 397] on div "Eraser" at bounding box center [133, 480] width 34 height 27
drag, startPoint x: 22, startPoint y: 389, endPoint x: 28, endPoint y: 390, distance: 6.2
click at [22, 390] on span "Erase all" at bounding box center [17, 388] width 17 height 8
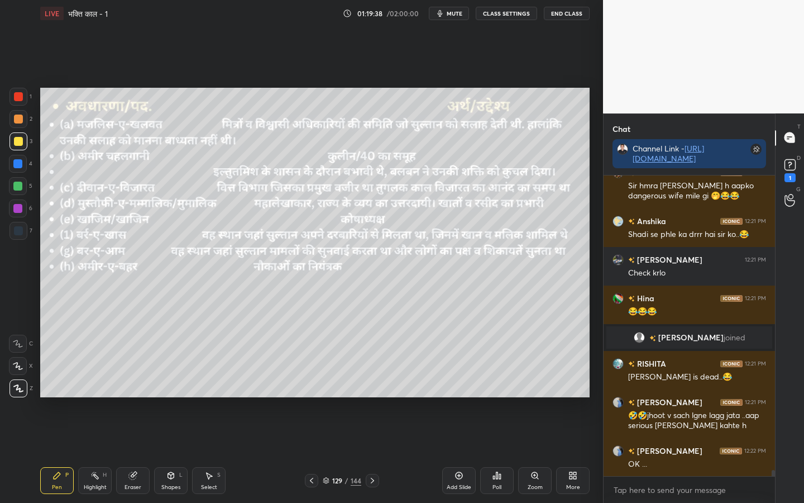
scroll to position [13923, 0]
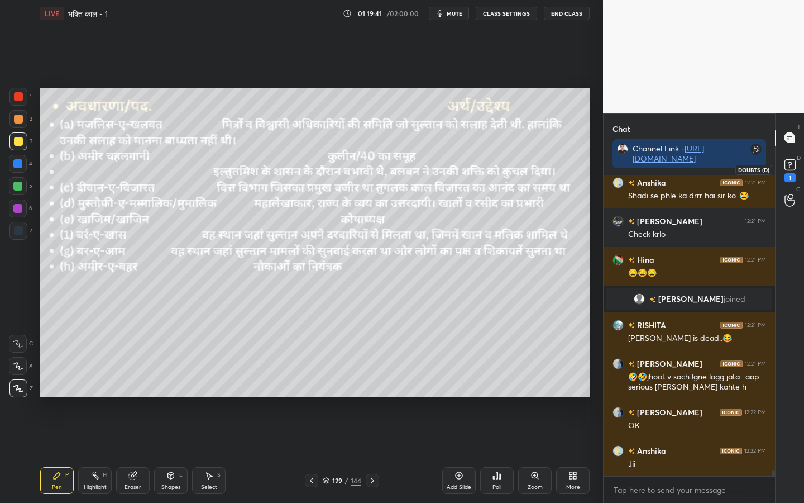
click at [779, 160] on rect at bounding box center [790, 164] width 11 height 11
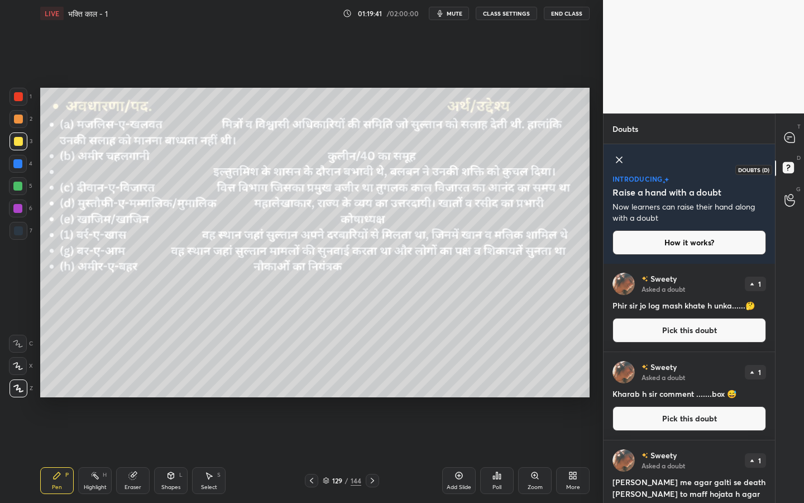
scroll to position [235, 168]
click at [779, 129] on div at bounding box center [790, 138] width 22 height 20
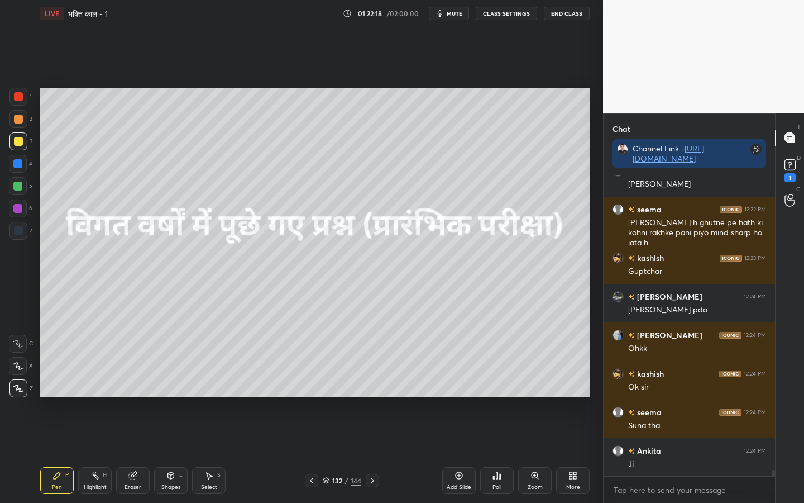
scroll to position [14540, 0]
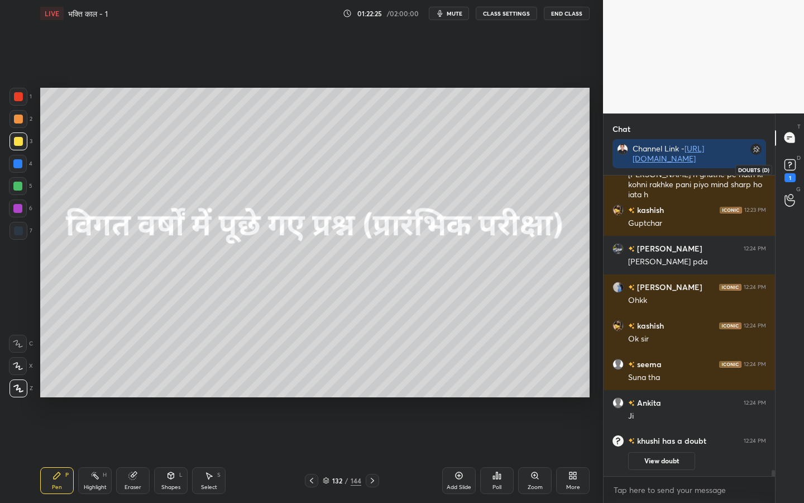
click at [779, 157] on icon at bounding box center [790, 164] width 17 height 17
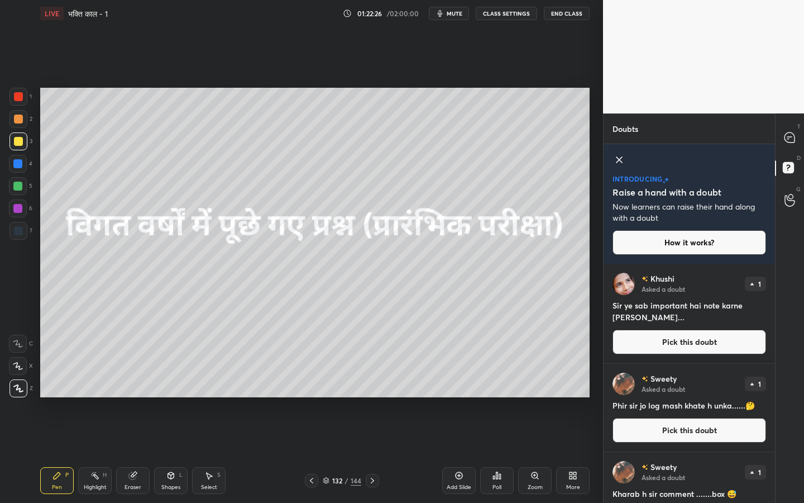
scroll to position [235, 168]
click at [779, 134] on icon at bounding box center [790, 138] width 12 height 12
type textarea "x"
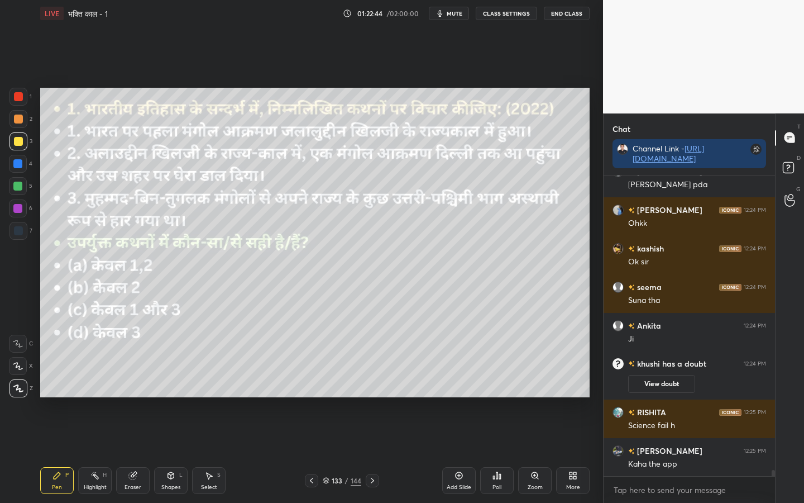
scroll to position [14253, 0]
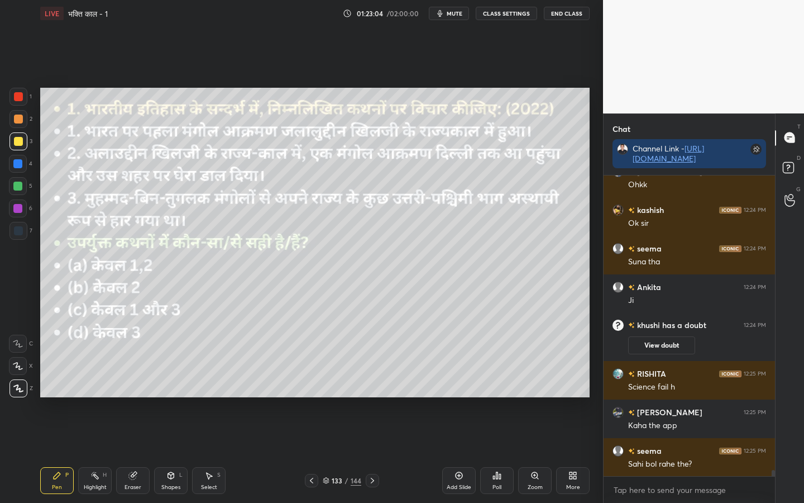
drag, startPoint x: 133, startPoint y: 478, endPoint x: 115, endPoint y: 463, distance: 23.4
click at [132, 397] on icon at bounding box center [132, 475] width 7 height 7
drag, startPoint x: 14, startPoint y: 390, endPoint x: 28, endPoint y: 387, distance: 14.9
click at [14, 390] on span "Erase all" at bounding box center [17, 388] width 17 height 8
click at [493, 397] on div "Poll" at bounding box center [497, 487] width 9 height 6
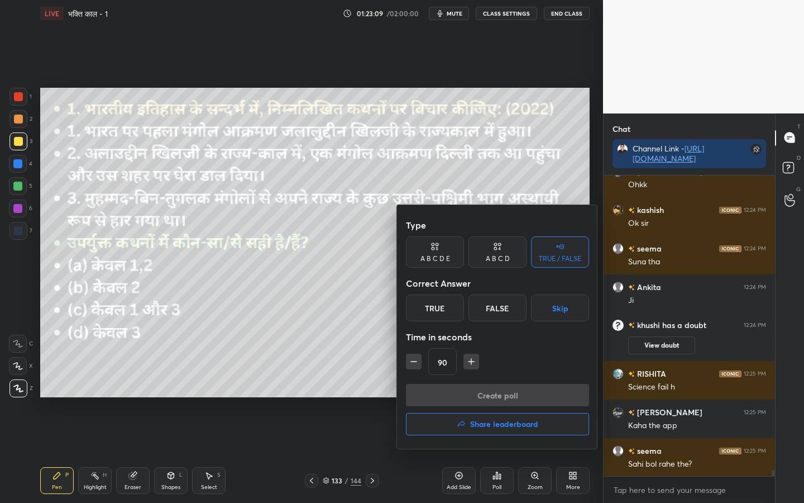
scroll to position [14280, 0]
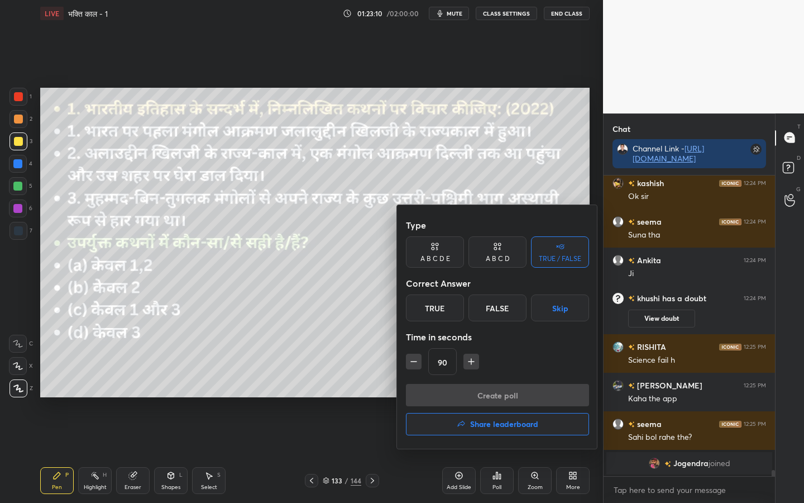
click at [418, 361] on icon "button" at bounding box center [413, 361] width 11 height 11
click at [418, 363] on icon "button" at bounding box center [413, 361] width 11 height 11
click at [419, 362] on icon "button" at bounding box center [413, 361] width 11 height 11
click at [420, 362] on button "button" at bounding box center [414, 362] width 16 height 16
type input "30"
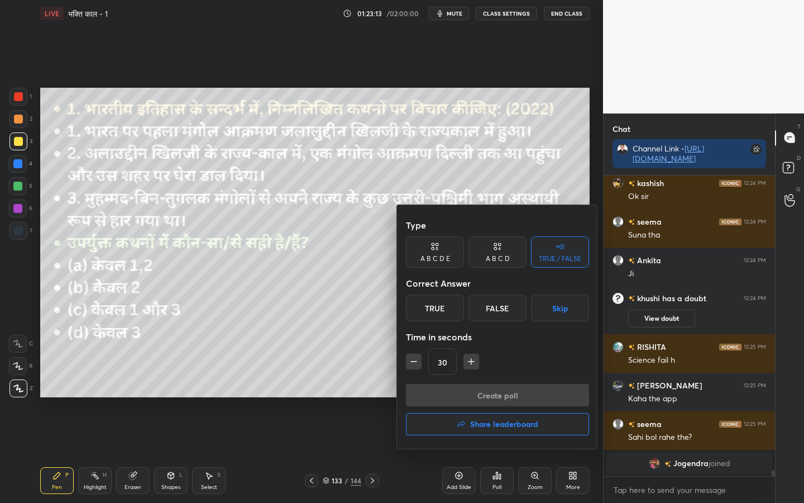
drag, startPoint x: 493, startPoint y: 252, endPoint x: 485, endPoint y: 271, distance: 21.1
click at [493, 252] on div "A B C D" at bounding box center [498, 251] width 58 height 31
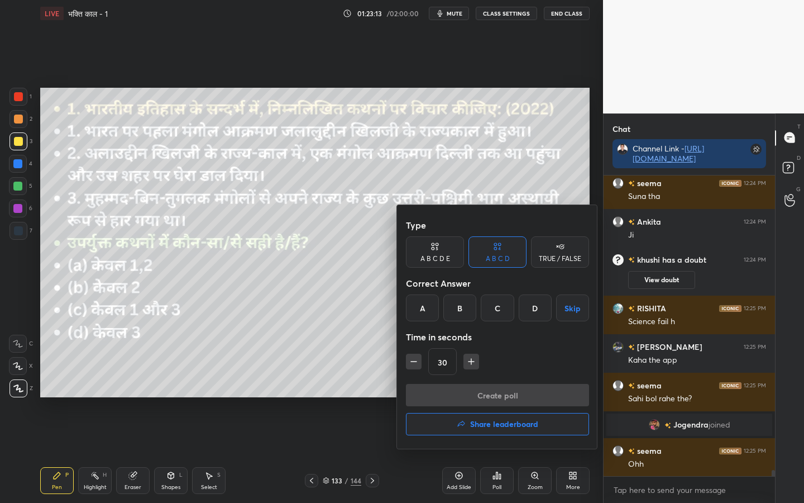
scroll to position [14256, 0]
click at [458, 306] on div "B" at bounding box center [460, 307] width 33 height 27
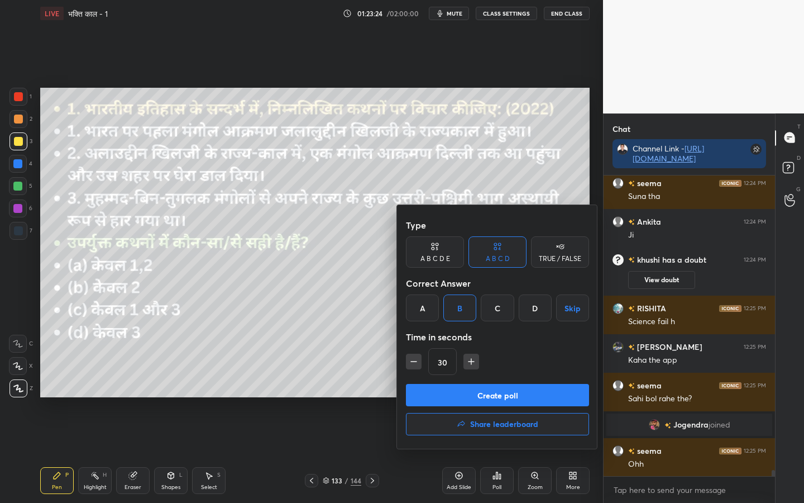
click at [463, 394] on button "Create poll" at bounding box center [497, 395] width 183 height 22
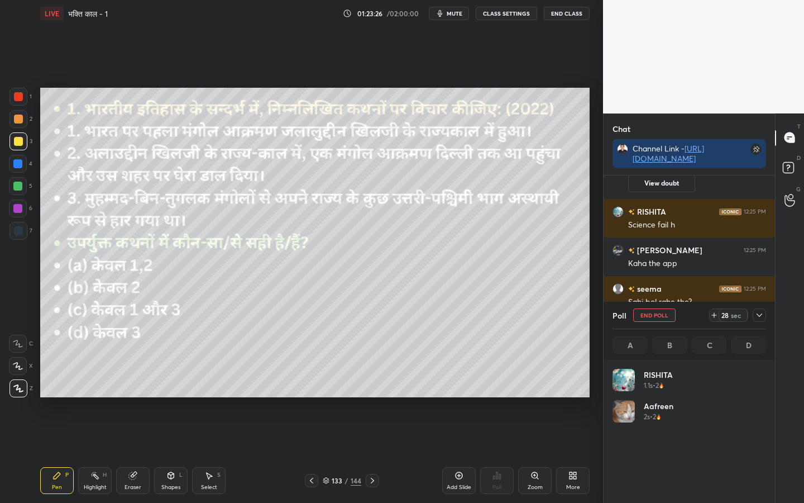
scroll to position [131, 150]
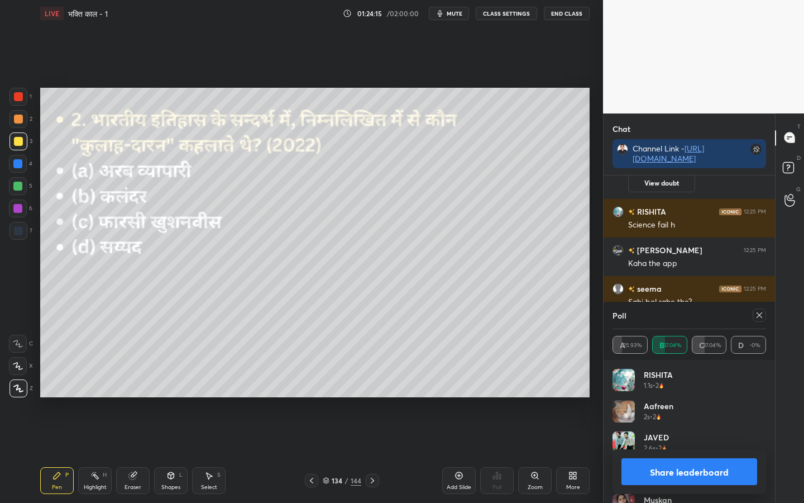
click at [760, 317] on icon at bounding box center [759, 315] width 9 height 9
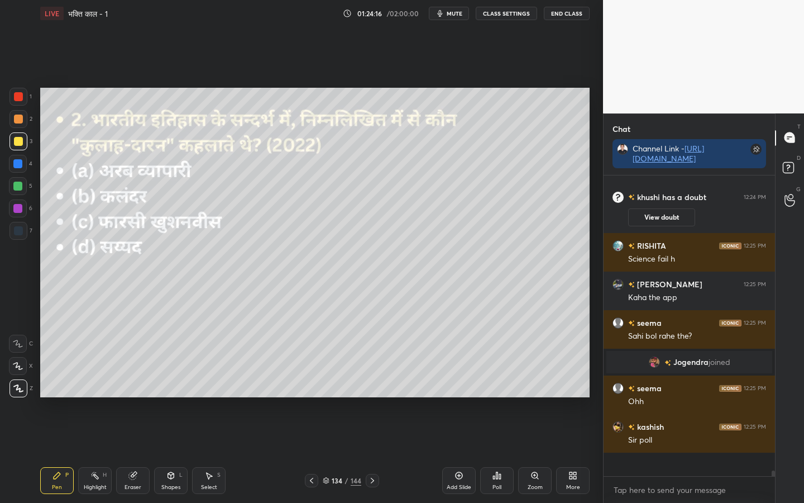
scroll to position [288, 168]
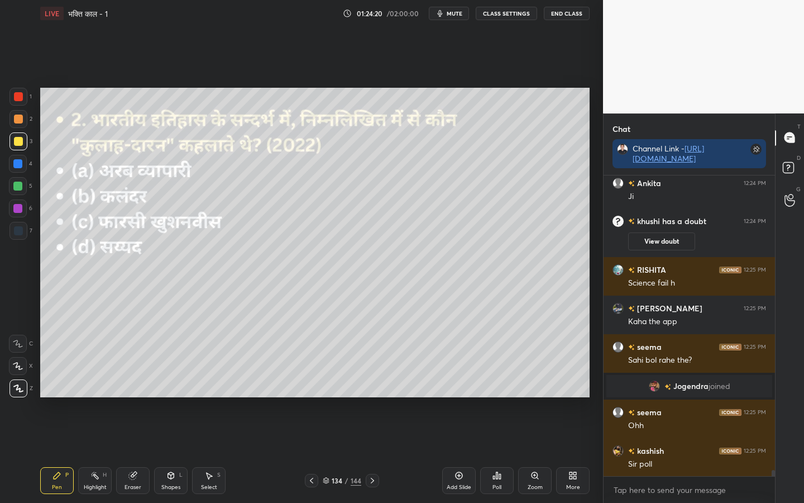
click at [504, 397] on div "Poll" at bounding box center [497, 480] width 34 height 27
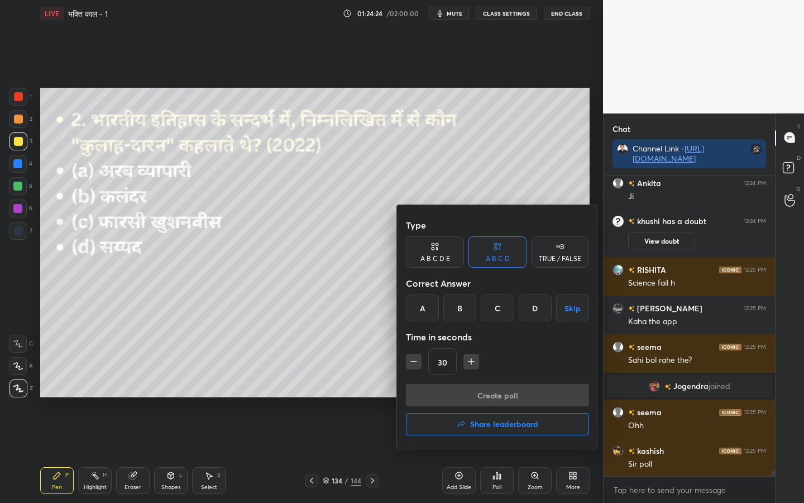
click at [528, 304] on div "D" at bounding box center [535, 307] width 33 height 27
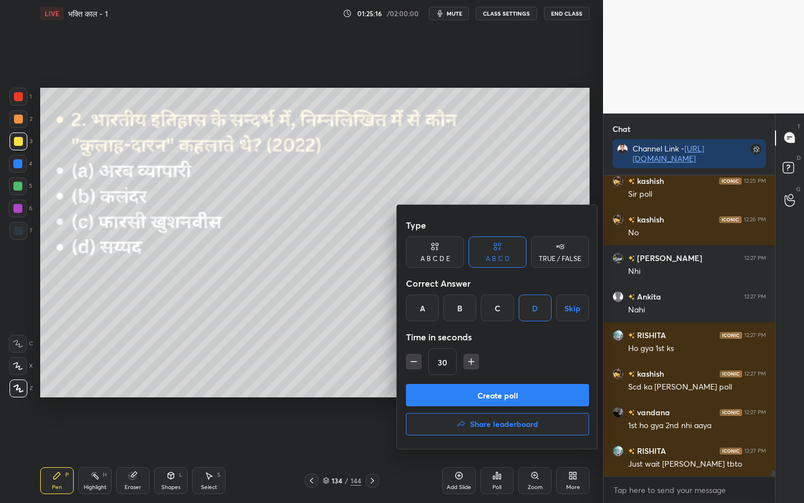
scroll to position [14603, 0]
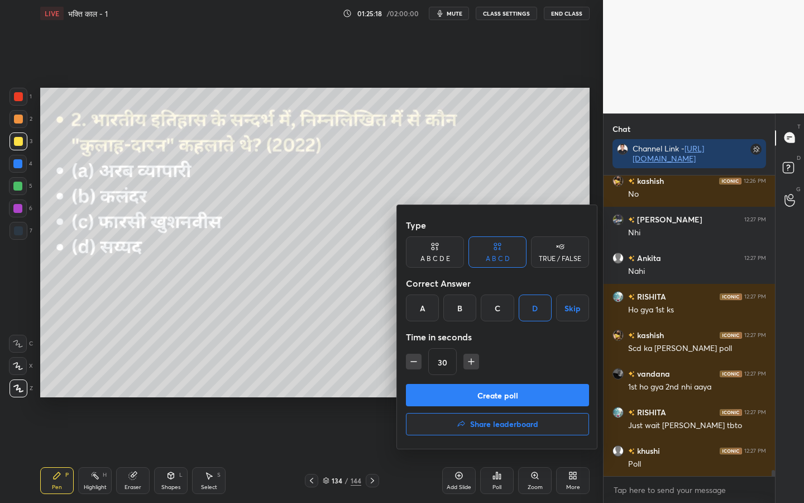
drag, startPoint x: 114, startPoint y: 235, endPoint x: 98, endPoint y: 283, distance: 50.0
click at [96, 253] on div at bounding box center [402, 251] width 804 height 503
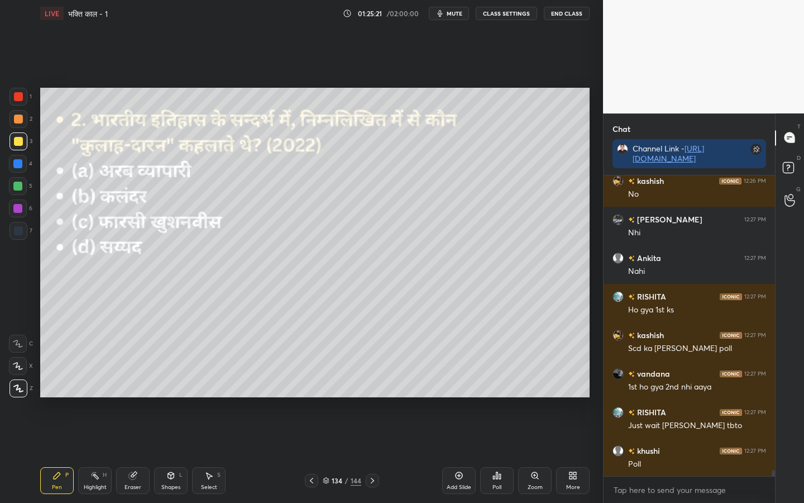
drag, startPoint x: 370, startPoint y: 480, endPoint x: 373, endPoint y: 475, distance: 6.0
click at [371, 397] on icon at bounding box center [372, 480] width 9 height 9
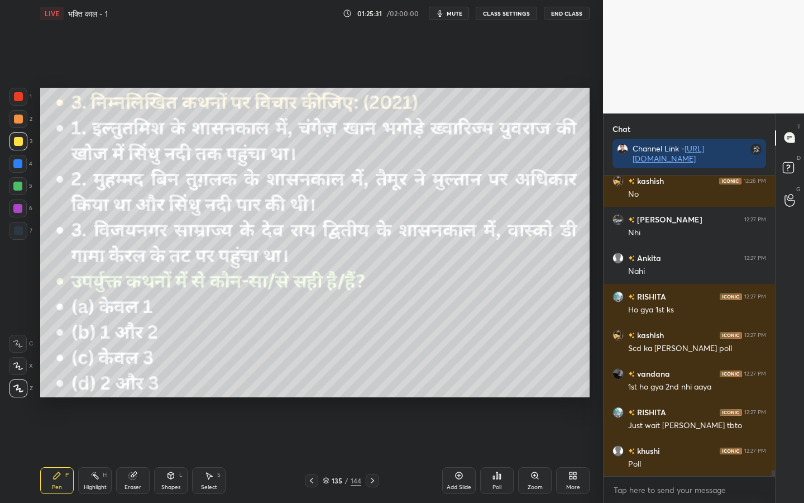
click at [311, 397] on icon at bounding box center [311, 480] width 9 height 9
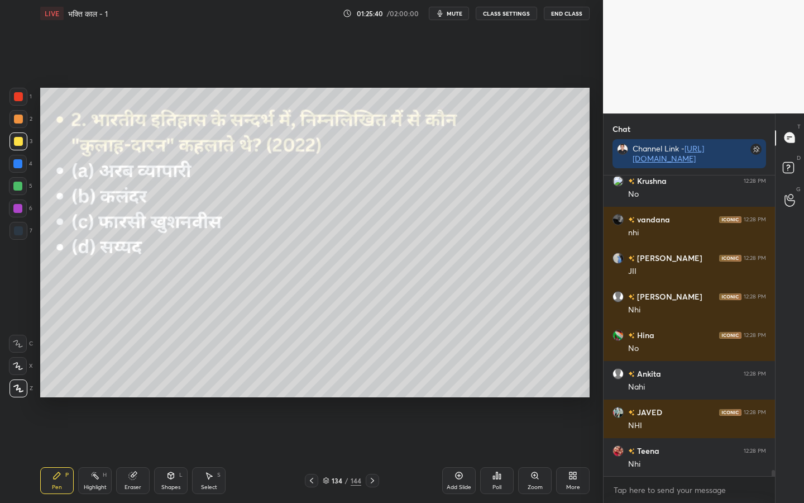
scroll to position [15027, 0]
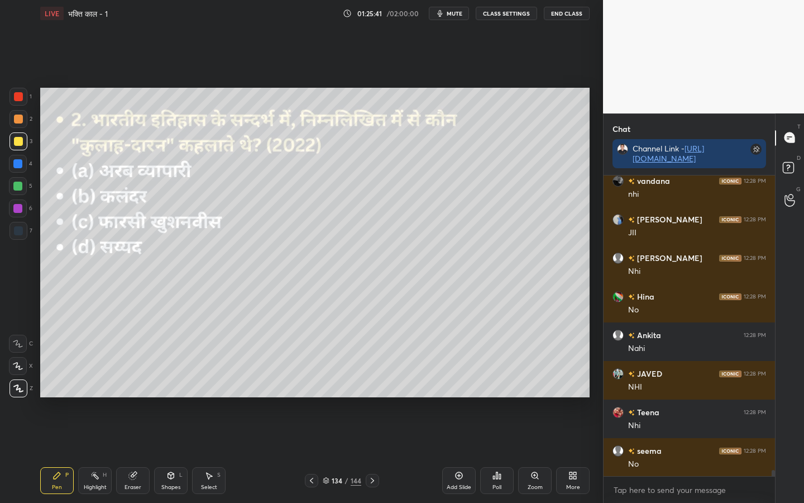
click at [376, 397] on icon at bounding box center [372, 480] width 9 height 9
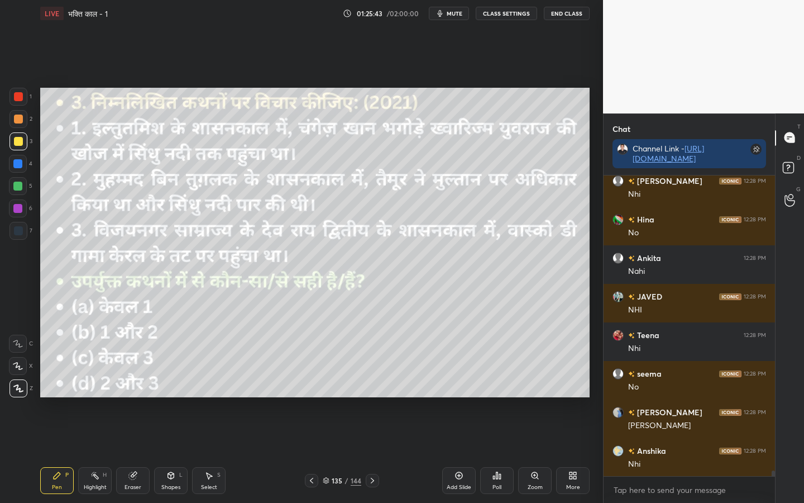
scroll to position [15142, 0]
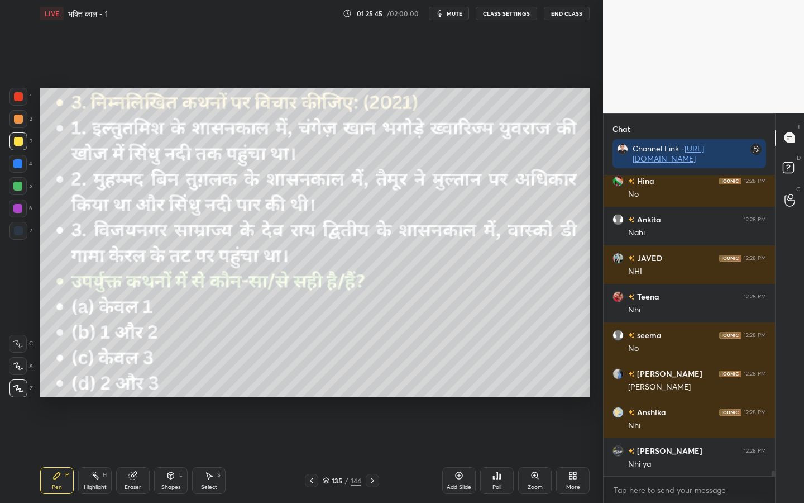
click at [497, 397] on icon at bounding box center [498, 475] width 2 height 7
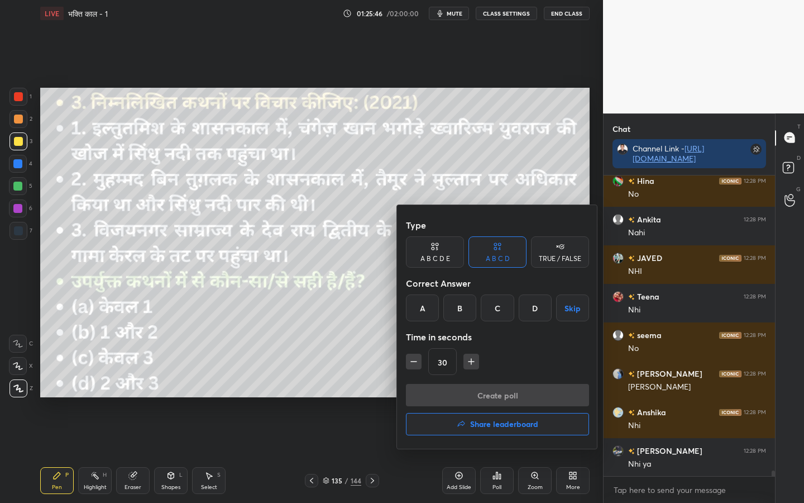
scroll to position [15181, 0]
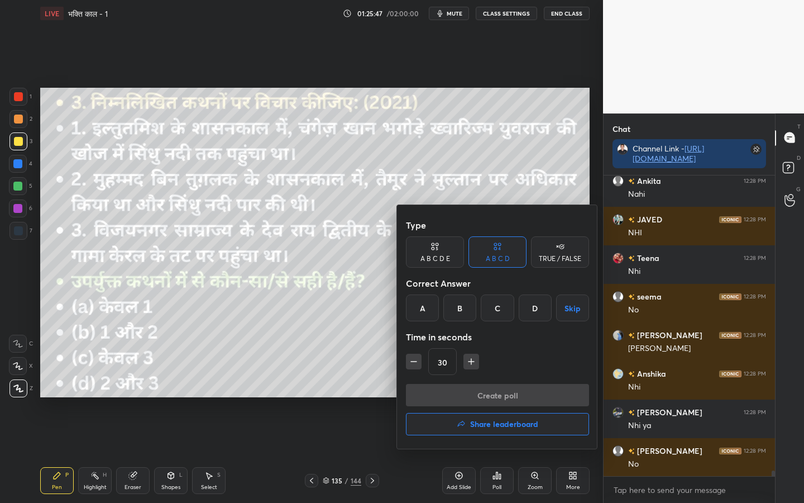
click at [419, 310] on div "A" at bounding box center [422, 307] width 33 height 27
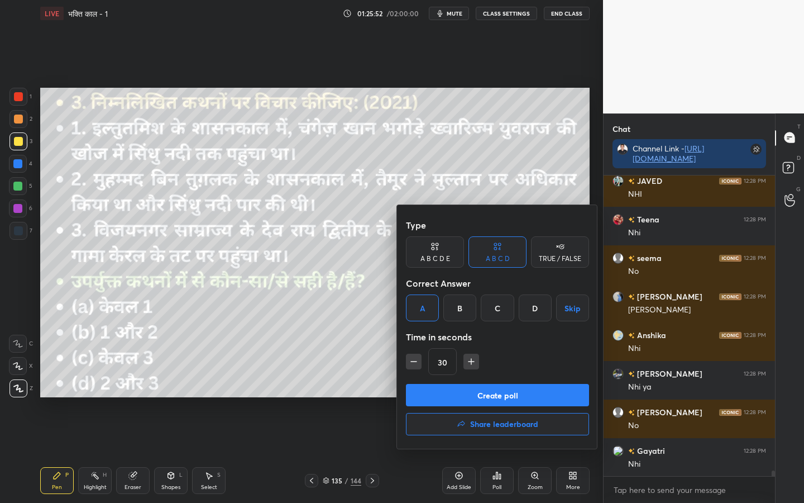
scroll to position [15258, 0]
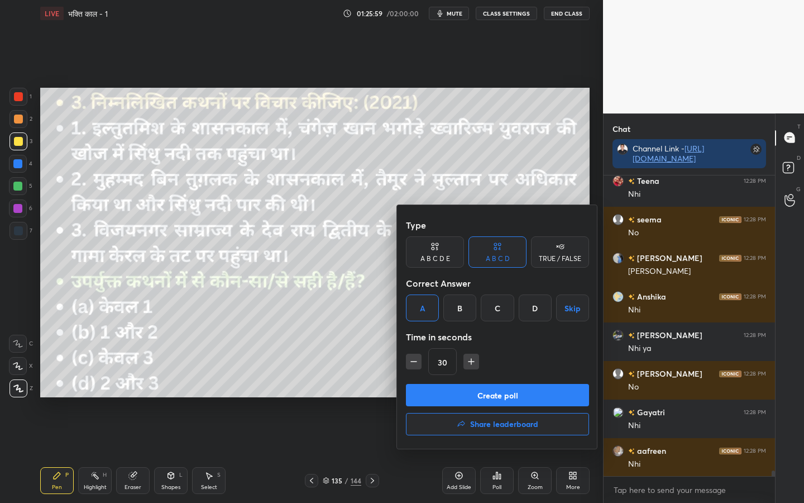
click at [478, 397] on button "Create poll" at bounding box center [497, 395] width 183 height 22
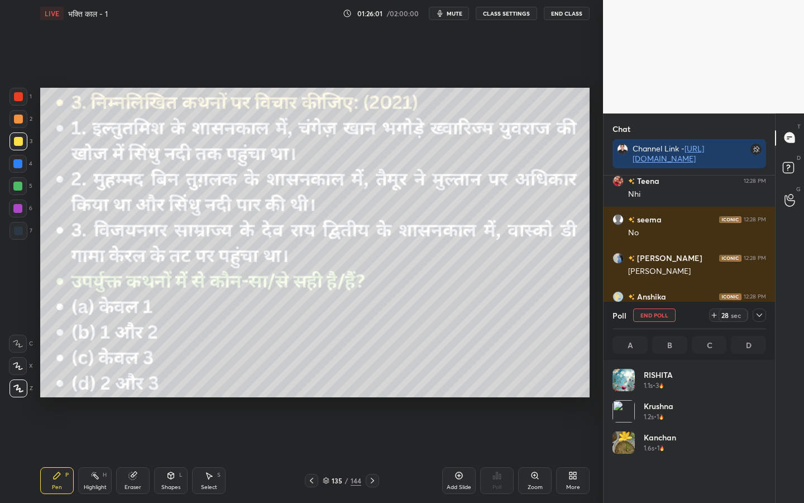
scroll to position [131, 150]
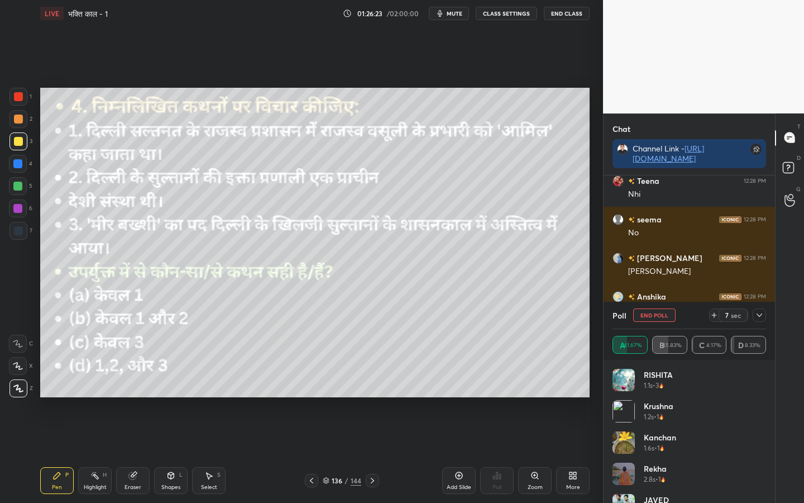
click at [661, 314] on button "End Poll" at bounding box center [654, 314] width 42 height 13
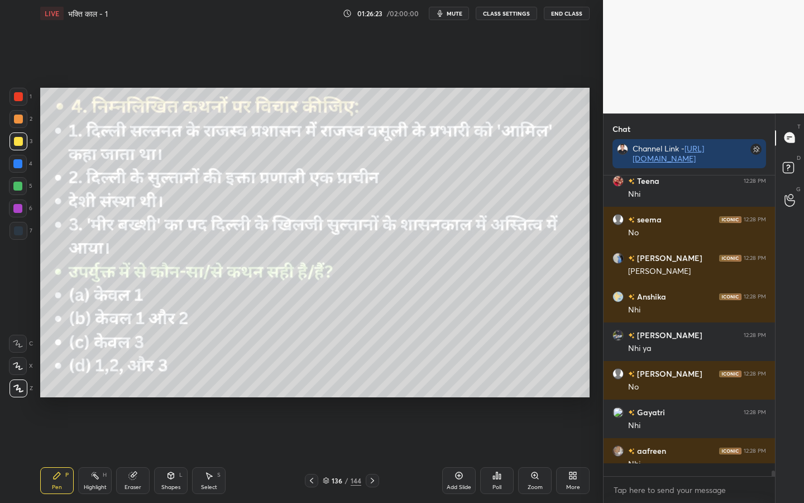
scroll to position [4, 4]
click at [495, 397] on icon at bounding box center [497, 475] width 9 height 9
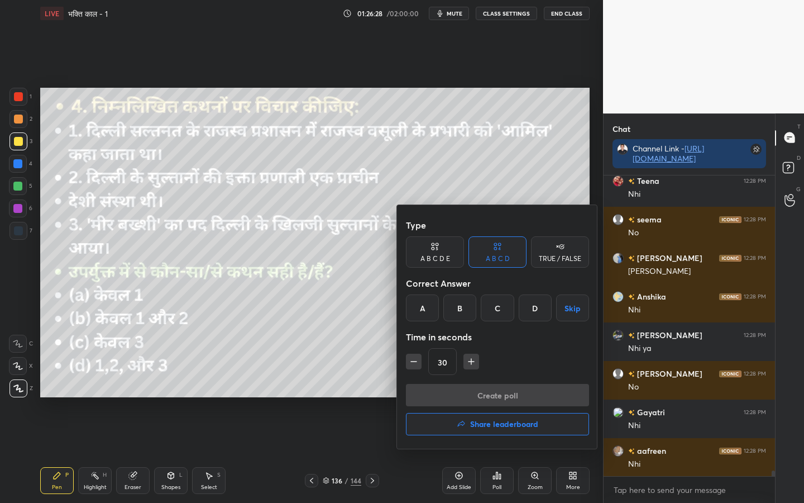
click at [417, 307] on div "A" at bounding box center [422, 307] width 33 height 27
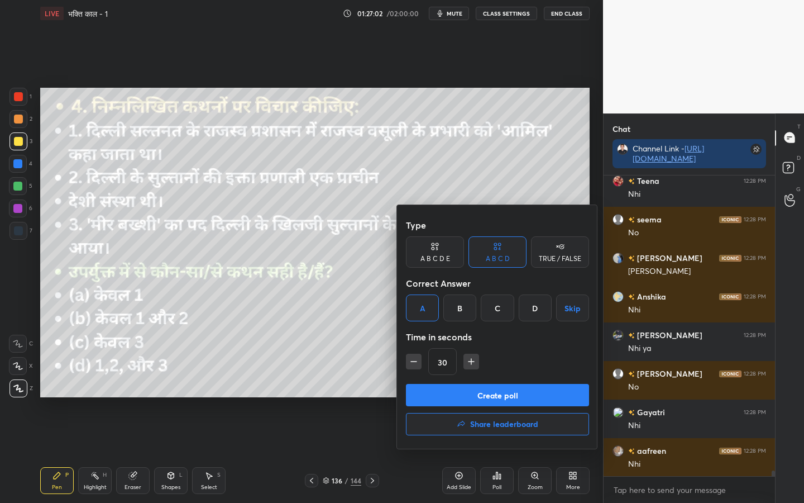
click at [461, 397] on button "Create poll" at bounding box center [497, 395] width 183 height 22
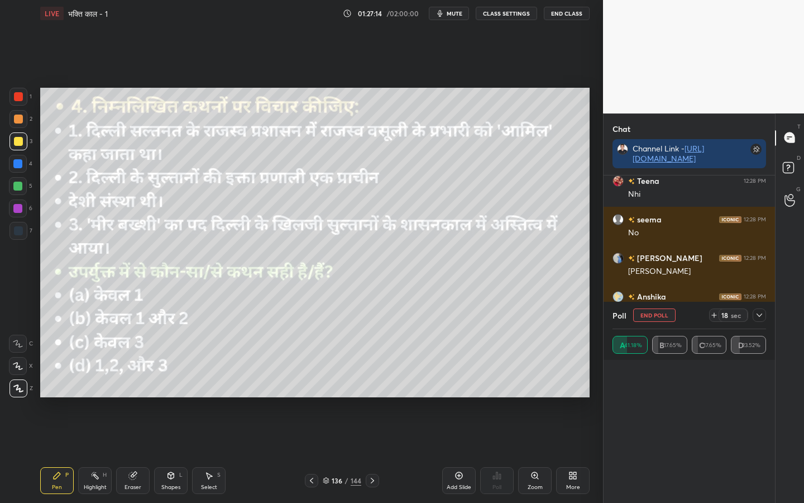
scroll to position [398, 0]
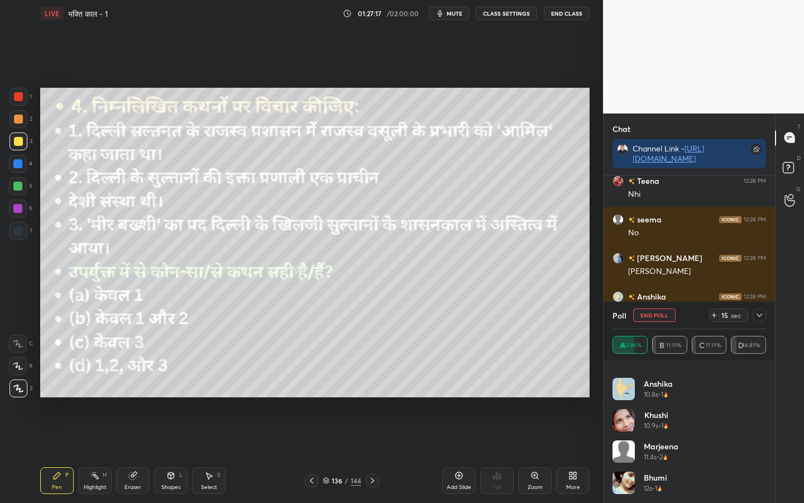
click at [763, 317] on icon at bounding box center [759, 315] width 9 height 9
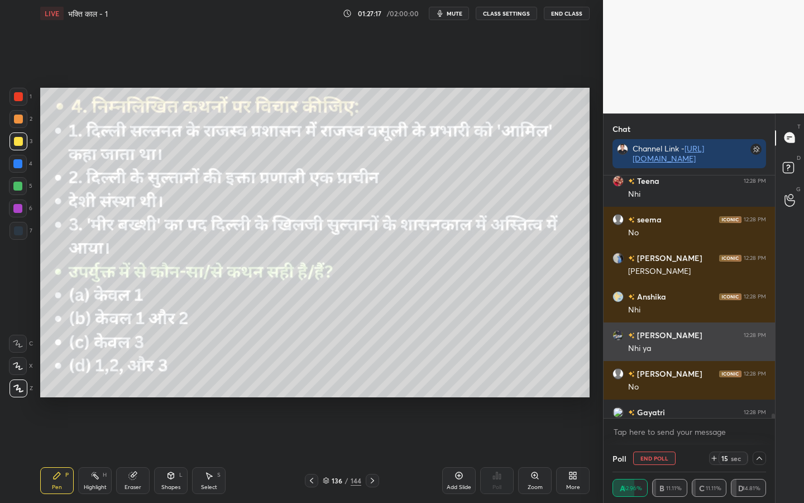
scroll to position [0, 0]
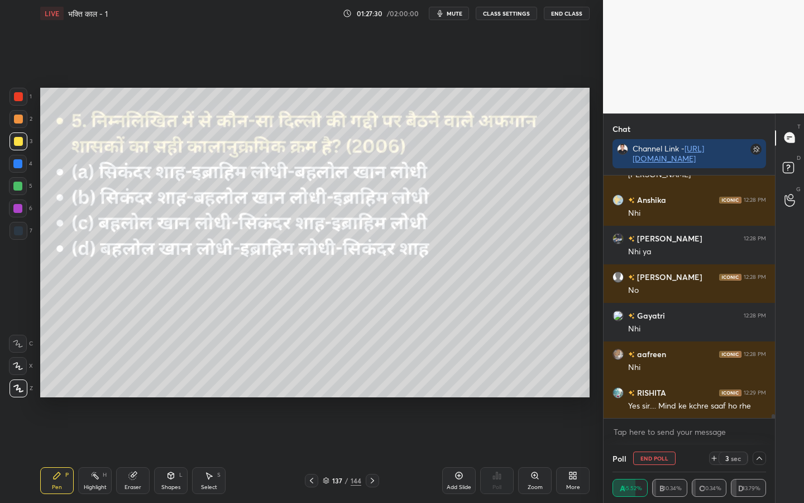
click at [653, 397] on button "End Poll" at bounding box center [654, 457] width 42 height 13
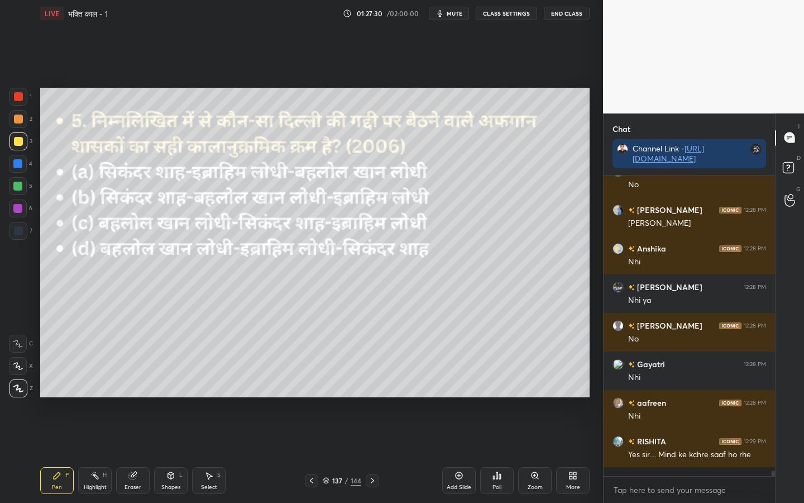
scroll to position [4, 4]
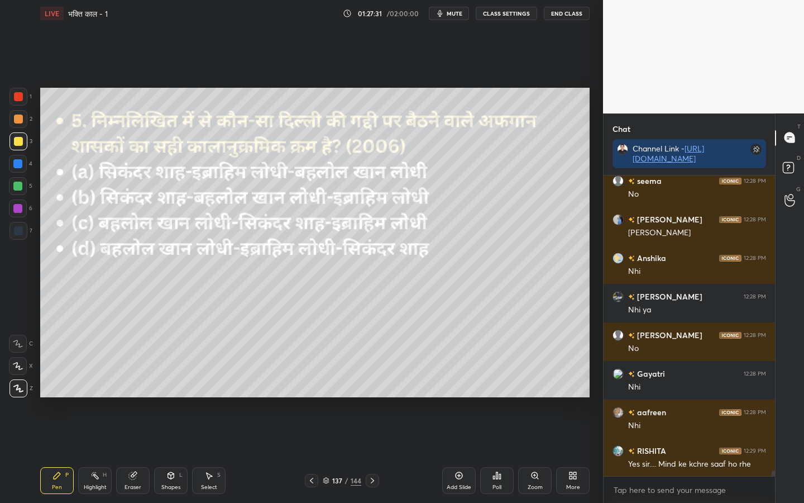
click at [500, 397] on div "Poll" at bounding box center [497, 487] width 9 height 6
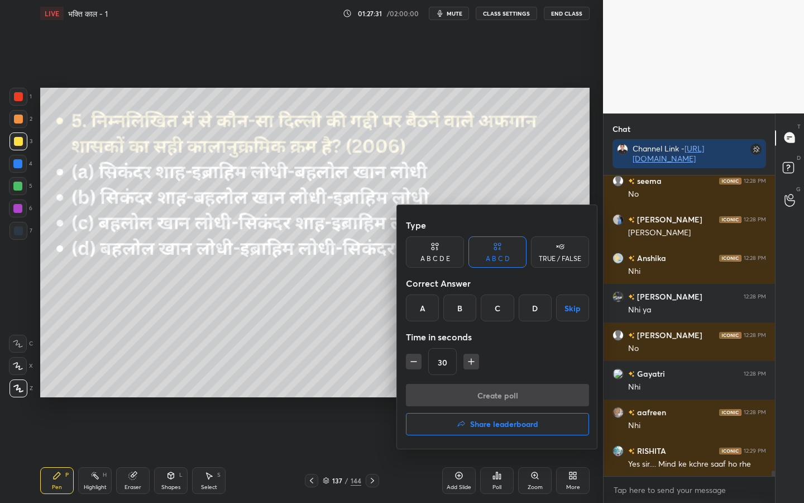
click at [493, 313] on div "C" at bounding box center [497, 307] width 33 height 27
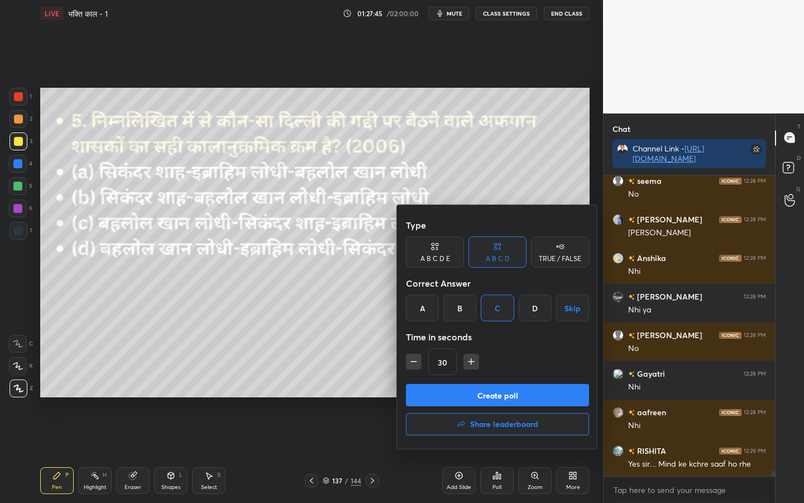
click at [508, 396] on button "Create poll" at bounding box center [497, 395] width 183 height 22
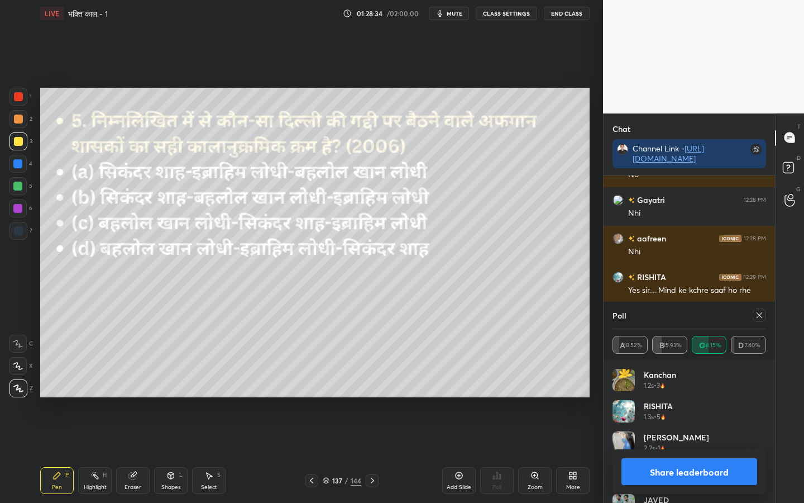
scroll to position [15509, 0]
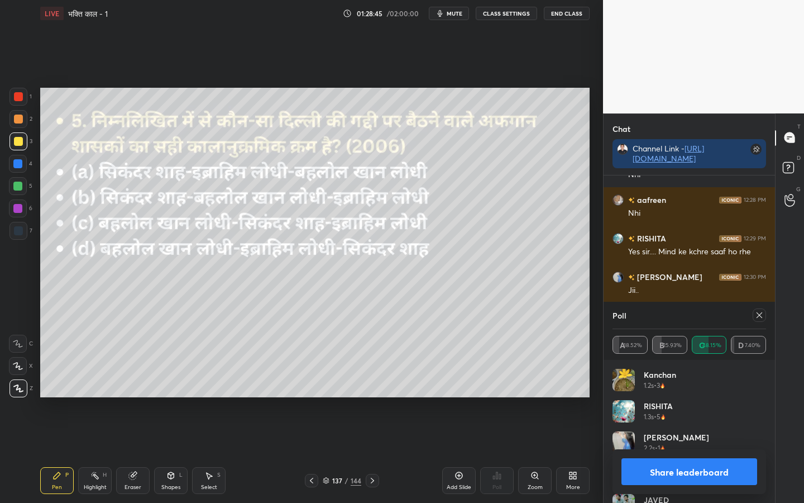
click at [132, 397] on div "Eraser" at bounding box center [133, 487] width 17 height 6
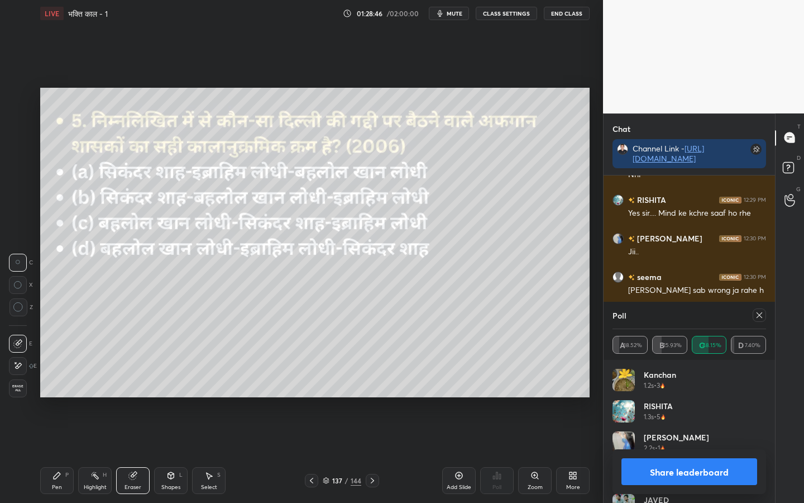
click at [21, 390] on span "Erase all" at bounding box center [17, 388] width 17 height 8
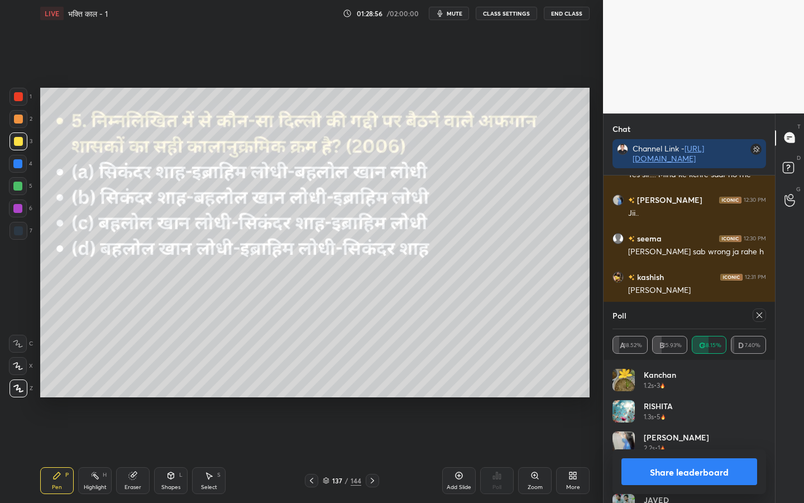
click at [137, 397] on div "Eraser" at bounding box center [133, 480] width 34 height 27
drag, startPoint x: 17, startPoint y: 390, endPoint x: 23, endPoint y: 386, distance: 7.3
click at [17, 390] on span "Erase all" at bounding box center [17, 388] width 17 height 8
click at [137, 397] on div "Eraser" at bounding box center [133, 487] width 17 height 6
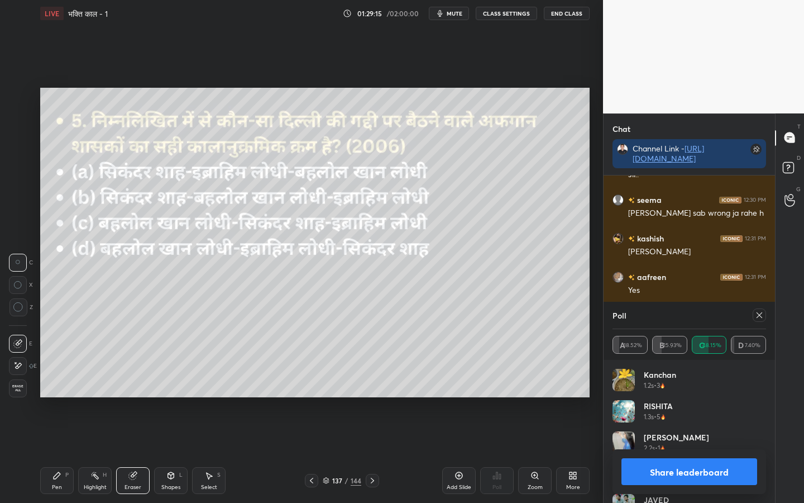
click at [15, 394] on div "Erase all" at bounding box center [18, 388] width 18 height 18
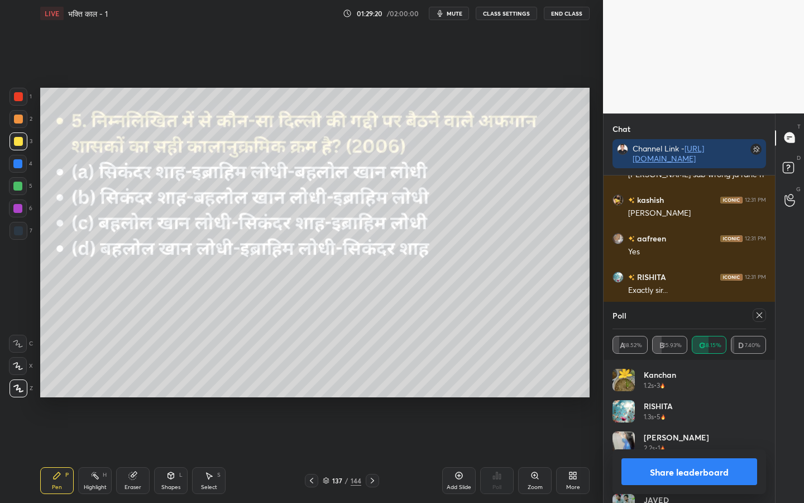
scroll to position [15701, 0]
drag, startPoint x: 134, startPoint y: 484, endPoint x: 127, endPoint y: 483, distance: 7.5
click at [134, 397] on div "Eraser" at bounding box center [133, 487] width 17 height 6
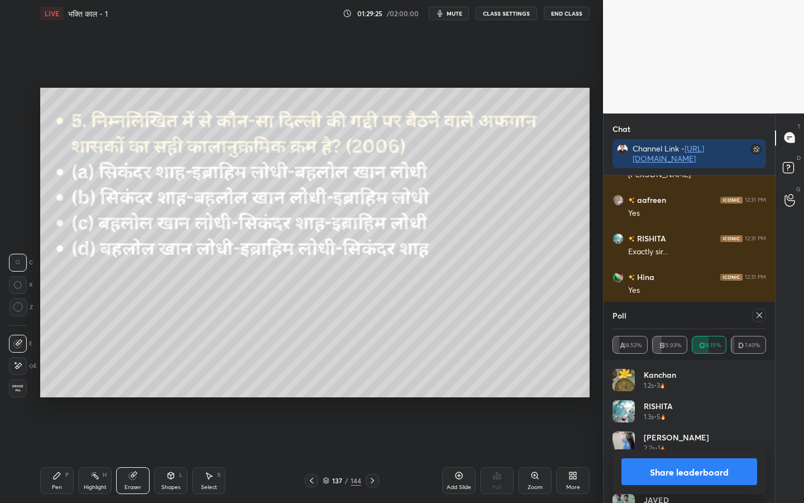
click at [13, 393] on div "Erase all" at bounding box center [18, 388] width 18 height 18
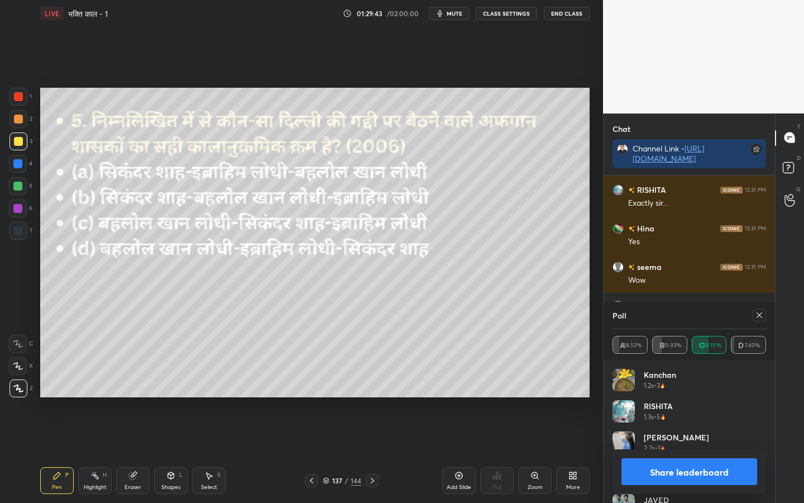
scroll to position [15789, 0]
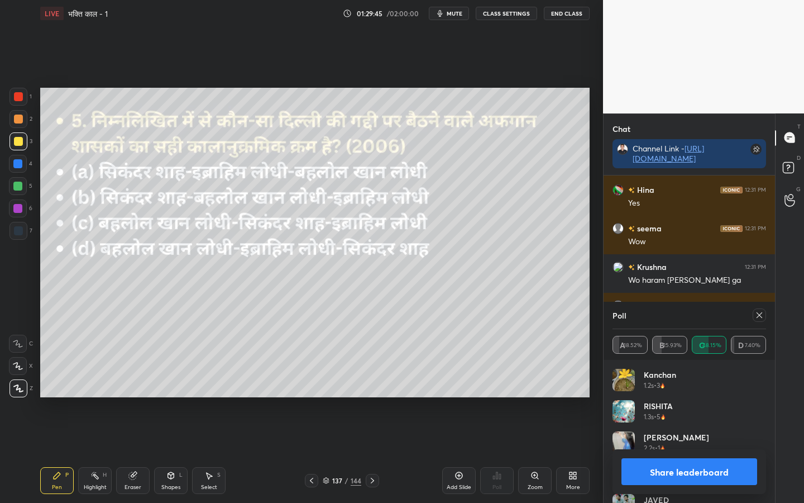
click at [127, 397] on div "Eraser" at bounding box center [133, 480] width 34 height 27
click at [14, 386] on span "Erase all" at bounding box center [17, 388] width 17 height 8
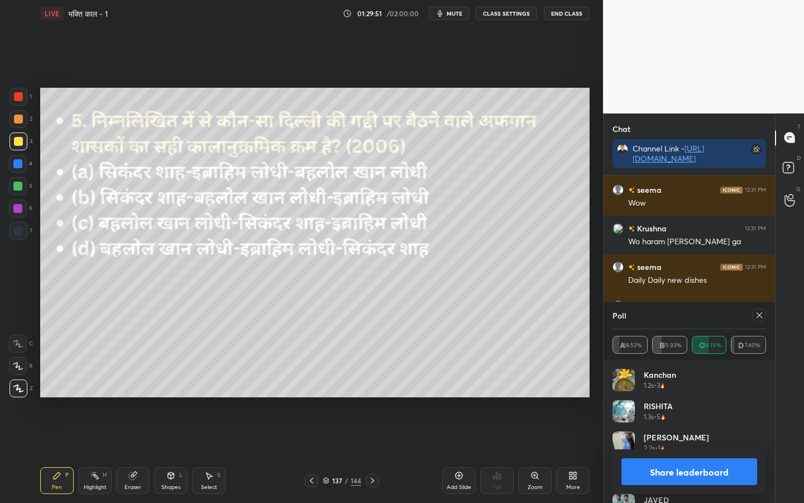
click at [377, 397] on div at bounding box center [372, 480] width 13 height 13
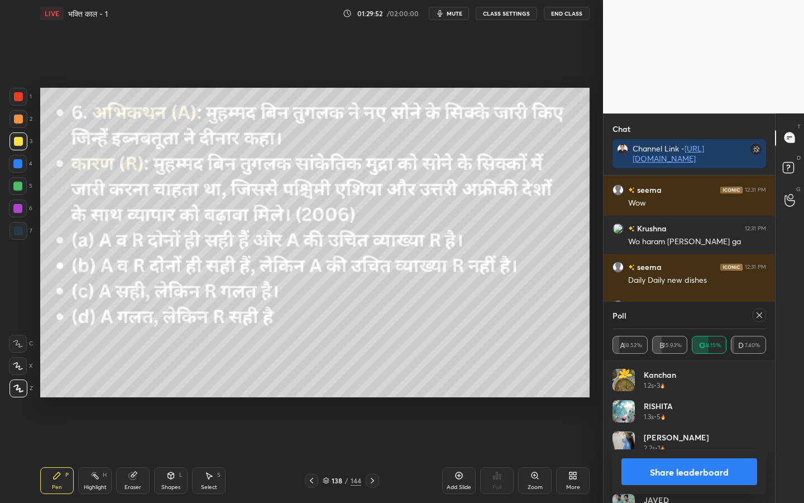
click at [758, 320] on div at bounding box center [759, 314] width 13 height 13
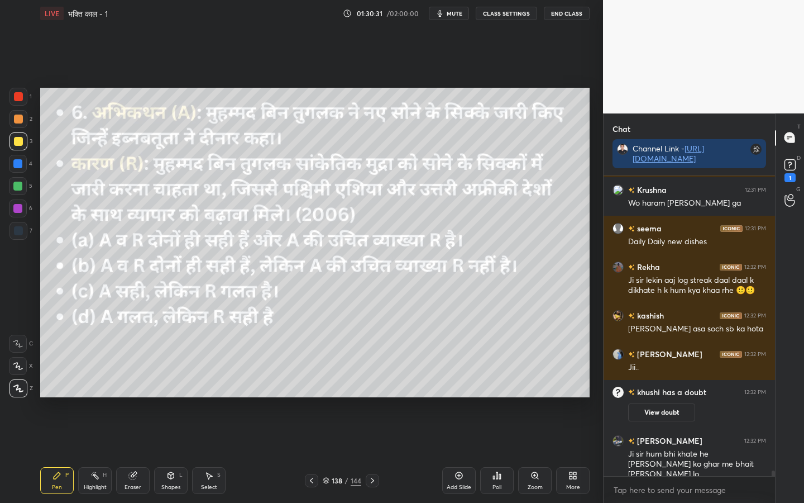
scroll to position [15452, 0]
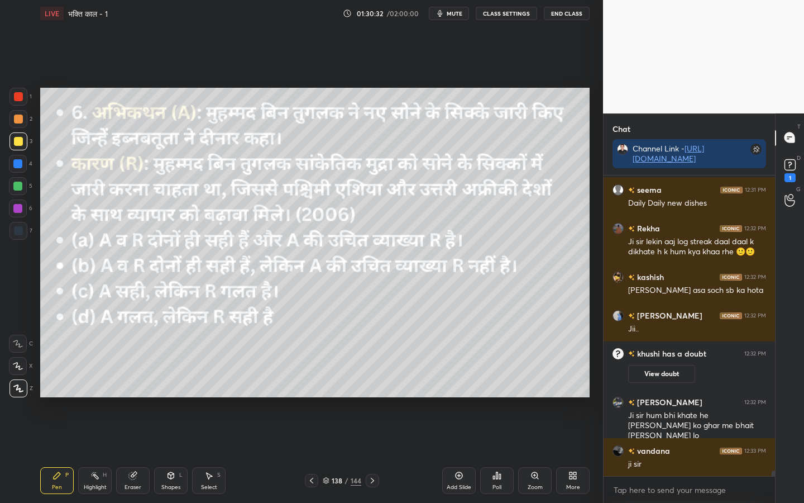
click at [497, 397] on div "Poll" at bounding box center [497, 480] width 34 height 27
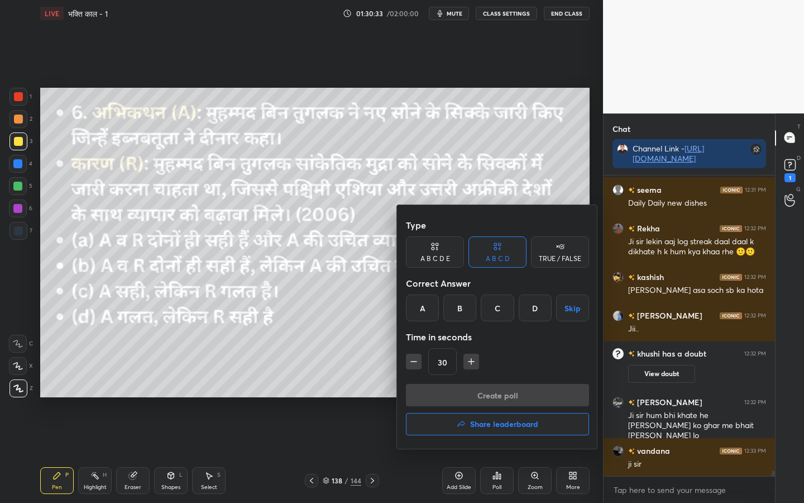
click at [490, 304] on div "C" at bounding box center [497, 307] width 33 height 27
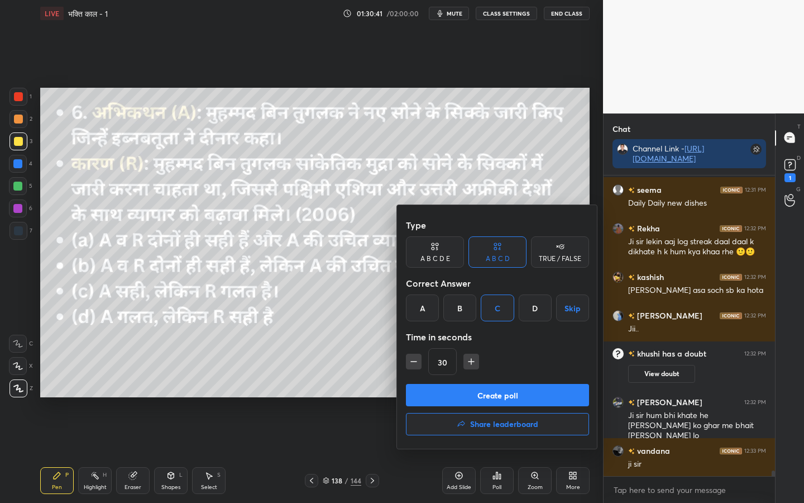
click at [494, 395] on button "Create poll" at bounding box center [497, 395] width 183 height 22
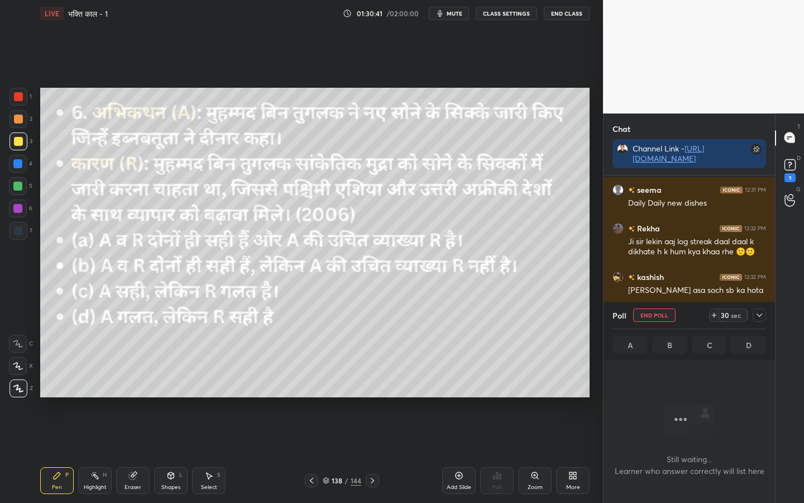
scroll to position [239, 168]
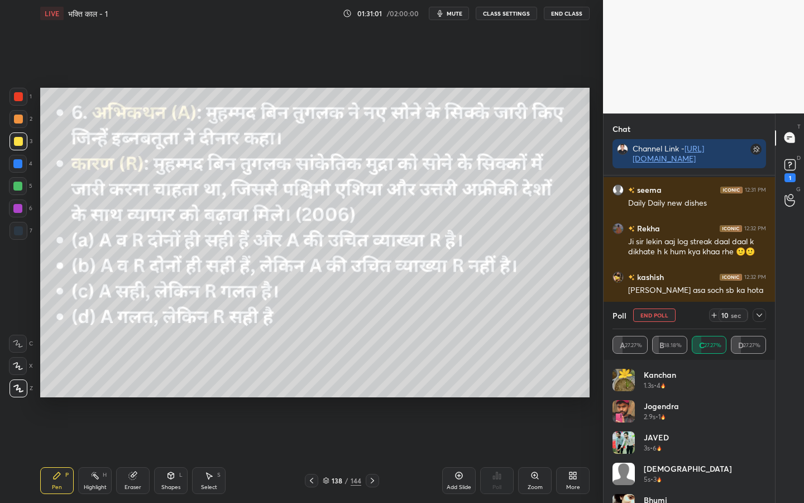
click at [134, 397] on div "Eraser" at bounding box center [133, 487] width 17 height 6
click at [18, 384] on span "Erase all" at bounding box center [17, 388] width 17 height 8
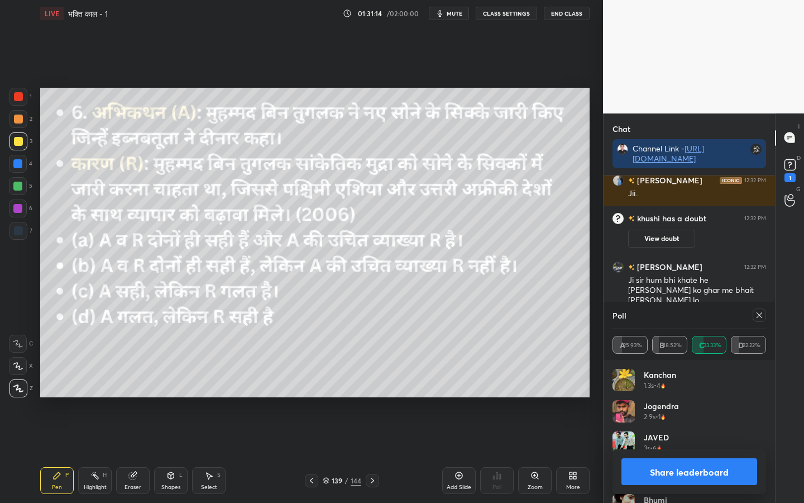
scroll to position [15626, 0]
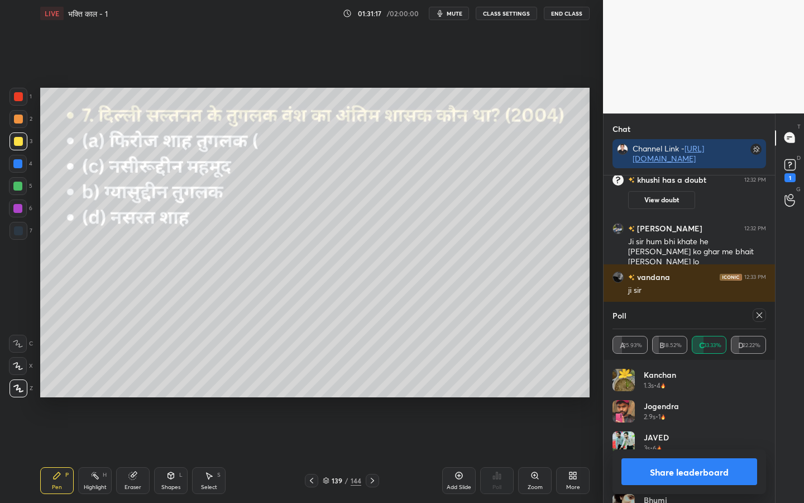
click at [763, 321] on div at bounding box center [758, 314] width 18 height 13
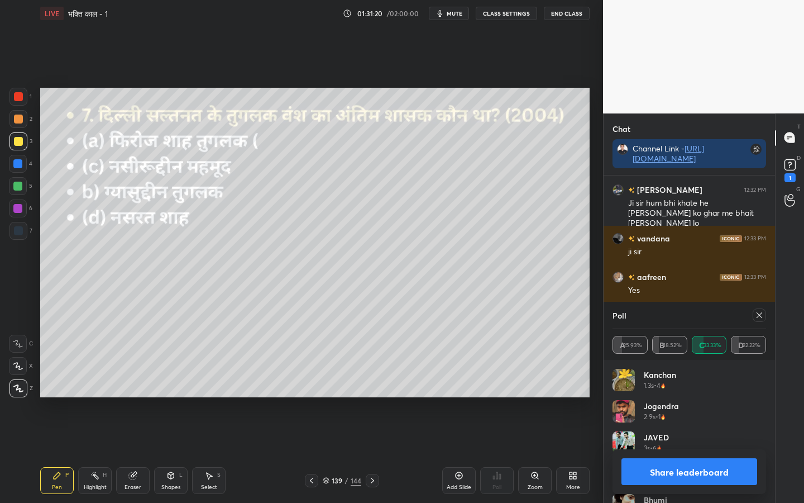
click at [760, 317] on icon at bounding box center [759, 315] width 9 height 9
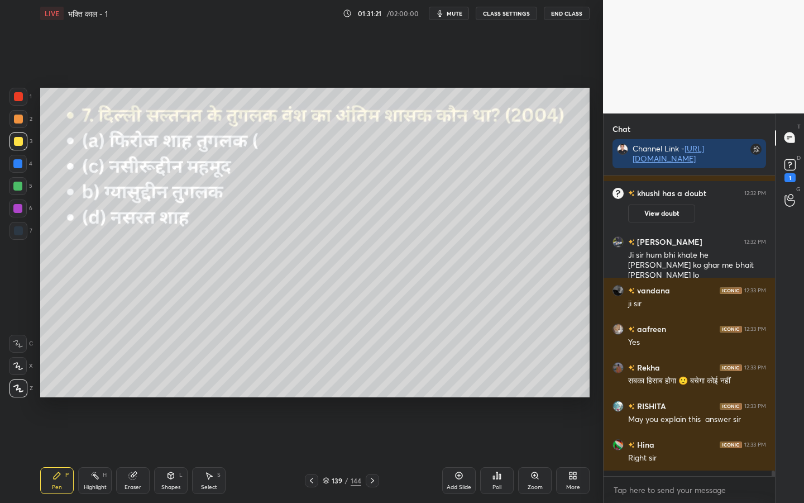
scroll to position [15610, 0]
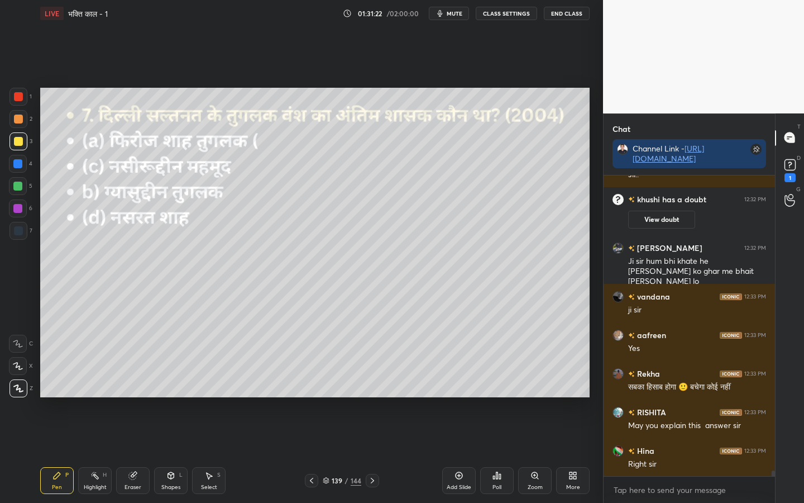
click at [495, 397] on icon at bounding box center [494, 477] width 2 height 3
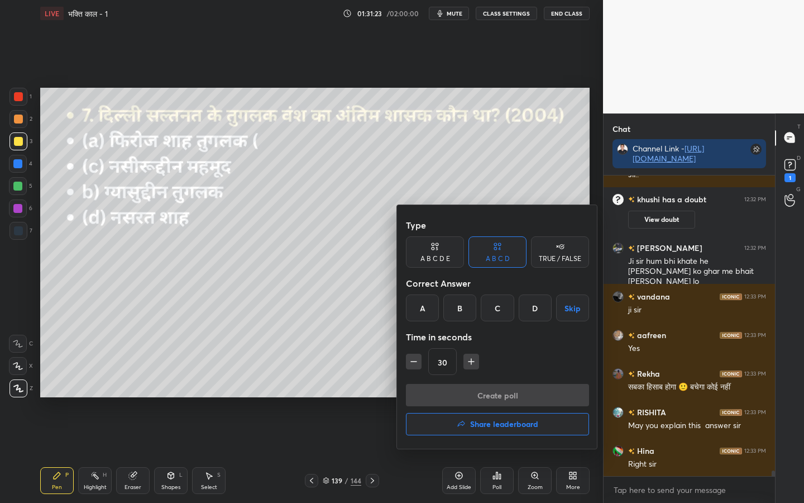
click at [492, 304] on div "C" at bounding box center [497, 307] width 33 height 27
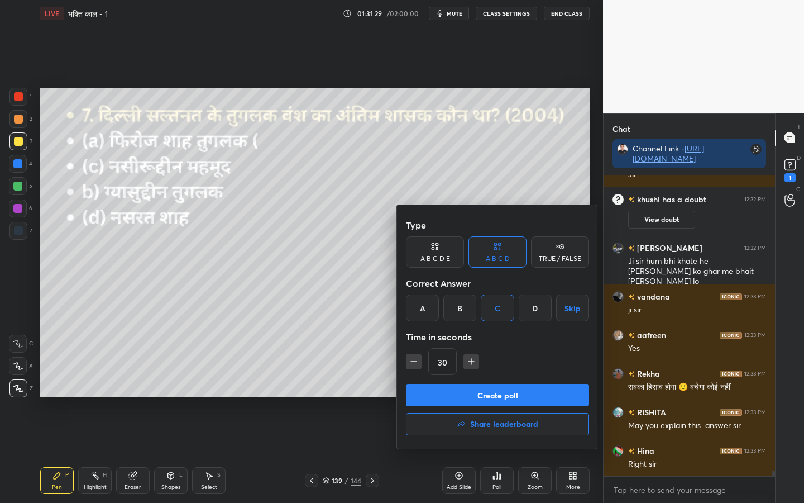
click at [494, 393] on button "Create poll" at bounding box center [497, 395] width 183 height 22
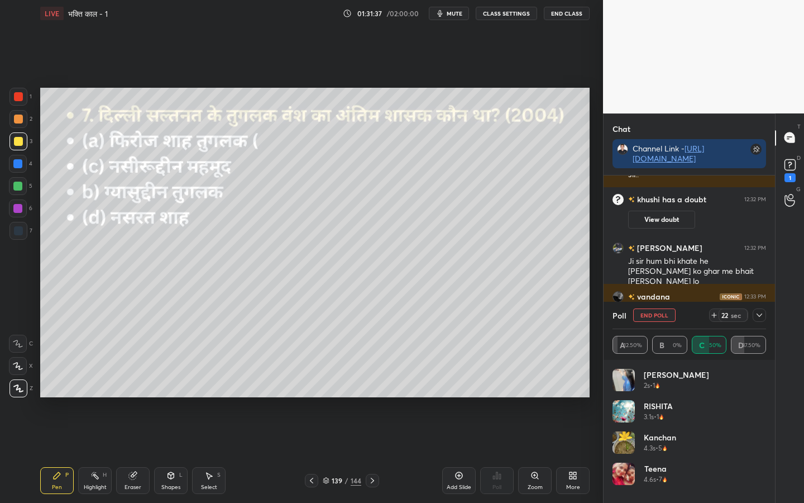
click at [308, 397] on icon at bounding box center [311, 480] width 9 height 9
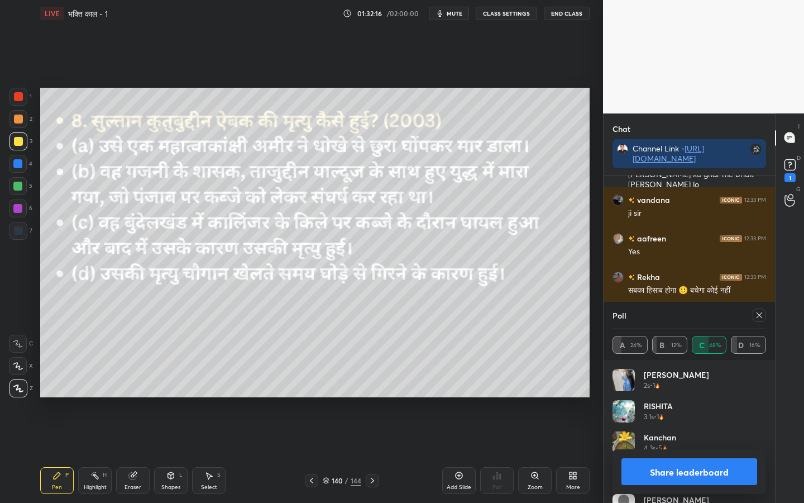
click at [762, 316] on icon at bounding box center [759, 315] width 9 height 9
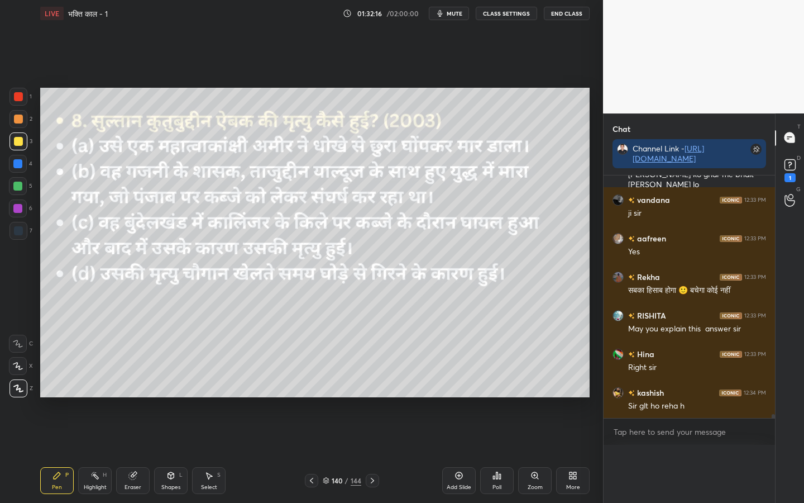
scroll to position [0, 0]
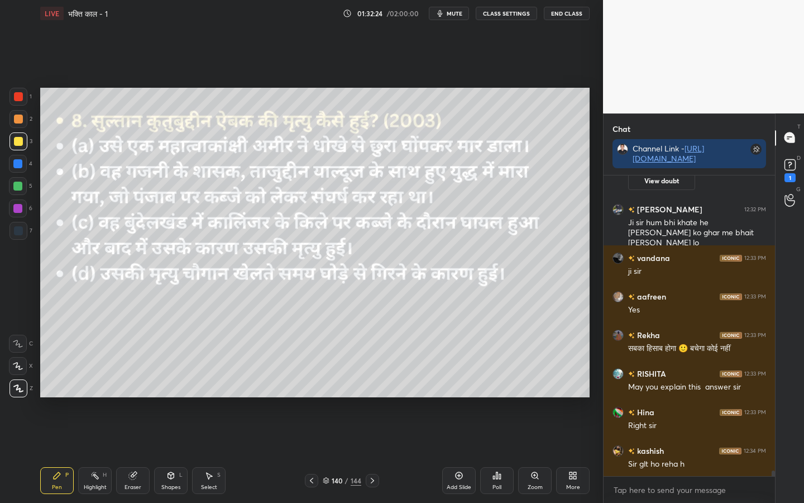
click at [495, 397] on icon at bounding box center [497, 475] width 9 height 9
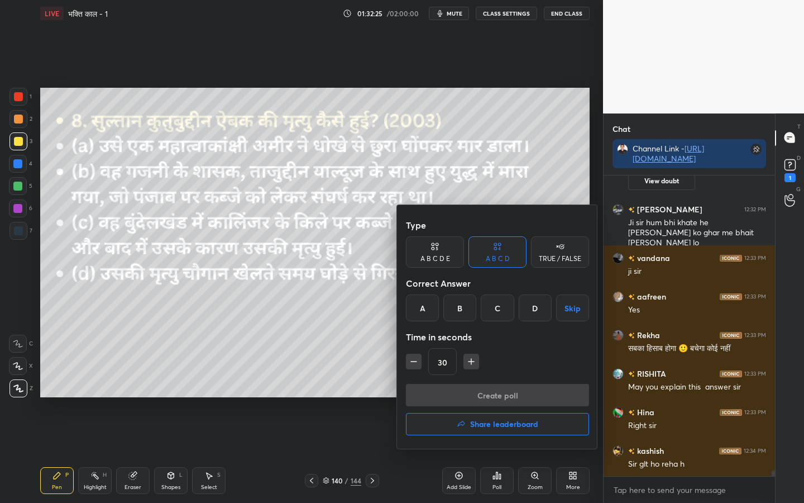
drag, startPoint x: 529, startPoint y: 307, endPoint x: 528, endPoint y: 338, distance: 30.7
click at [529, 307] on div "D" at bounding box center [535, 307] width 33 height 27
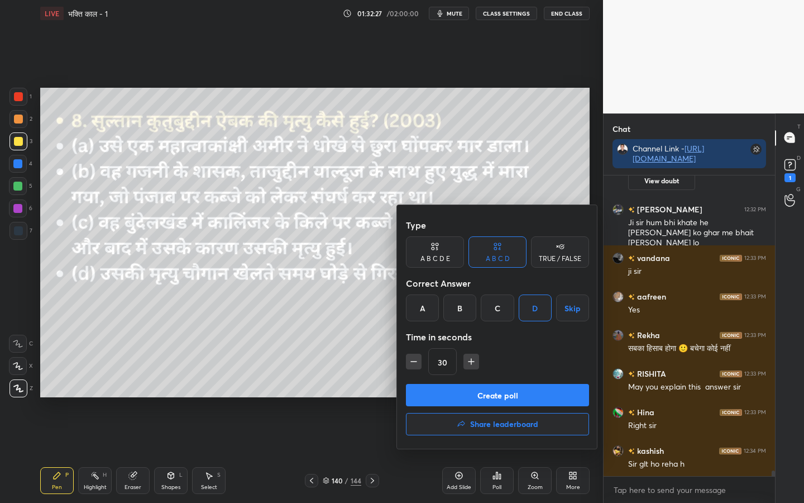
drag, startPoint x: 513, startPoint y: 396, endPoint x: 507, endPoint y: 387, distance: 11.2
click at [514, 395] on button "Create poll" at bounding box center [497, 395] width 183 height 22
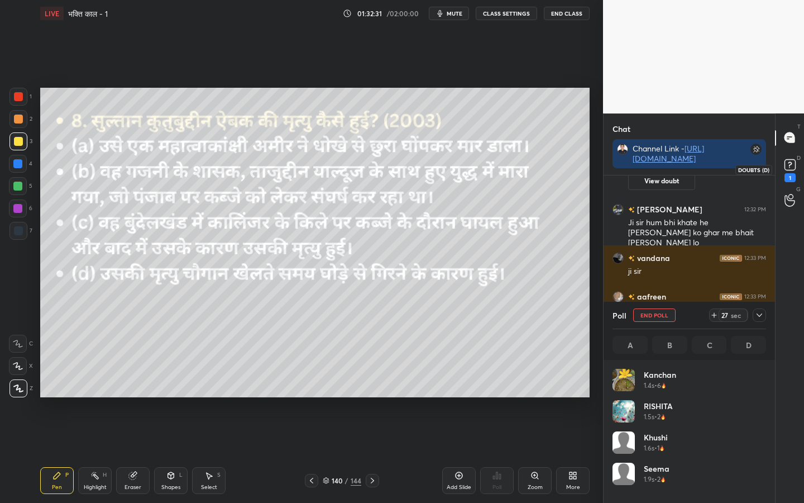
click at [779, 163] on icon at bounding box center [790, 164] width 17 height 17
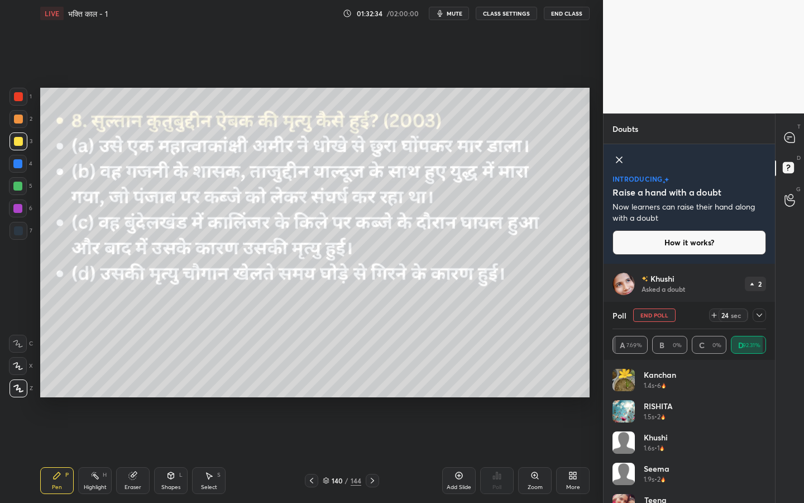
click at [756, 313] on icon at bounding box center [759, 315] width 9 height 9
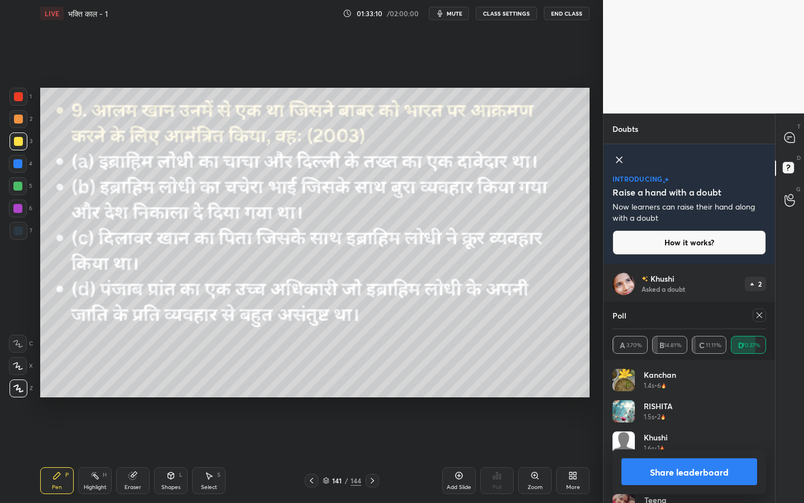
click at [757, 318] on icon at bounding box center [759, 315] width 9 height 9
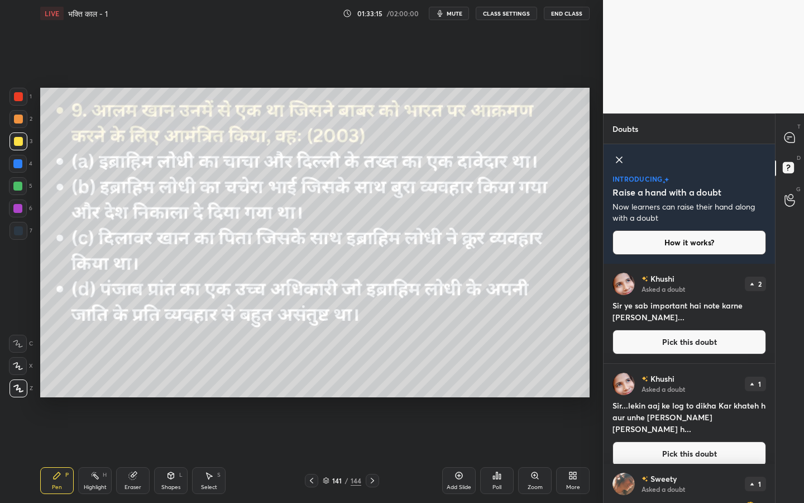
click at [779, 150] on div "T Messages (T)" at bounding box center [790, 137] width 28 height 31
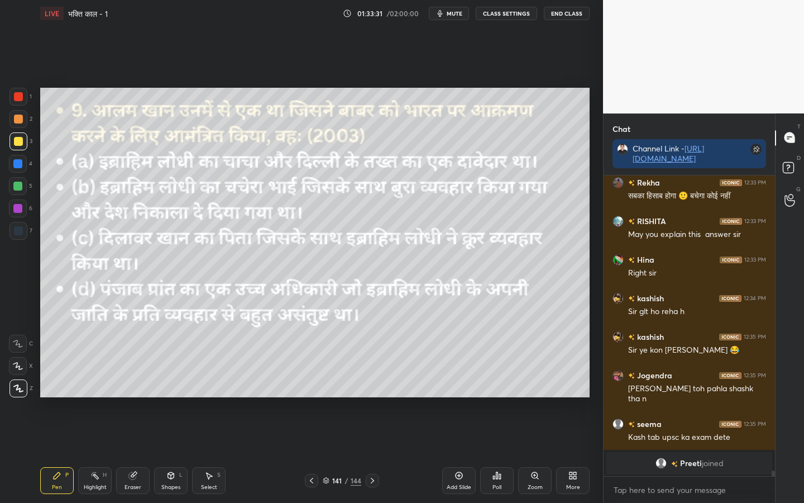
click at [497, 397] on icon at bounding box center [498, 475] width 2 height 7
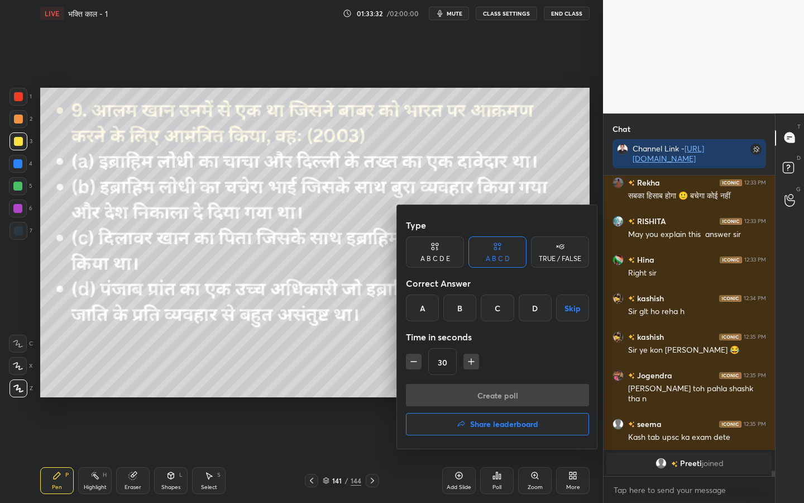
click at [420, 308] on div "A" at bounding box center [422, 307] width 33 height 27
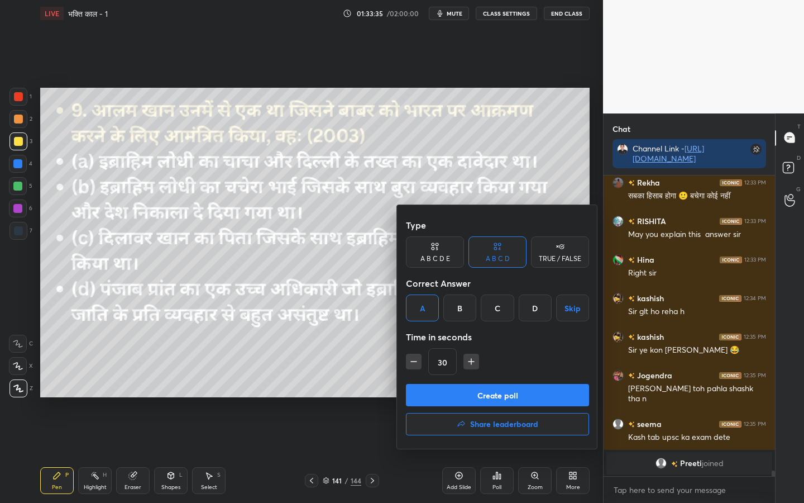
click at [513, 392] on button "Create poll" at bounding box center [497, 395] width 183 height 22
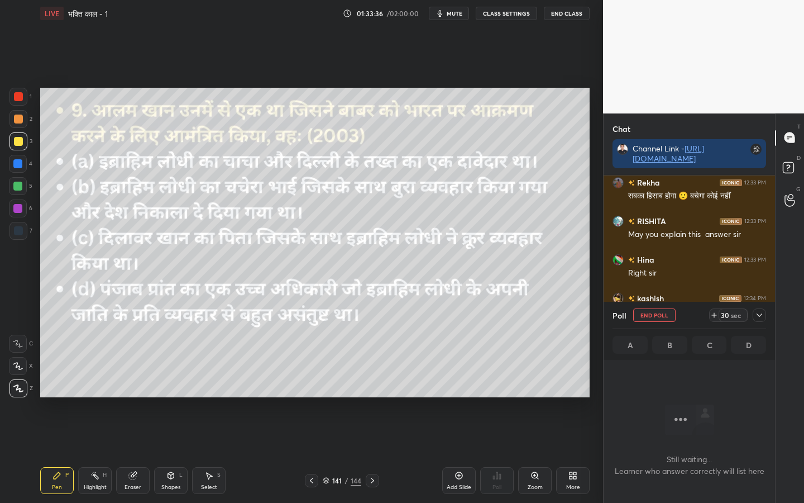
scroll to position [4, 4]
drag, startPoint x: 456, startPoint y: 16, endPoint x: 459, endPoint y: 39, distance: 23.1
click at [456, 16] on span "mute" at bounding box center [455, 13] width 16 height 8
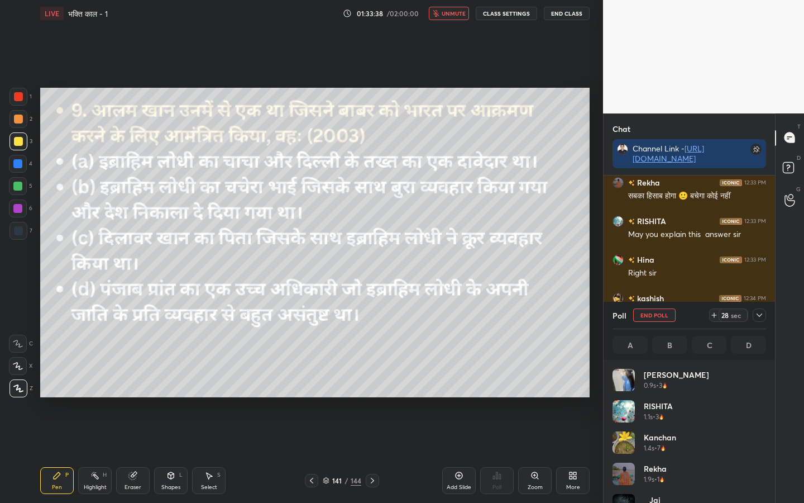
scroll to position [131, 150]
drag, startPoint x: 451, startPoint y: 13, endPoint x: 454, endPoint y: 32, distance: 19.7
click at [451, 13] on span "unmute" at bounding box center [454, 13] width 24 height 8
click at [760, 312] on icon at bounding box center [759, 315] width 9 height 9
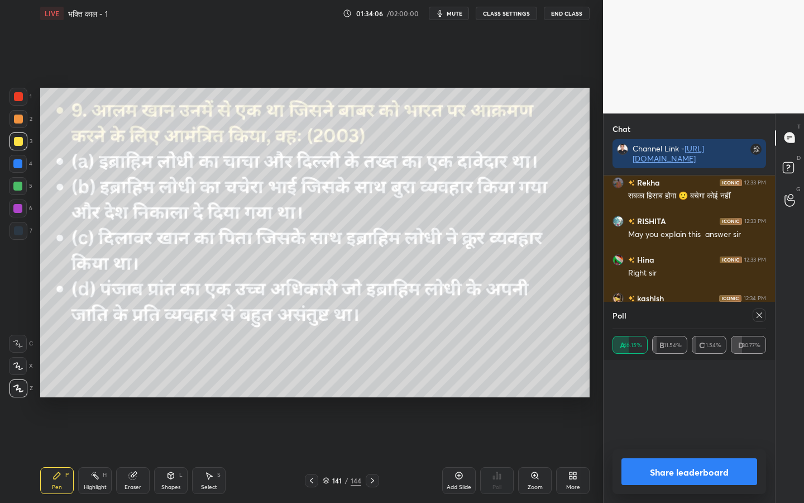
scroll to position [85, 150]
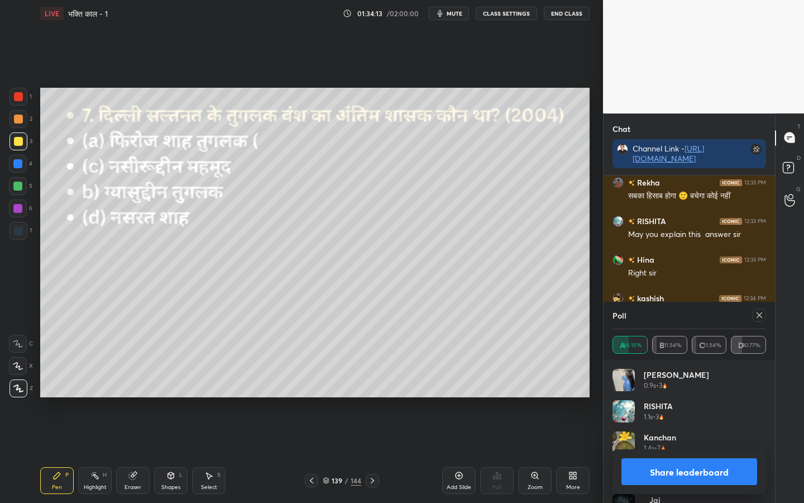
click at [131, 397] on div "Eraser" at bounding box center [133, 487] width 17 height 6
click at [14, 388] on span "Erase all" at bounding box center [17, 388] width 17 height 8
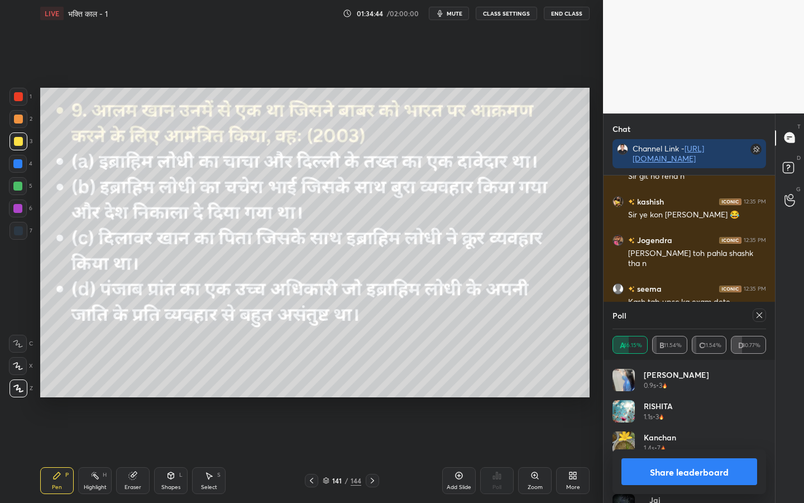
scroll to position [16183, 0]
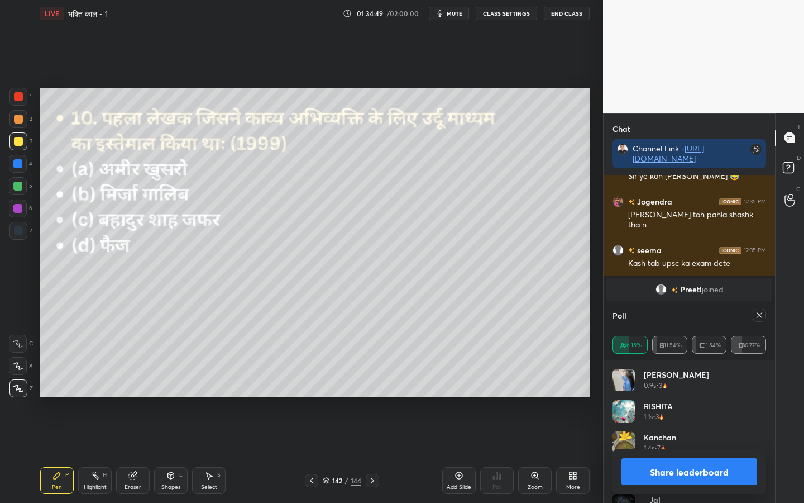
click at [762, 312] on icon at bounding box center [759, 315] width 9 height 9
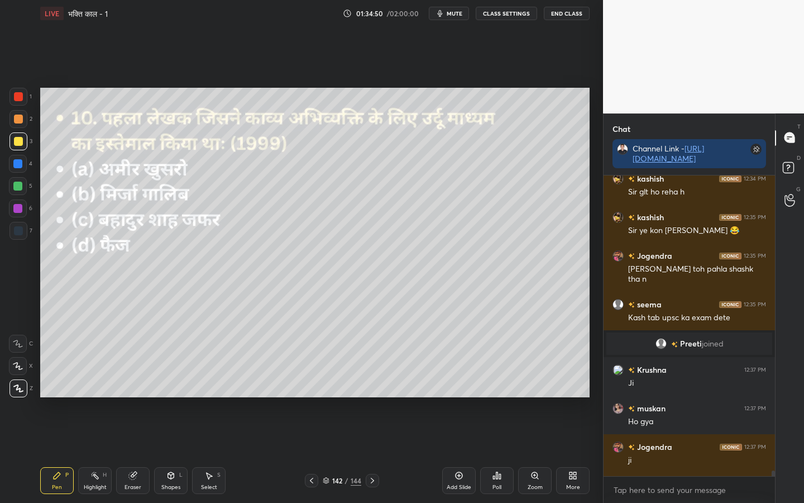
scroll to position [297, 168]
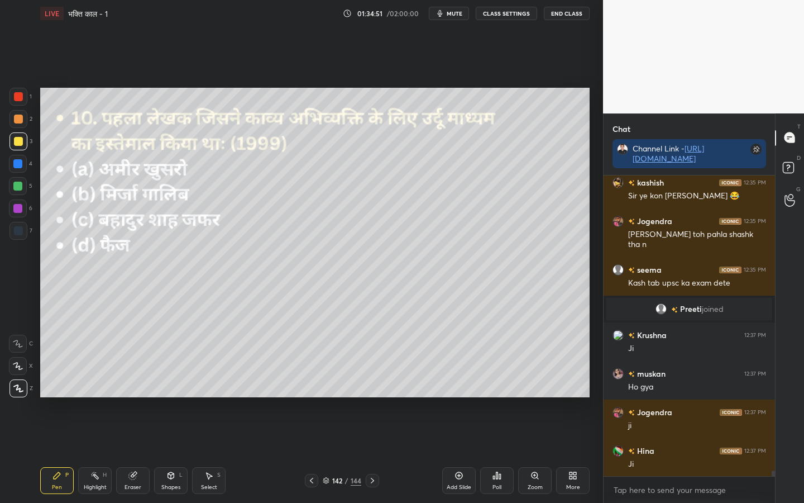
click at [455, 11] on span "mute" at bounding box center [455, 13] width 16 height 8
drag, startPoint x: 457, startPoint y: 19, endPoint x: 459, endPoint y: 27, distance: 8.0
click at [458, 17] on button "unmute" at bounding box center [449, 13] width 40 height 13
click at [501, 397] on icon at bounding box center [497, 475] width 9 height 9
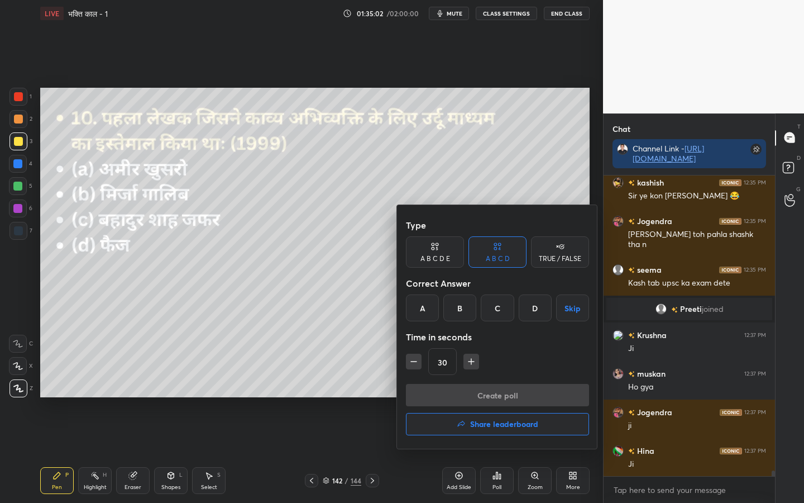
drag, startPoint x: 413, startPoint y: 294, endPoint x: 416, endPoint y: 301, distance: 7.8
click at [413, 295] on div "A" at bounding box center [422, 307] width 33 height 27
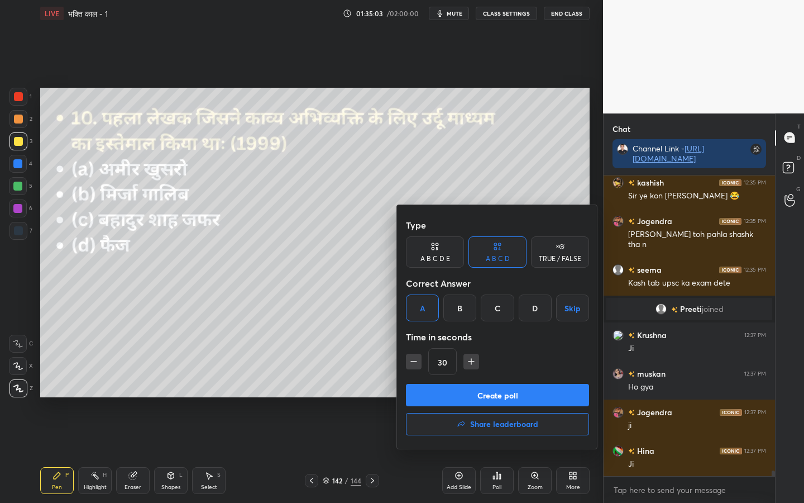
click at [461, 393] on button "Create poll" at bounding box center [497, 395] width 183 height 22
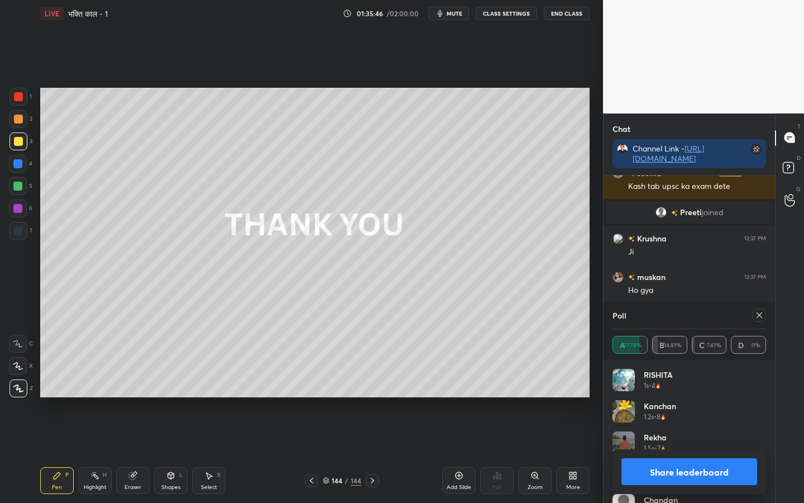
scroll to position [16299, 0]
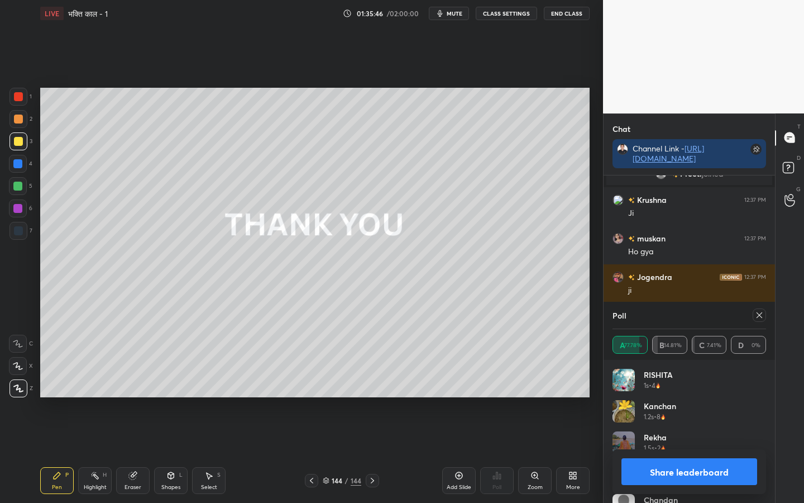
click at [673, 397] on button "Share leaderboard" at bounding box center [690, 471] width 136 height 27
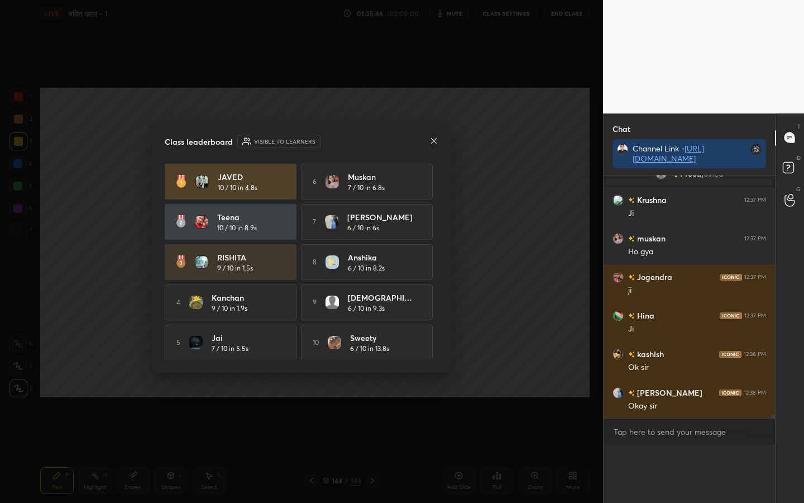
scroll to position [11, 150]
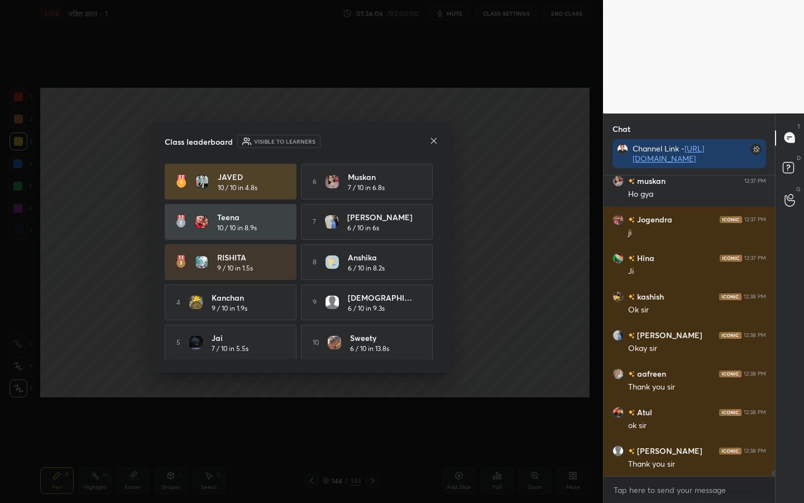
click at [435, 143] on icon at bounding box center [434, 140] width 9 height 9
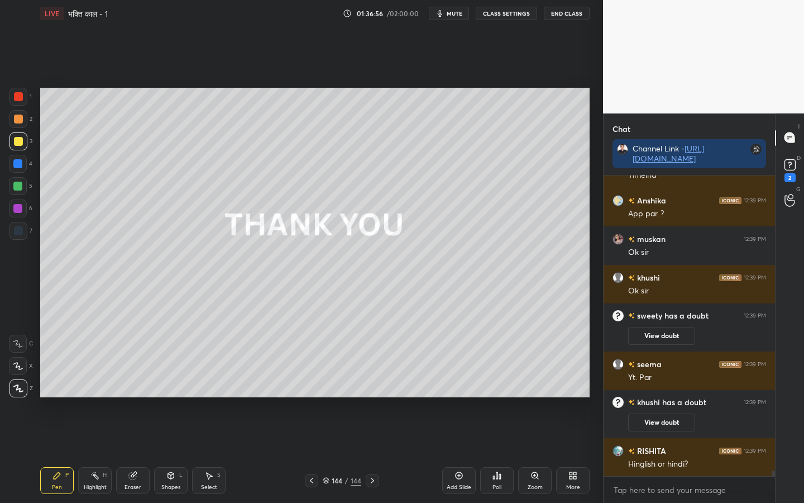
scroll to position [16660, 0]
click at [779, 170] on icon at bounding box center [790, 164] width 17 height 17
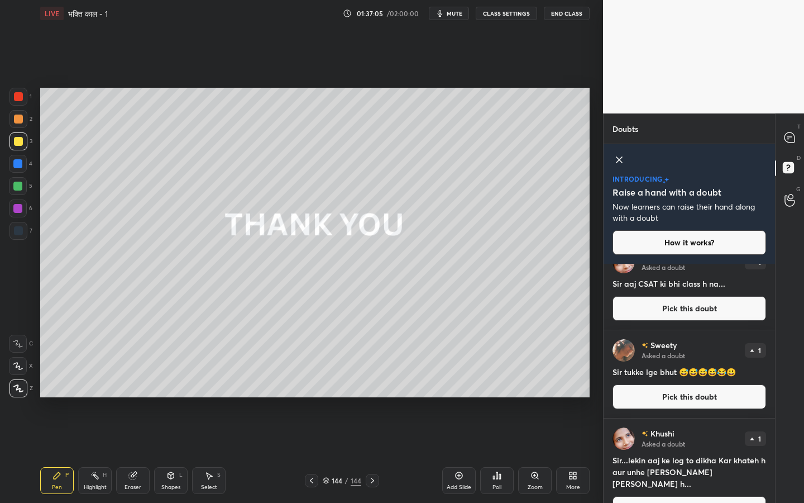
scroll to position [126, 0]
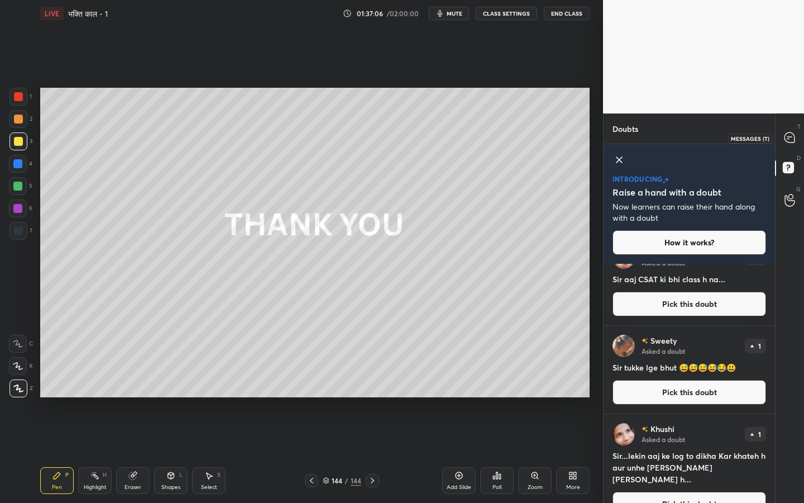
click at [779, 134] on icon at bounding box center [790, 137] width 10 height 10
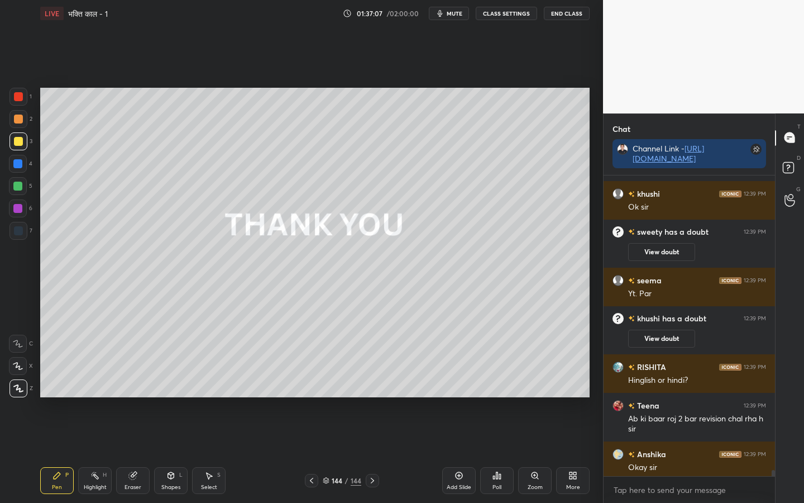
scroll to position [16997, 0]
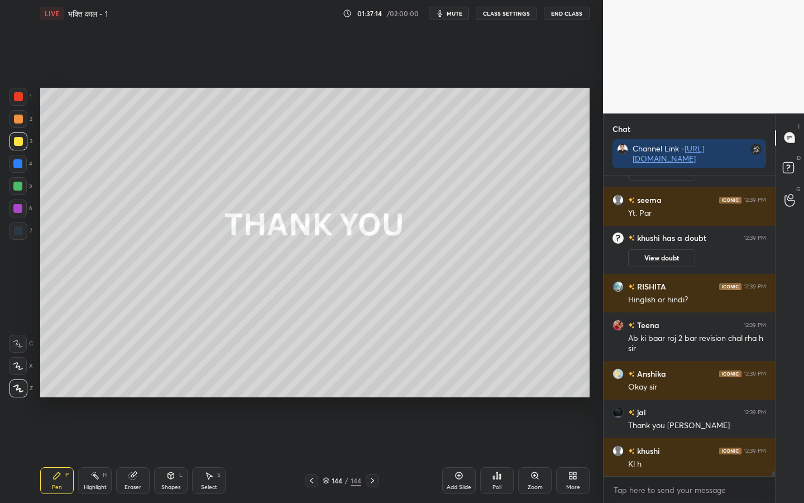
click at [130, 397] on div "Eraser" at bounding box center [133, 487] width 17 height 6
click at [12, 390] on span "Erase all" at bounding box center [17, 388] width 17 height 8
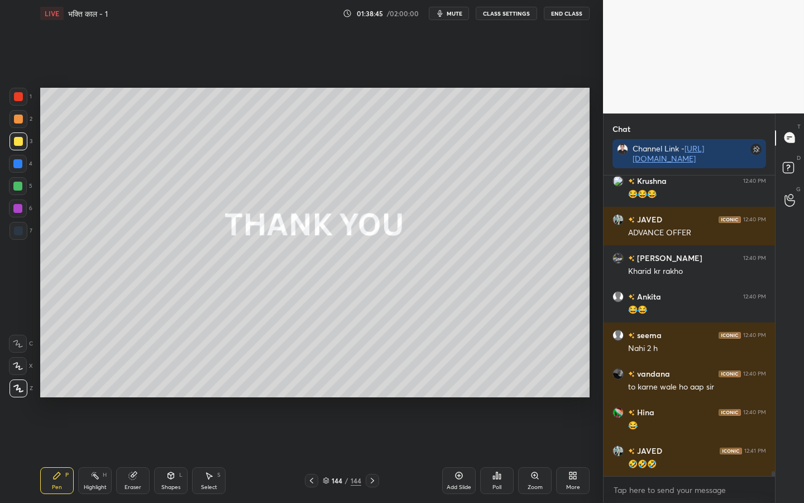
scroll to position [17760, 0]
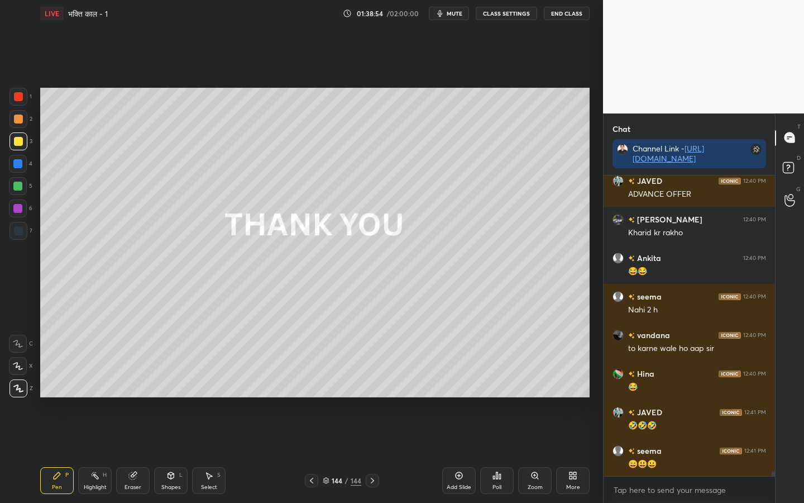
click at [565, 12] on button "End Class" at bounding box center [567, 13] width 46 height 13
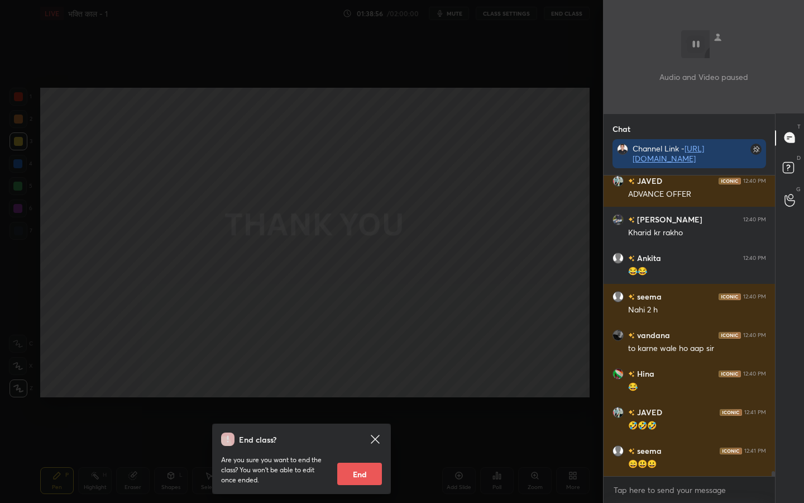
drag, startPoint x: 359, startPoint y: 473, endPoint x: 358, endPoint y: 460, distance: 13.5
click at [359, 397] on button "End" at bounding box center [359, 474] width 45 height 22
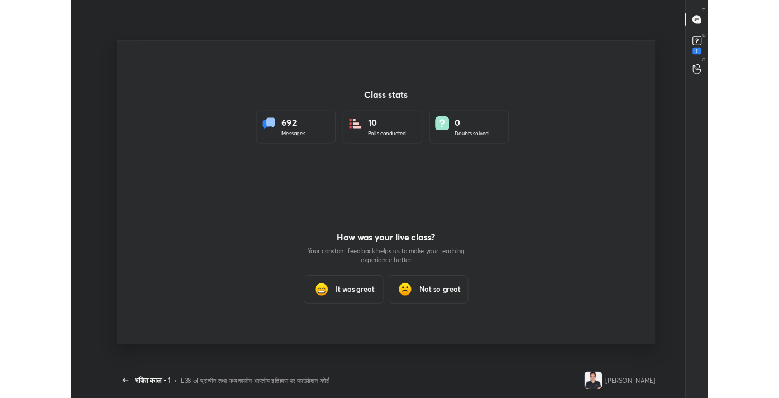
scroll to position [55533, 55089]
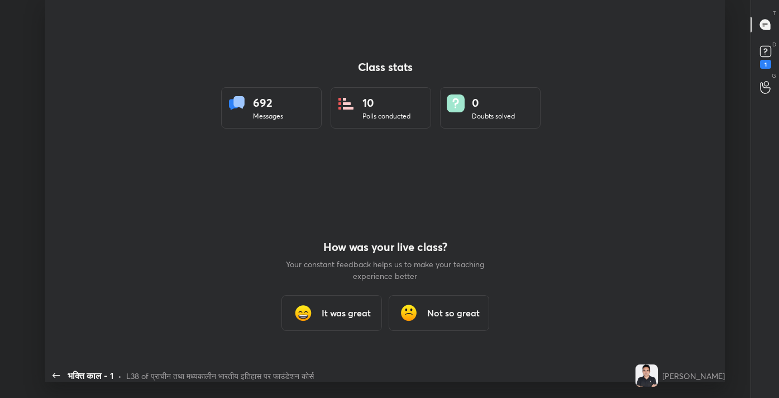
type textarea "x"
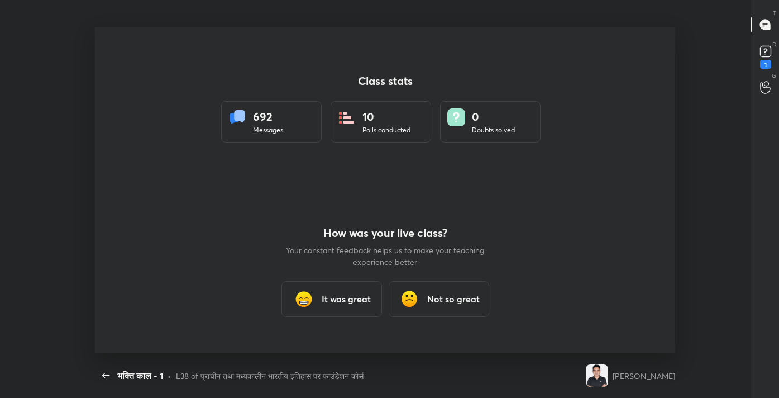
click at [335, 297] on h3 "It was great" at bounding box center [346, 298] width 49 height 13
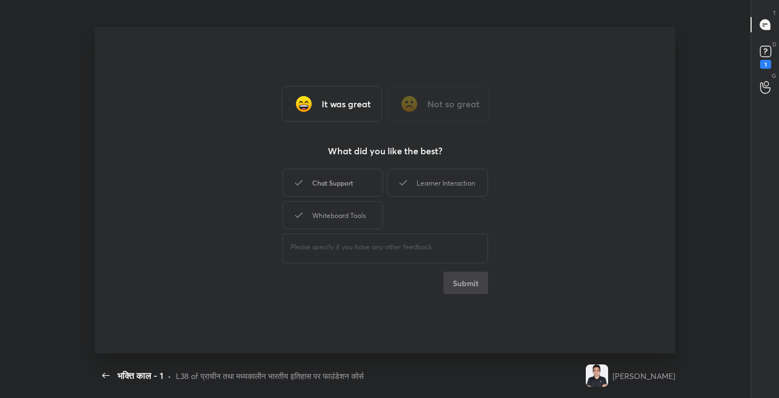
click at [343, 184] on div "Chat Support" at bounding box center [333, 183] width 101 height 28
click at [436, 179] on div "Learner Interaction" at bounding box center [437, 183] width 101 height 28
click at [361, 210] on div "Whiteboard Tools" at bounding box center [333, 215] width 101 height 28
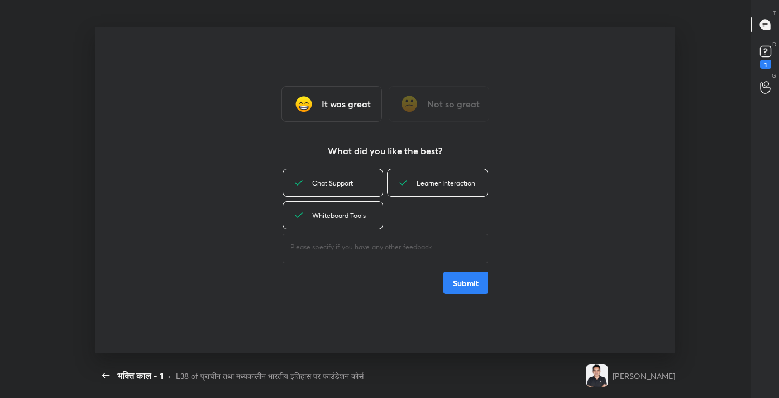
click at [475, 284] on button "Submit" at bounding box center [466, 282] width 45 height 22
